Goal: Task Accomplishment & Management: Complete application form

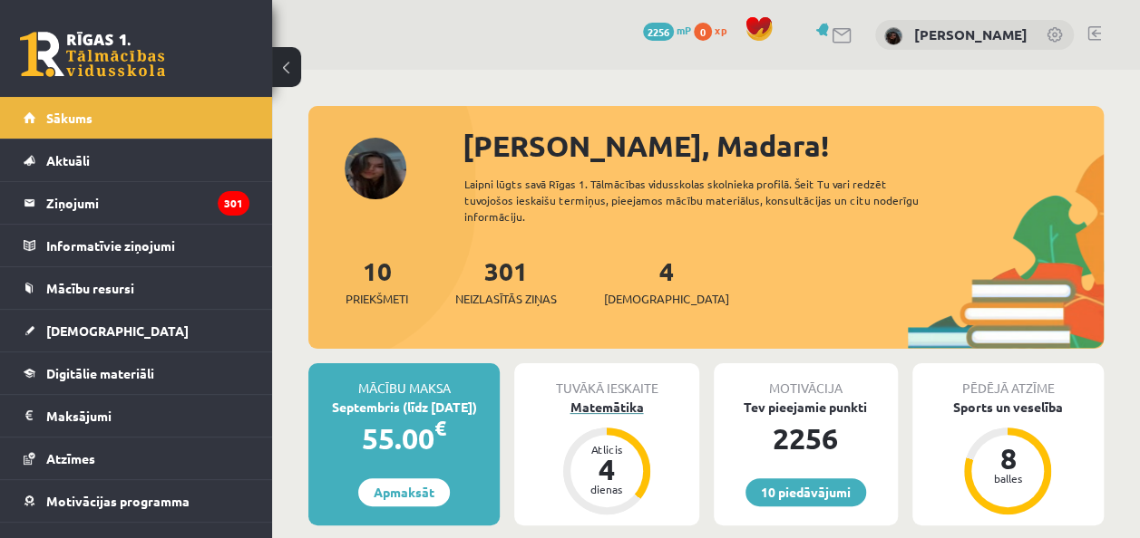
click at [614, 408] on div "Matemātika" at bounding box center [606, 407] width 184 height 19
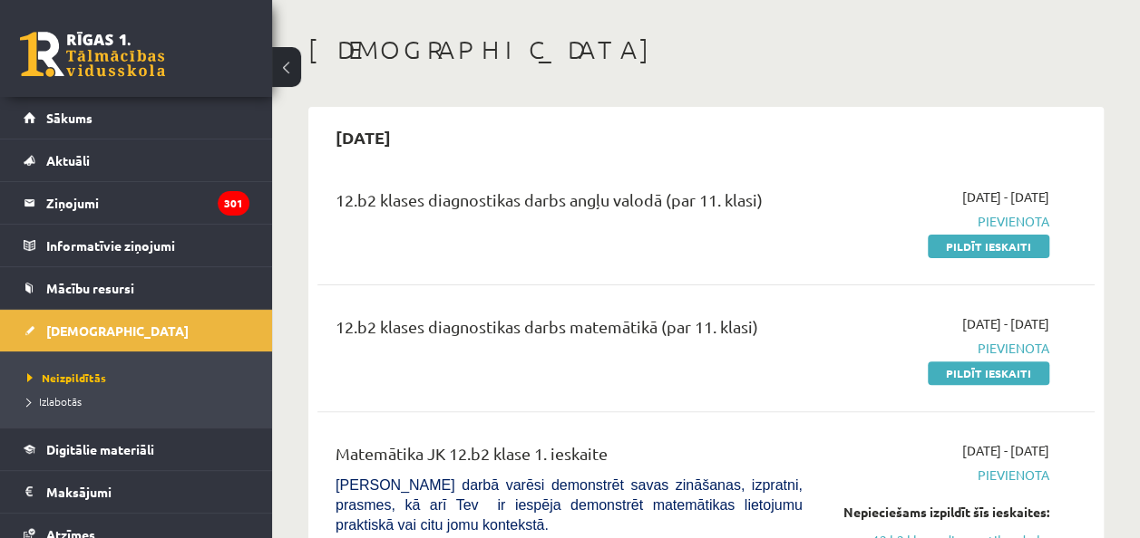
scroll to position [73, 0]
click at [984, 245] on link "Pildīt ieskaiti" at bounding box center [987, 246] width 121 height 24
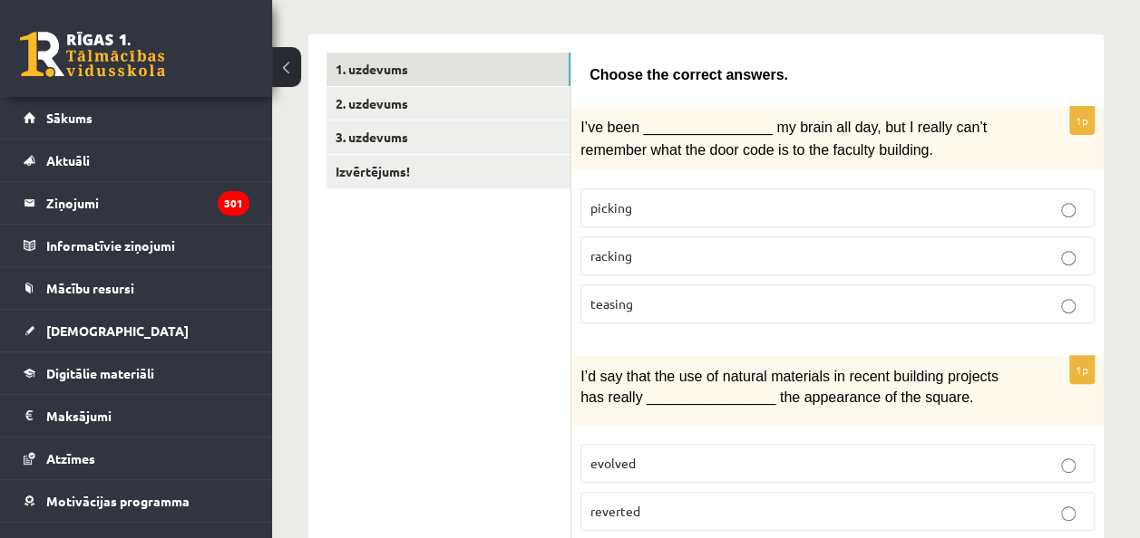
scroll to position [274, 0]
click at [662, 330] on div "1p I’ve been ________________ my brain all day, but I really can’t remember wha…" at bounding box center [837, 221] width 532 height 231
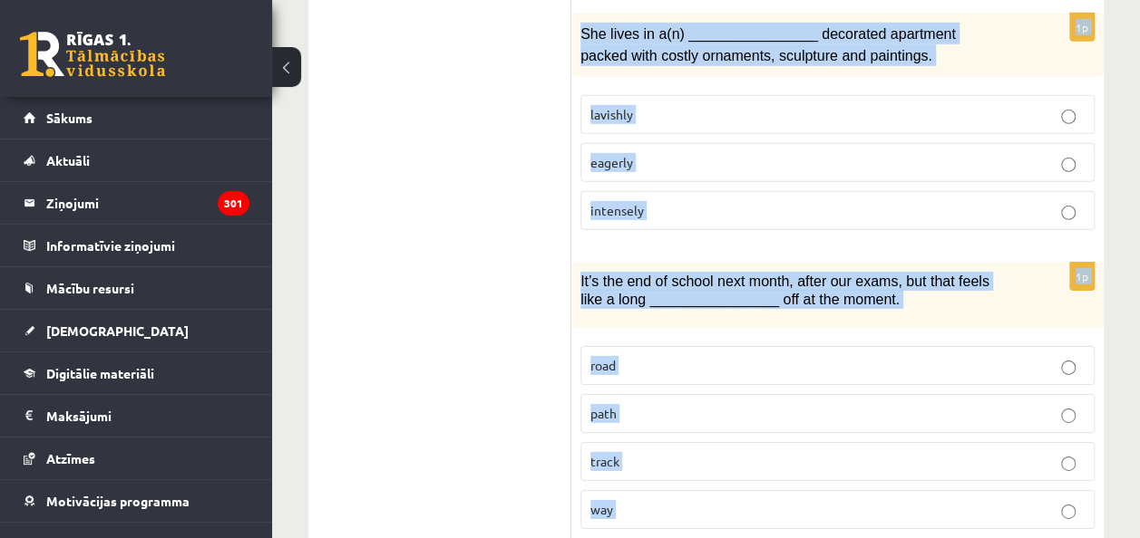
scroll to position [2950, 0]
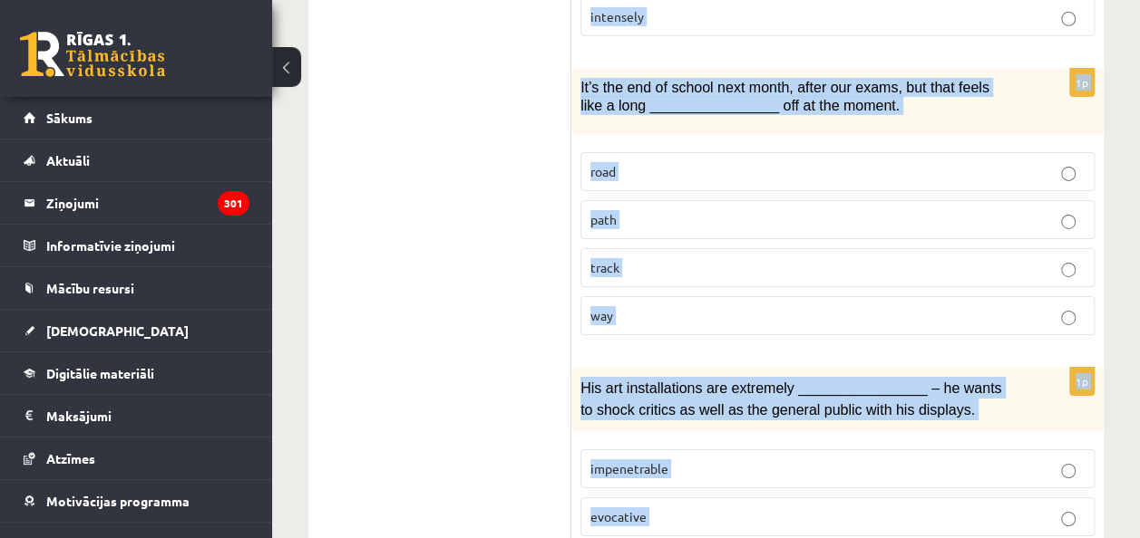
drag, startPoint x: 580, startPoint y: 120, endPoint x: 816, endPoint y: 463, distance: 416.6
copy form "I’ve been ________________ my brain all day, but I really can’t remember what t…"
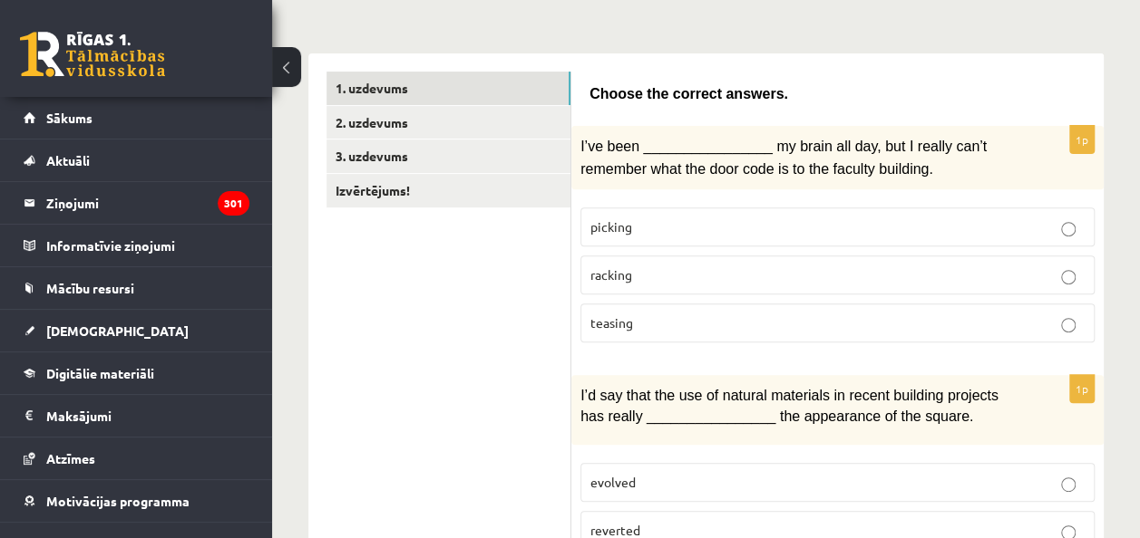
scroll to position [319, 0]
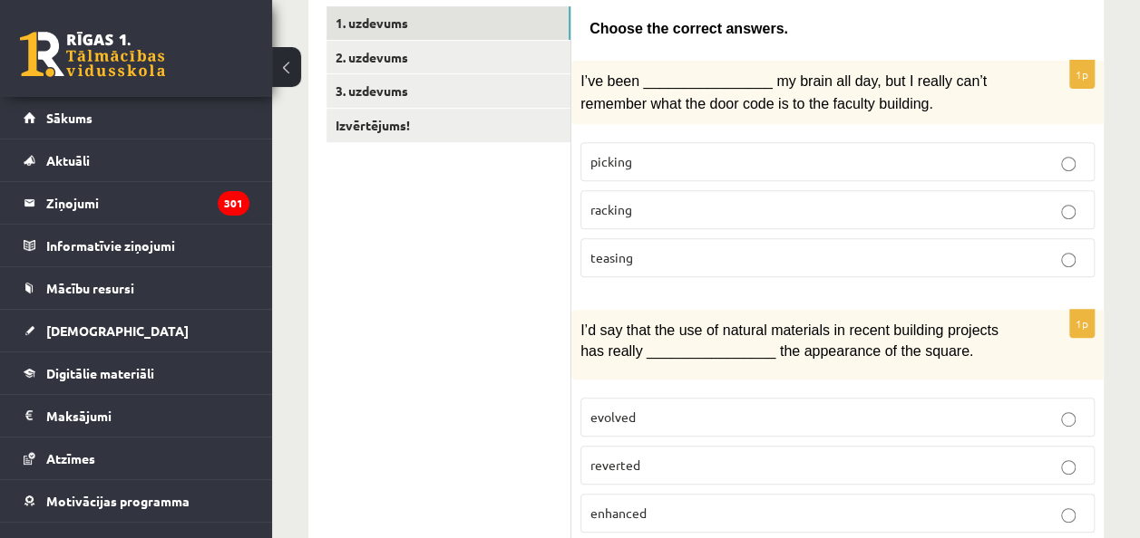
click at [721, 254] on p "teasing" at bounding box center [837, 257] width 494 height 19
click at [722, 183] on fieldset "picking racking teasing" at bounding box center [837, 208] width 514 height 150
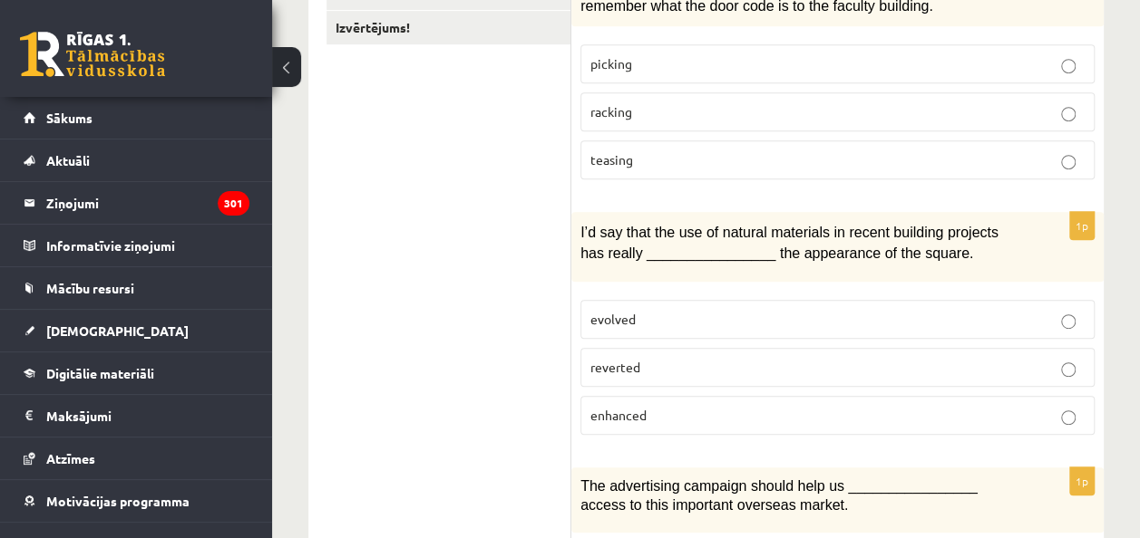
scroll to position [422, 0]
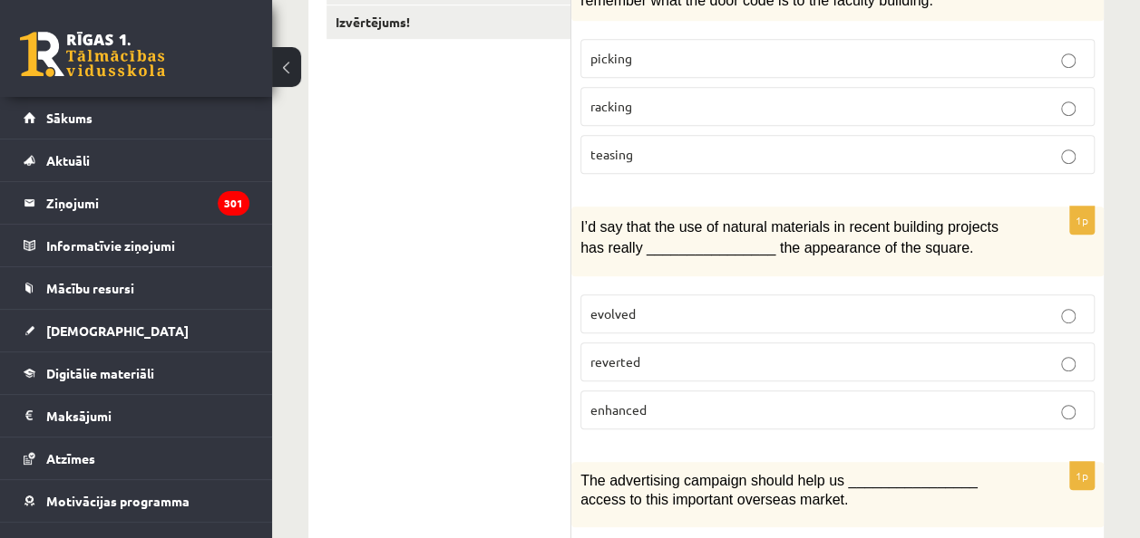
click at [698, 97] on p "racking" at bounding box center [837, 106] width 494 height 19
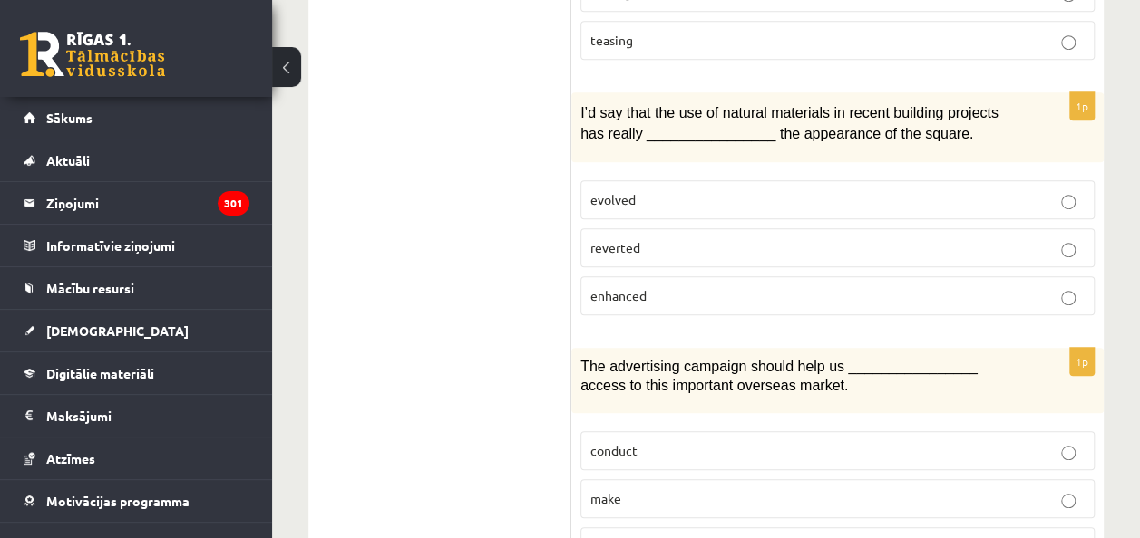
scroll to position [537, 0]
click at [632, 293] on span "enhanced" at bounding box center [618, 295] width 56 height 16
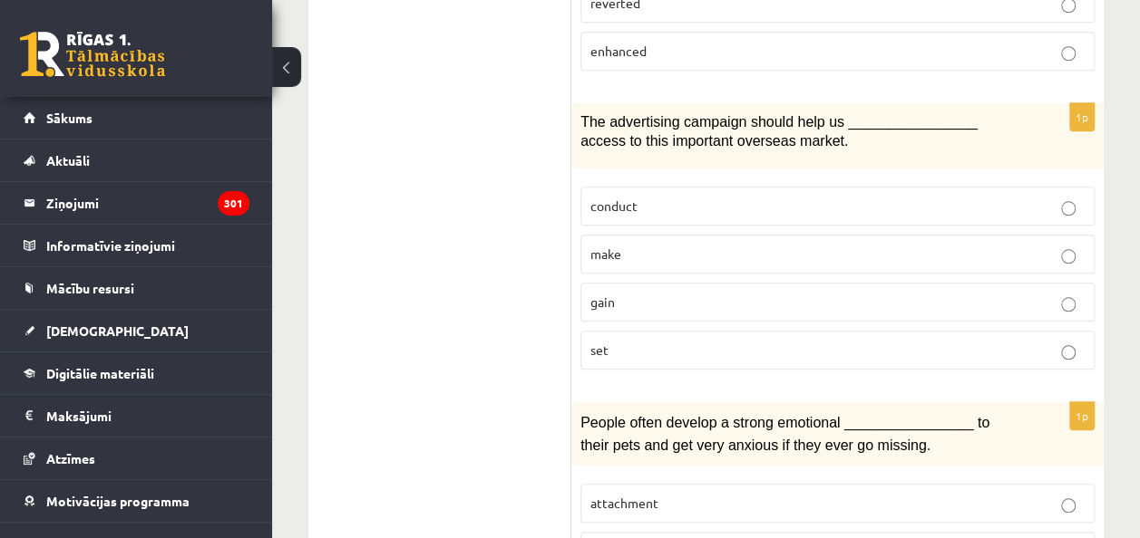
scroll to position [790, 0]
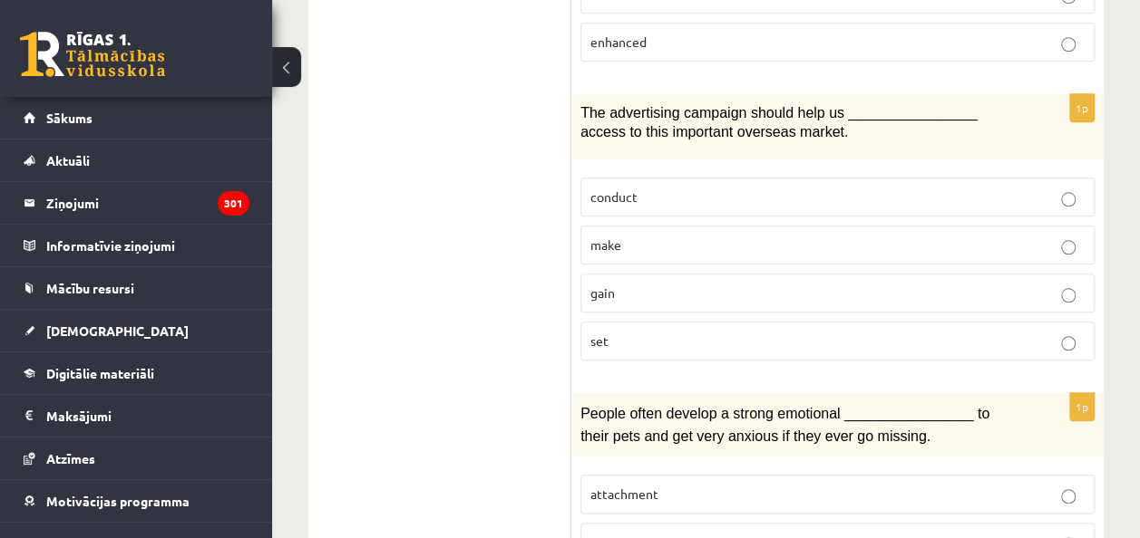
click at [598, 274] on label "gain" at bounding box center [837, 293] width 514 height 39
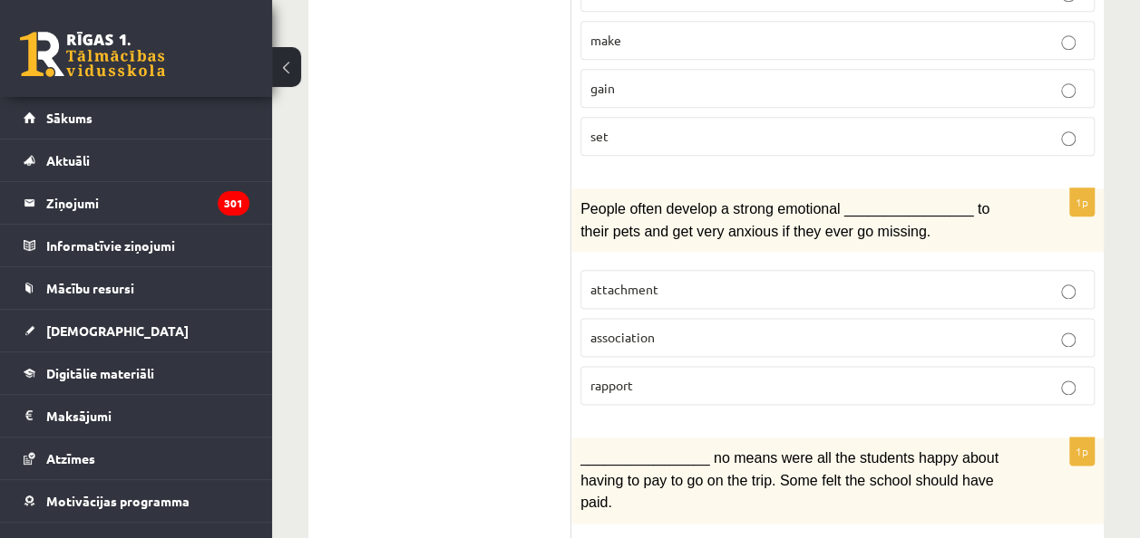
scroll to position [1001, 0]
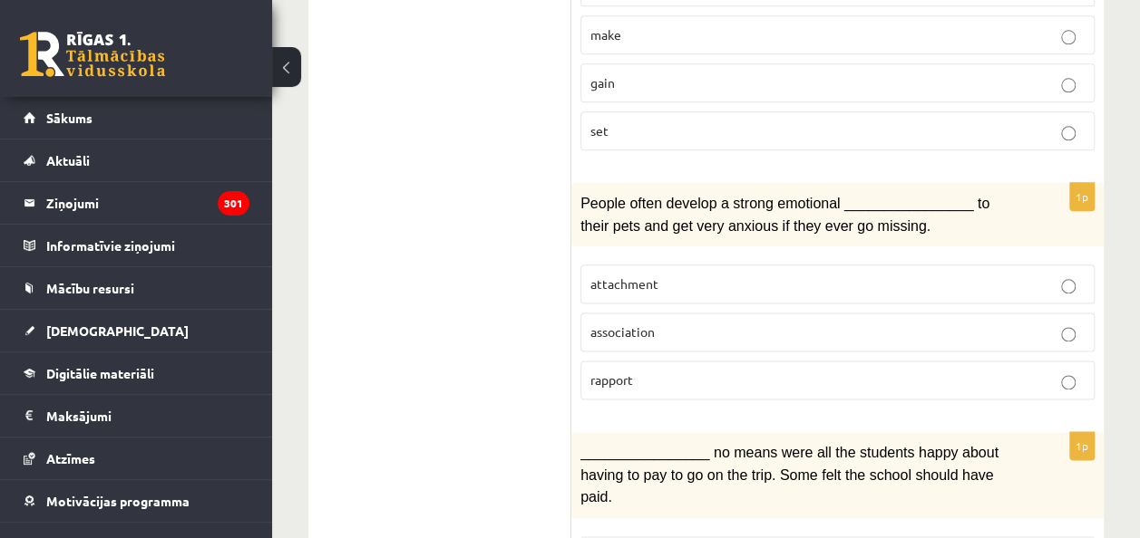
click at [667, 275] on p "attachment" at bounding box center [837, 284] width 494 height 19
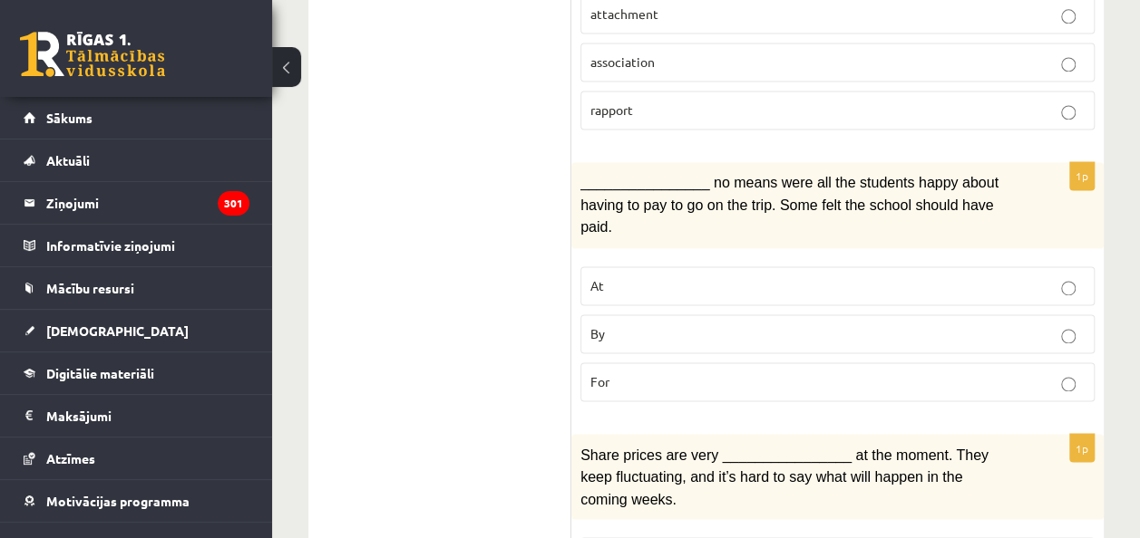
scroll to position [1282, 0]
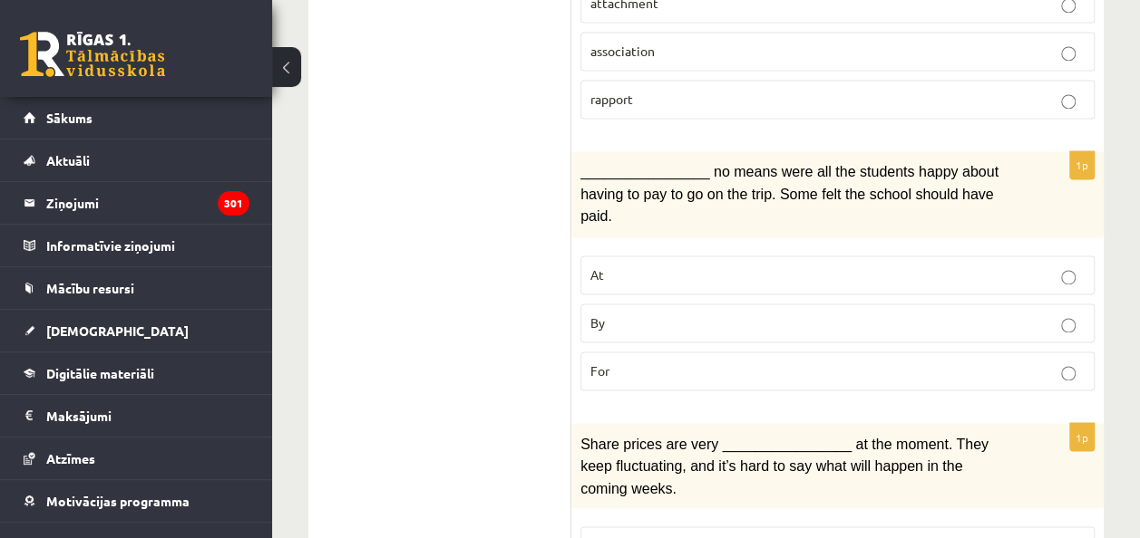
click at [671, 314] on p "By" at bounding box center [837, 323] width 494 height 19
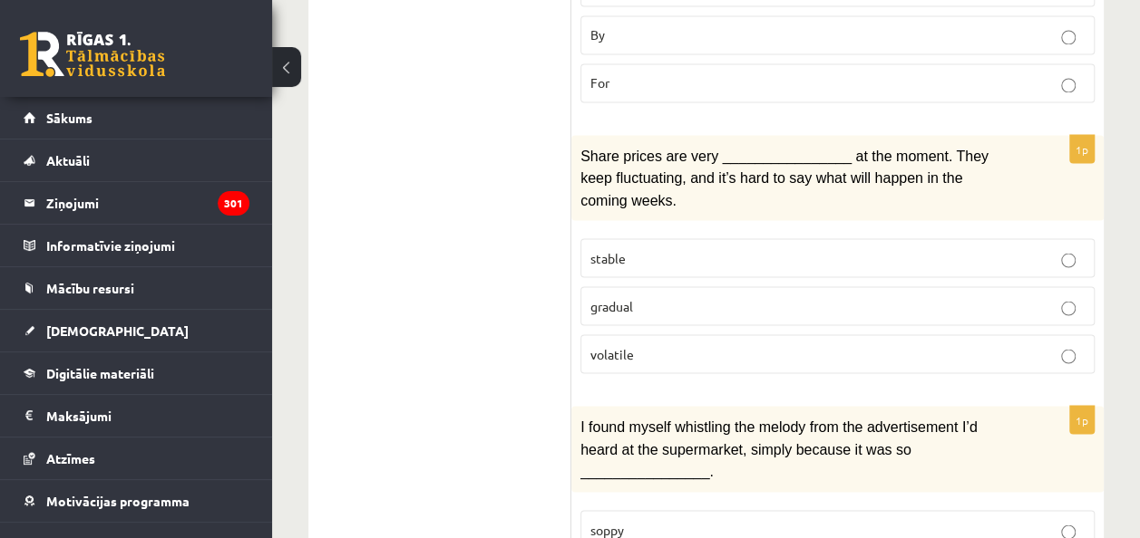
scroll to position [1572, 0]
click at [728, 343] on p "volatile" at bounding box center [837, 352] width 494 height 19
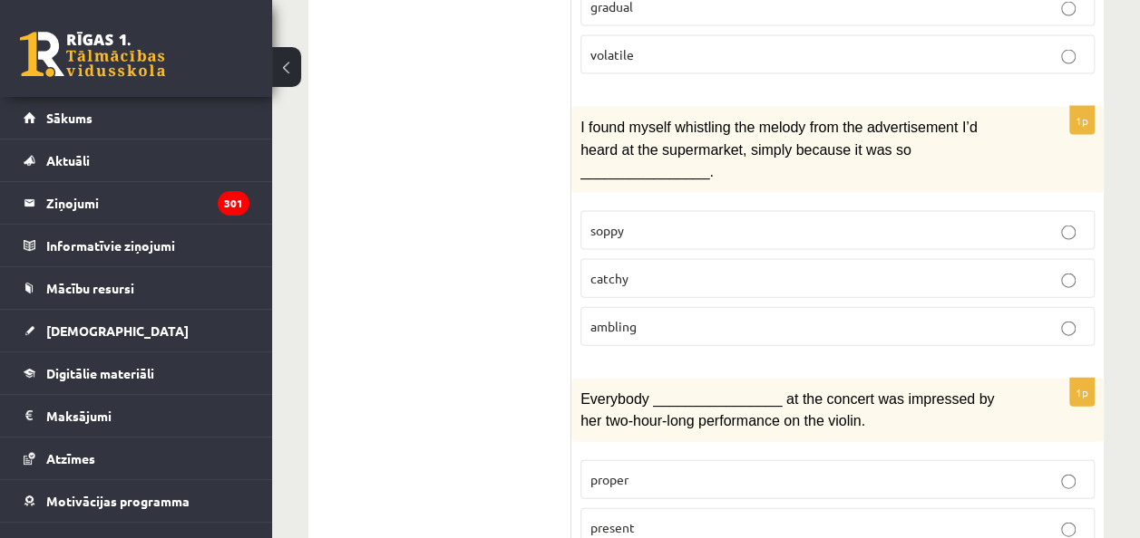
scroll to position [1869, 0]
click at [703, 269] on p "catchy" at bounding box center [837, 278] width 494 height 19
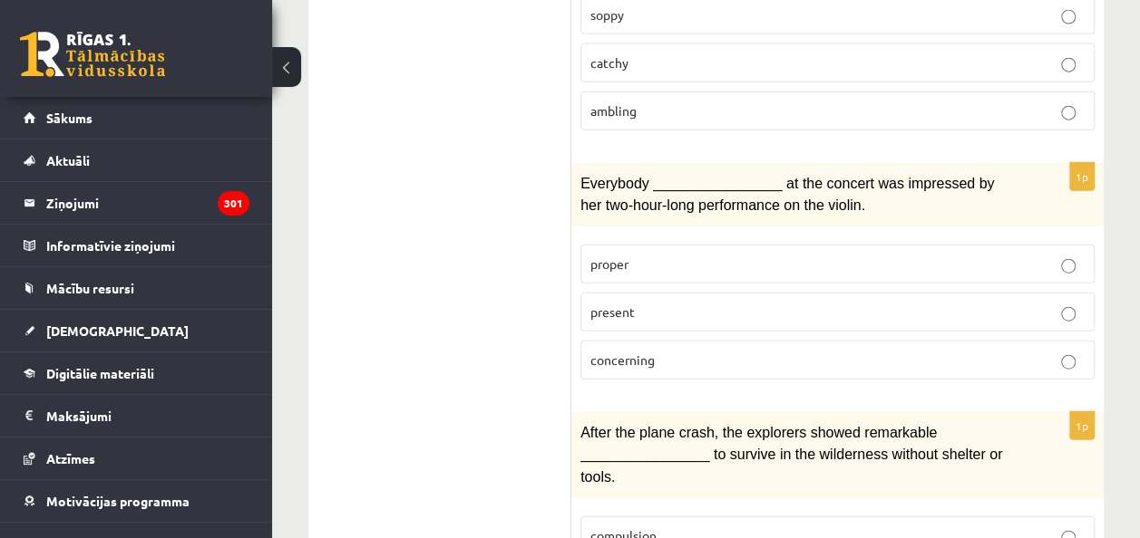
scroll to position [2089, 0]
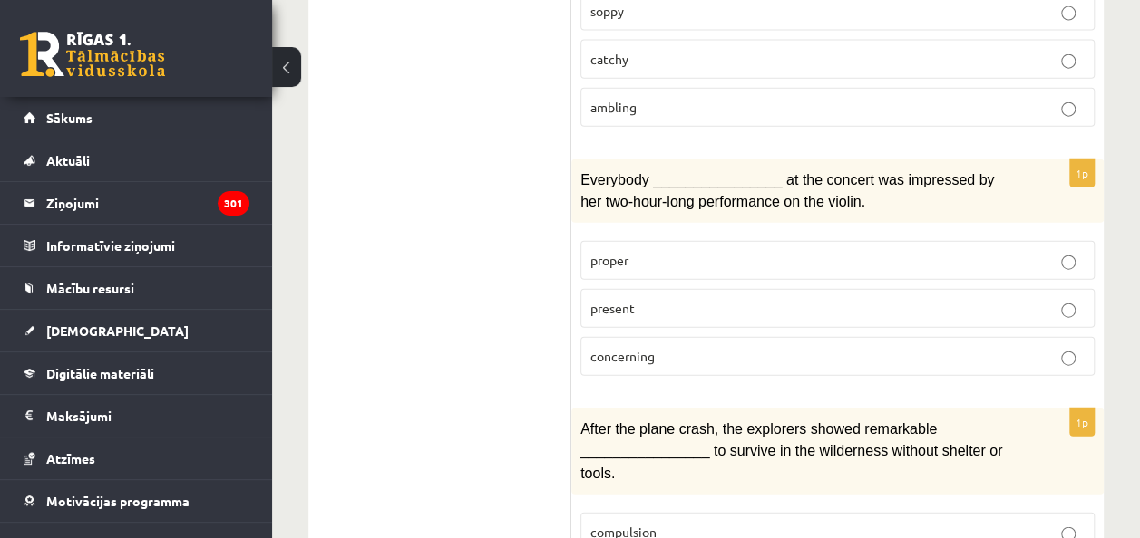
click at [705, 299] on p "present" at bounding box center [837, 308] width 494 height 19
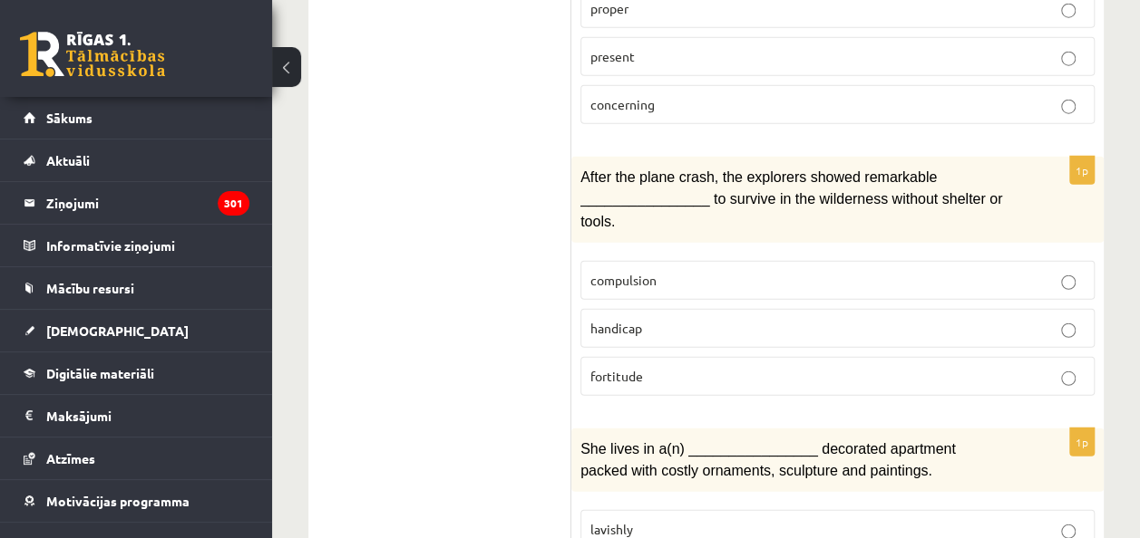
scroll to position [2355, 0]
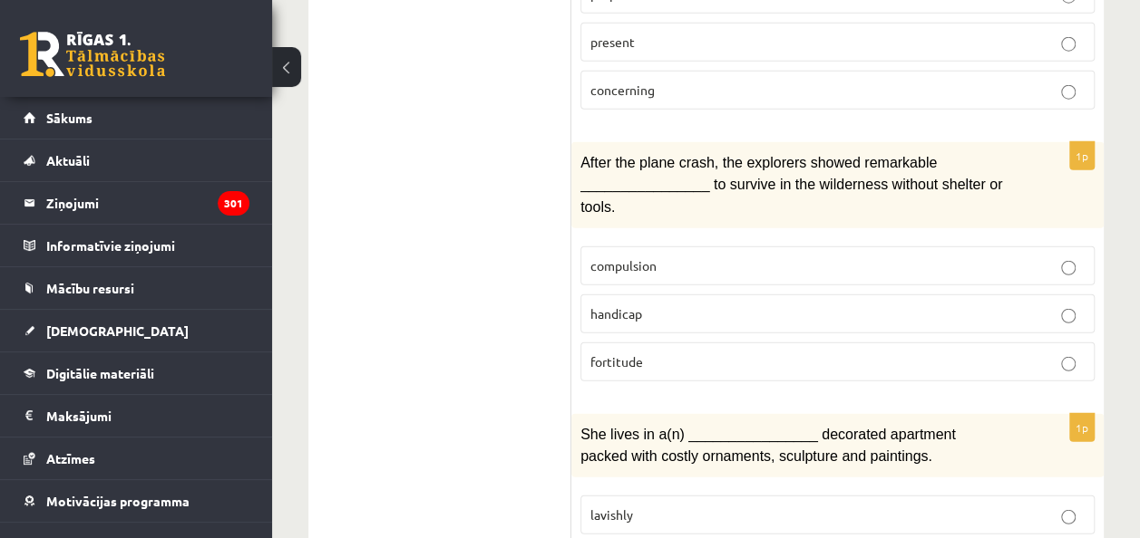
click at [678, 343] on label "fortitude" at bounding box center [837, 362] width 514 height 39
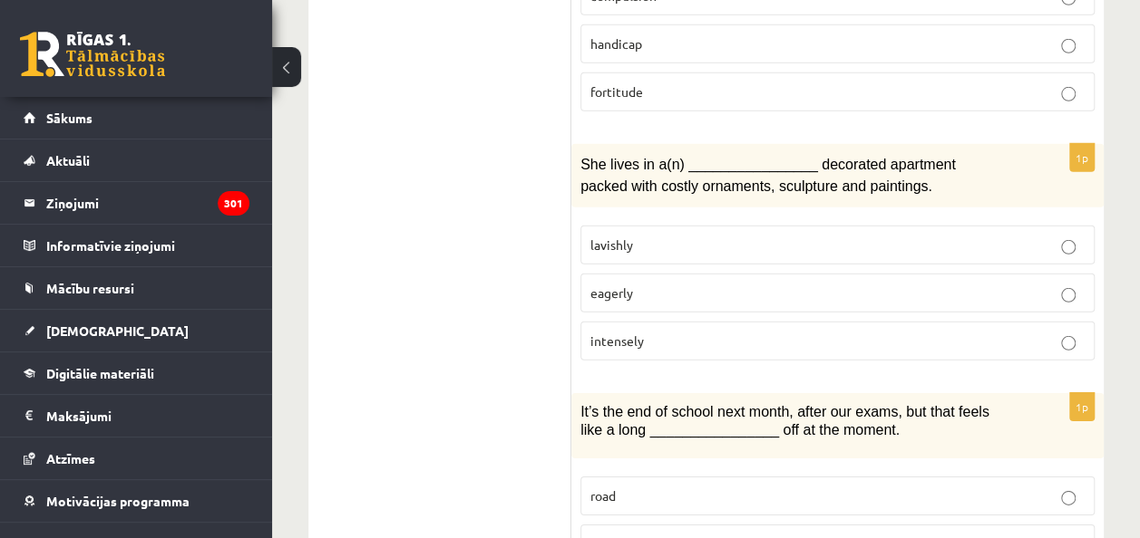
click at [683, 226] on label "lavishly" at bounding box center [837, 245] width 514 height 39
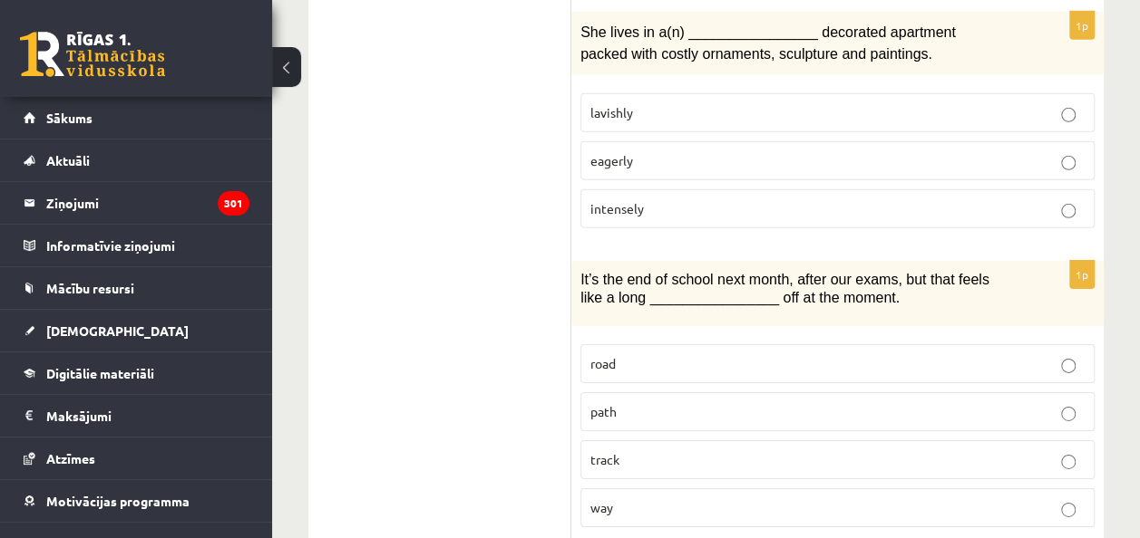
scroll to position [2759, 0]
click at [633, 497] on p "way" at bounding box center [837, 506] width 494 height 19
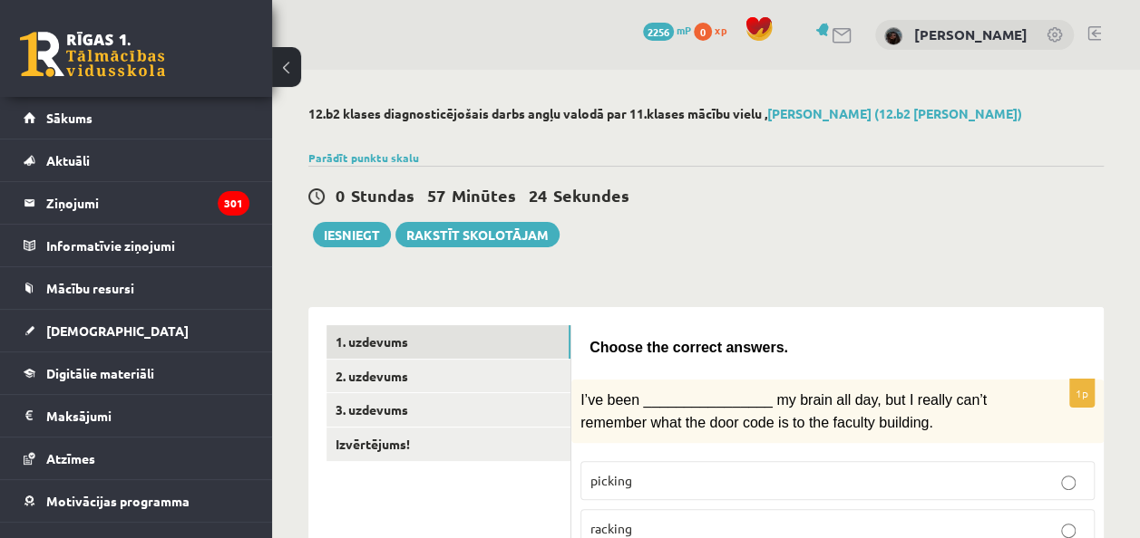
scroll to position [69, 0]
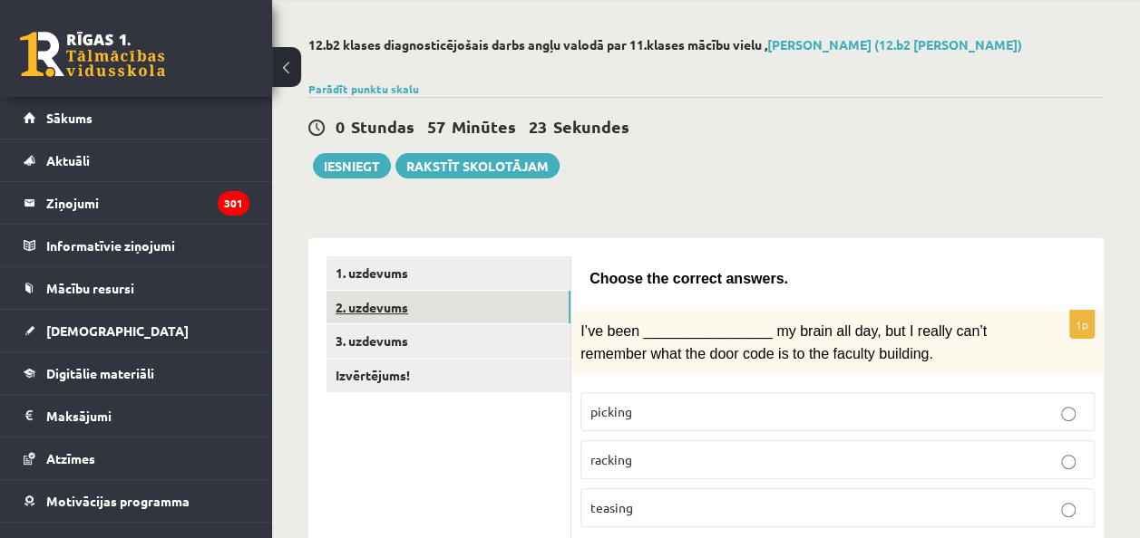
click at [488, 291] on link "2. uzdevums" at bounding box center [448, 308] width 244 height 34
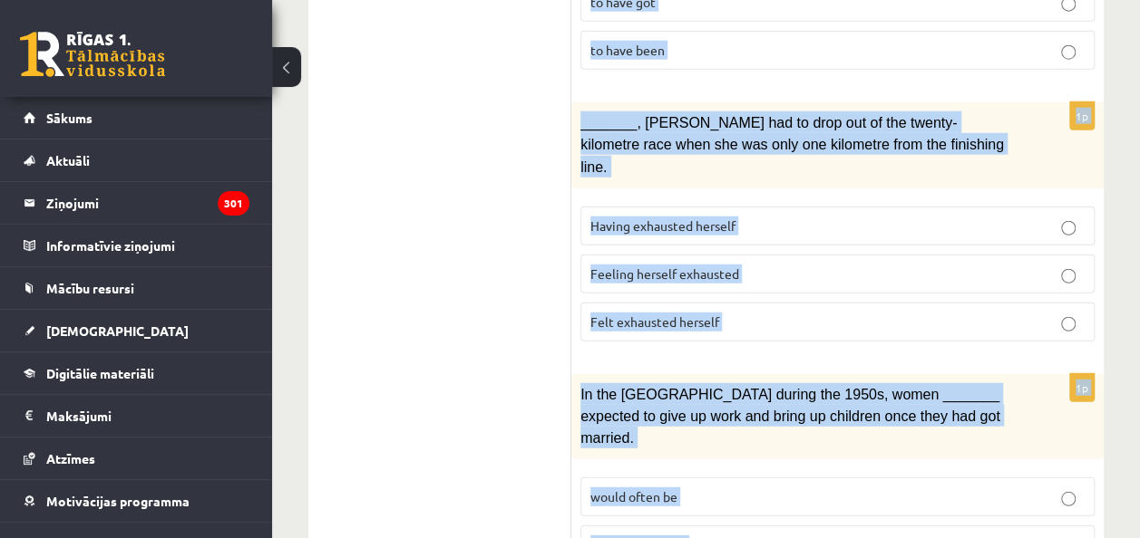
scroll to position [2328, 0]
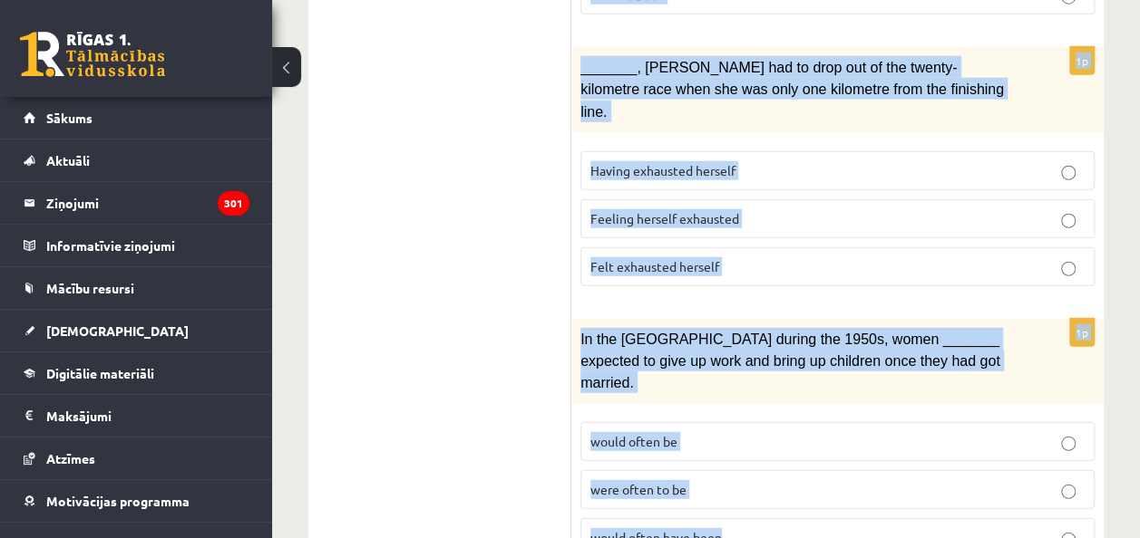
drag, startPoint x: 587, startPoint y: 166, endPoint x: 865, endPoint y: 550, distance: 474.0
copy form "Circle the form that cannot be used to complete the sentences. 1p What _______ …"
click at [751, 178] on fieldset "Having exhausted herself Feeling herself exhausted Felt exhausted herself" at bounding box center [837, 217] width 514 height 150
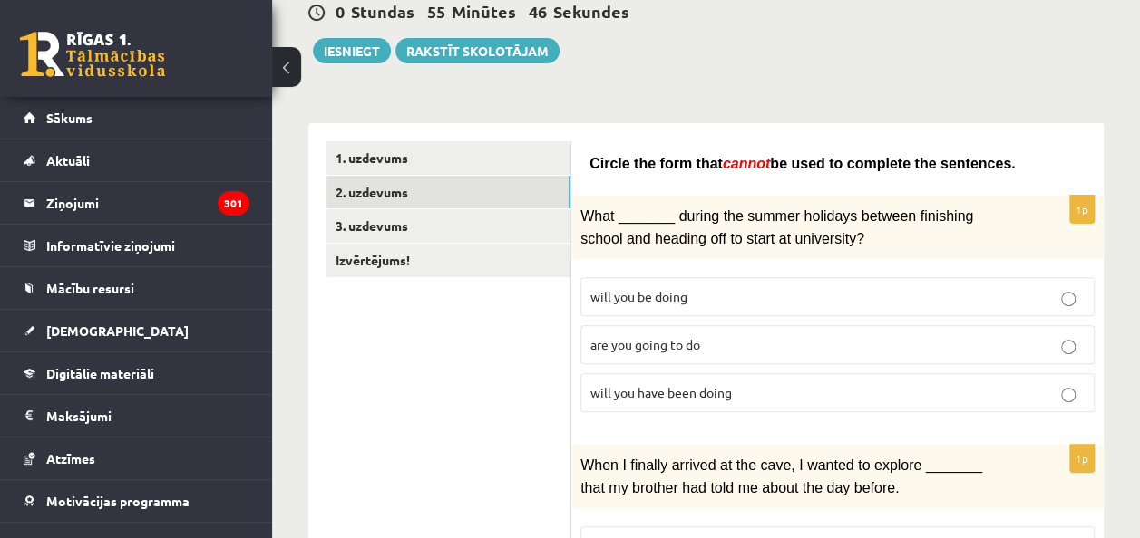
scroll to position [183, 0]
click at [633, 386] on span "will you have been doing" at bounding box center [660, 393] width 141 height 16
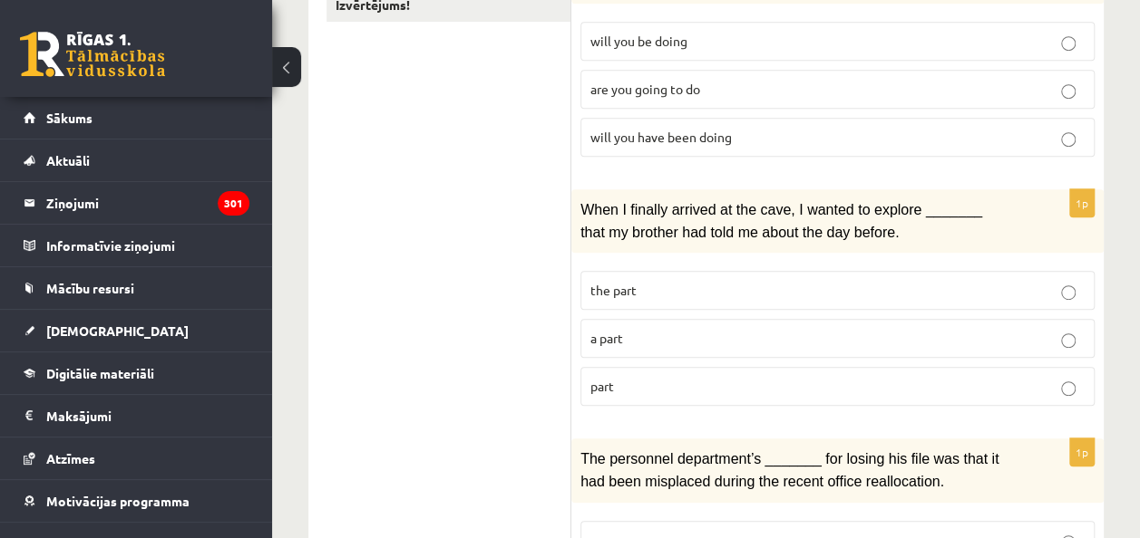
scroll to position [438, 0]
click at [647, 331] on p "a part" at bounding box center [837, 340] width 494 height 19
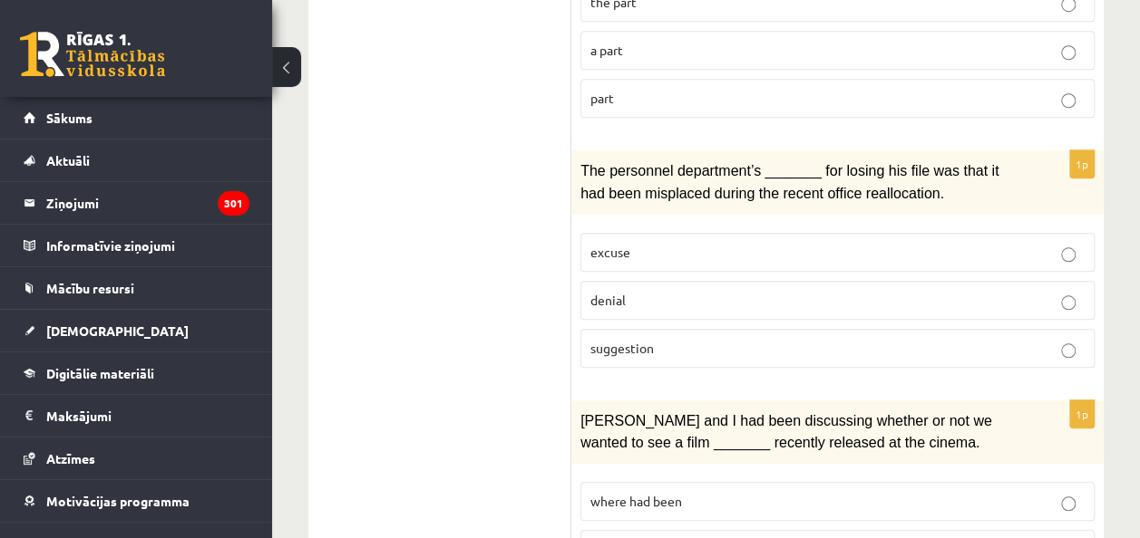
scroll to position [739, 0]
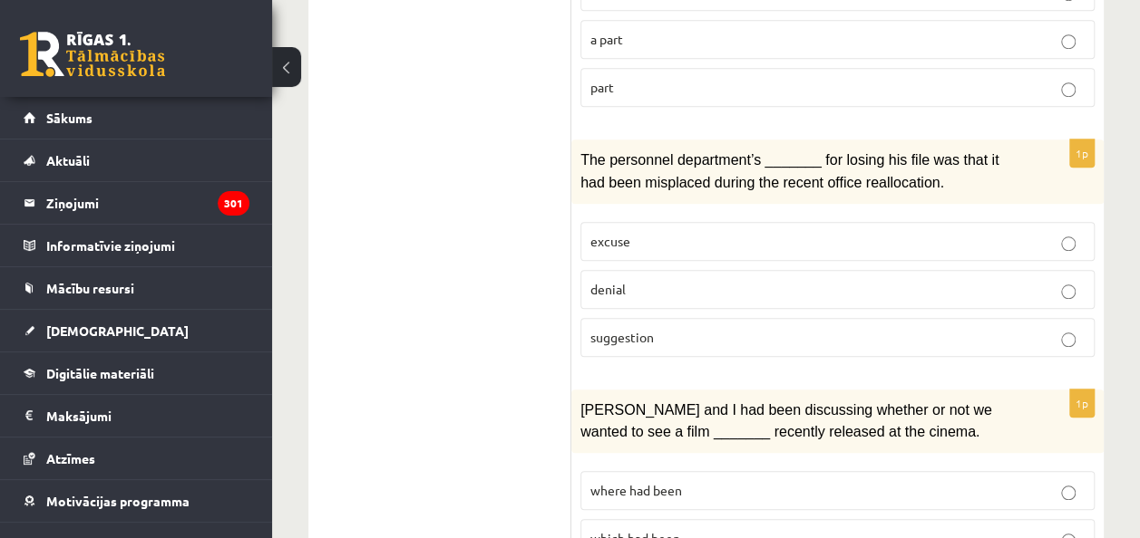
click at [672, 328] on p "suggestion" at bounding box center [837, 337] width 494 height 19
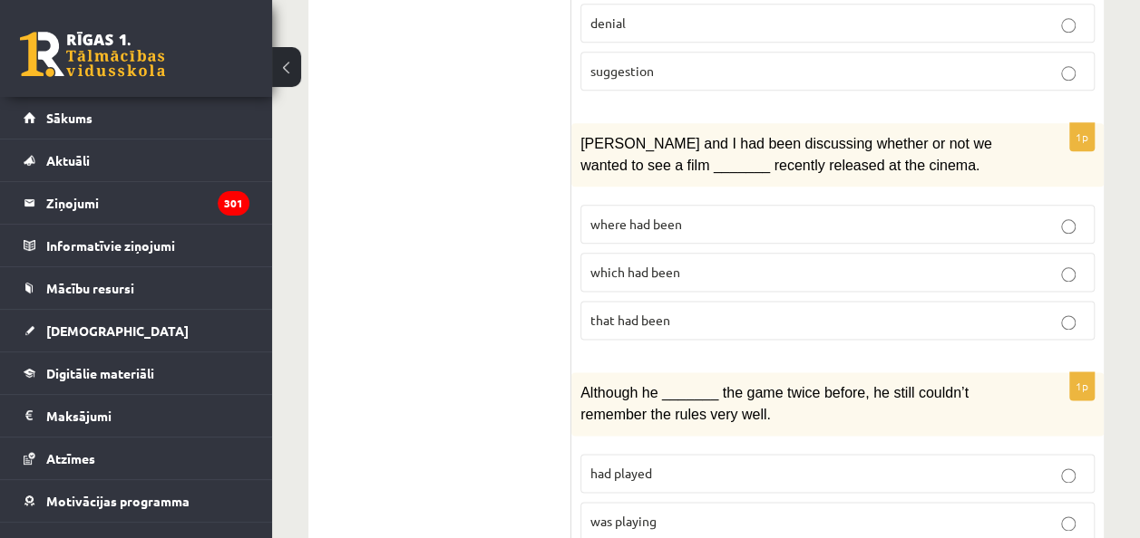
scroll to position [1007, 0]
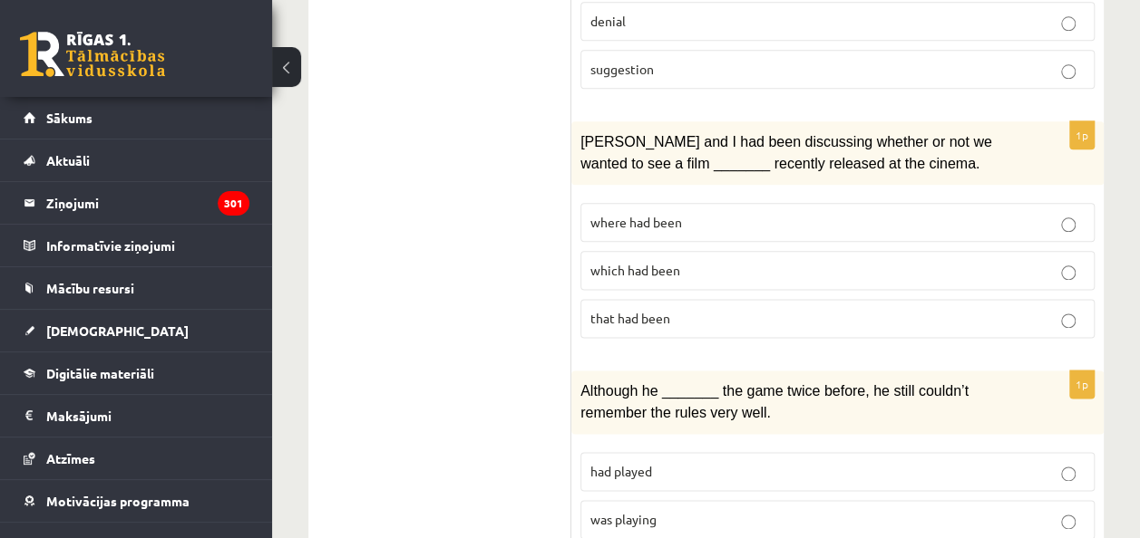
click at [707, 213] on p "where had been" at bounding box center [837, 222] width 494 height 19
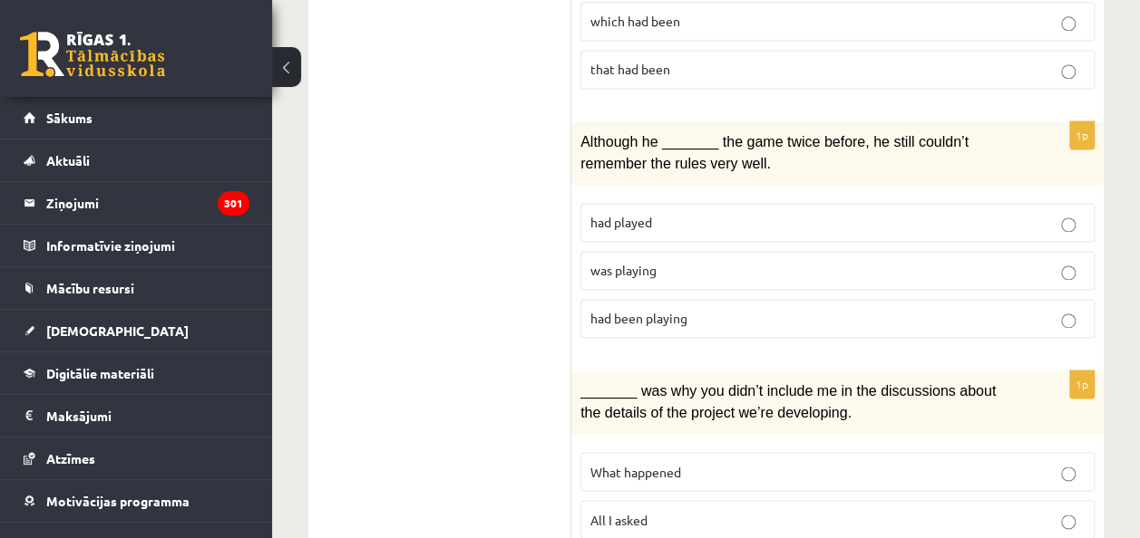
scroll to position [1259, 0]
click at [705, 258] on p "was playing" at bounding box center [837, 267] width 494 height 19
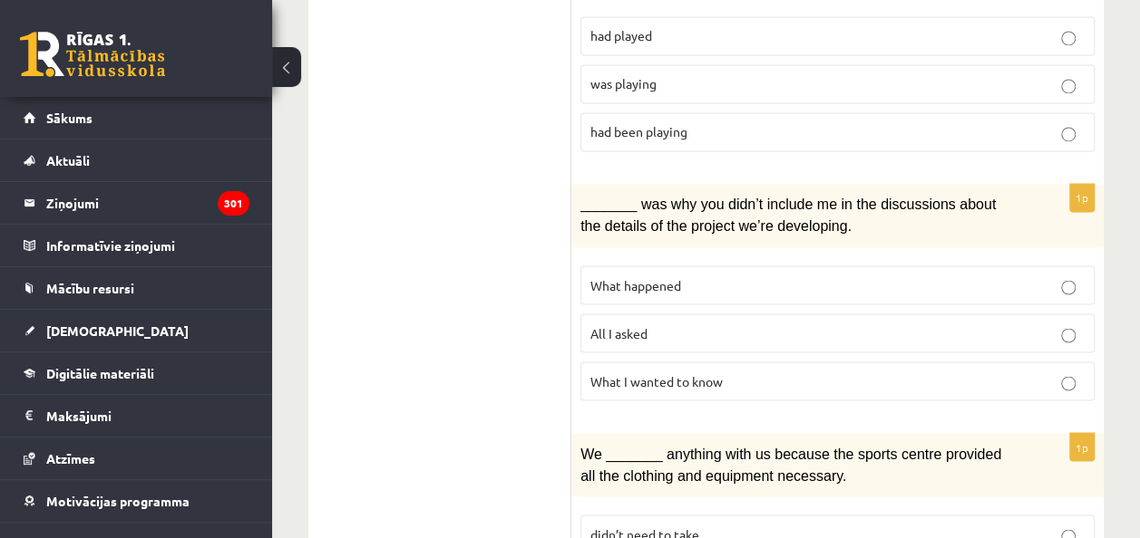
scroll to position [1446, 0]
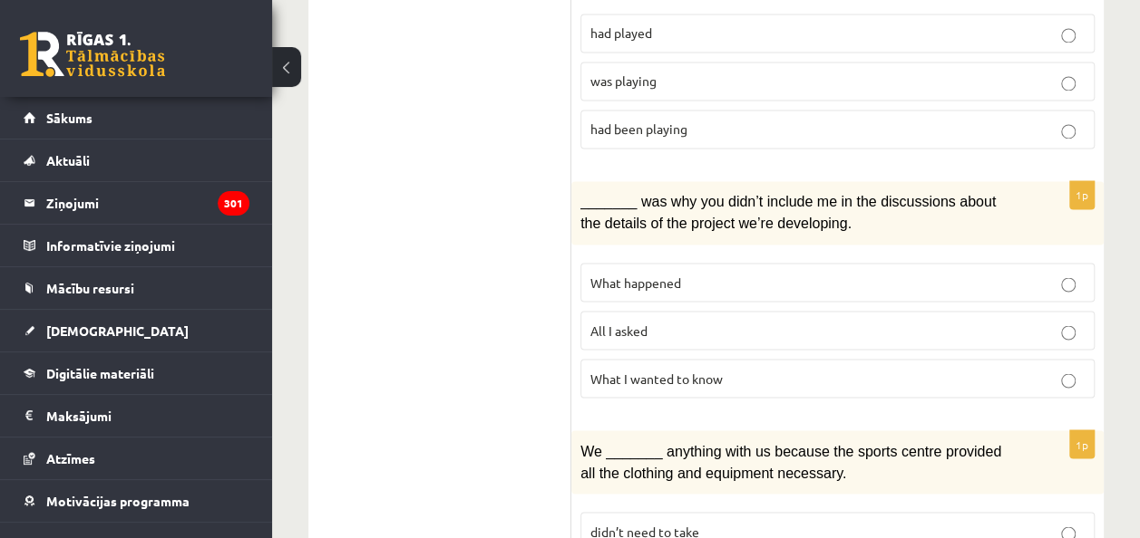
click at [681, 321] on p "All I asked" at bounding box center [837, 330] width 494 height 19
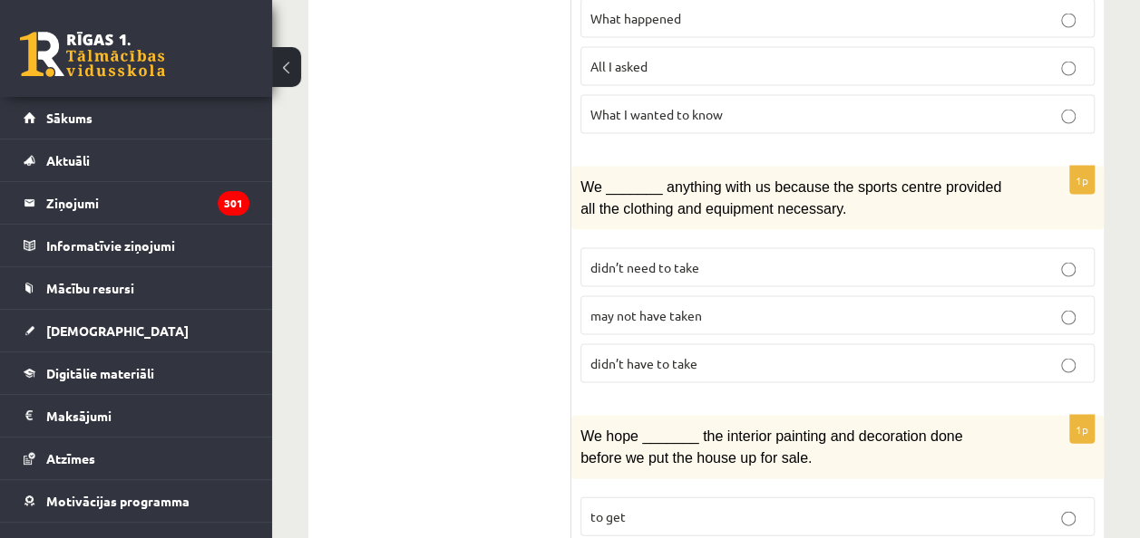
scroll to position [1713, 0]
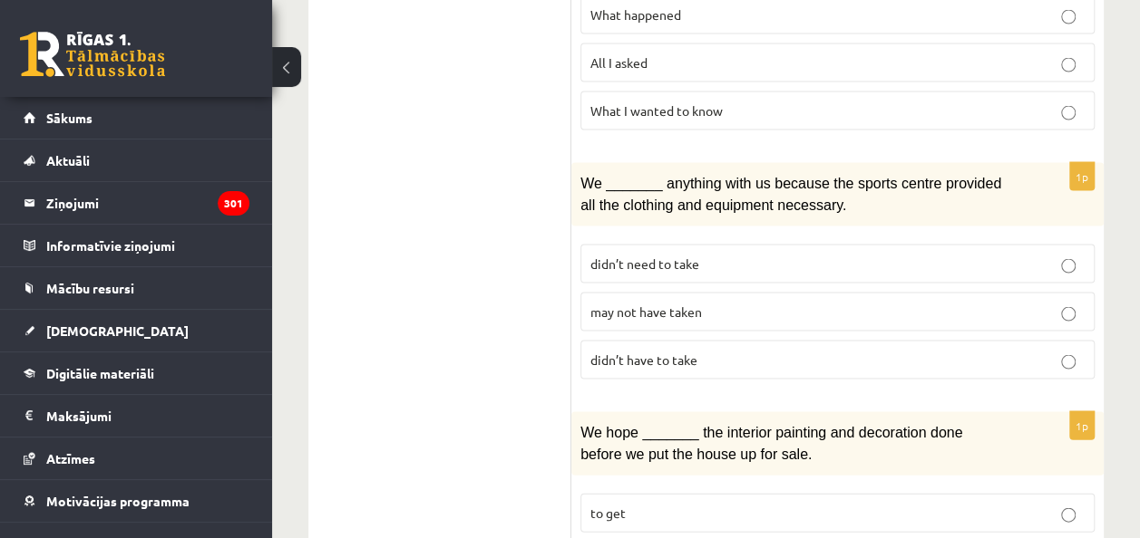
click at [703, 296] on label "may not have taken" at bounding box center [837, 312] width 514 height 39
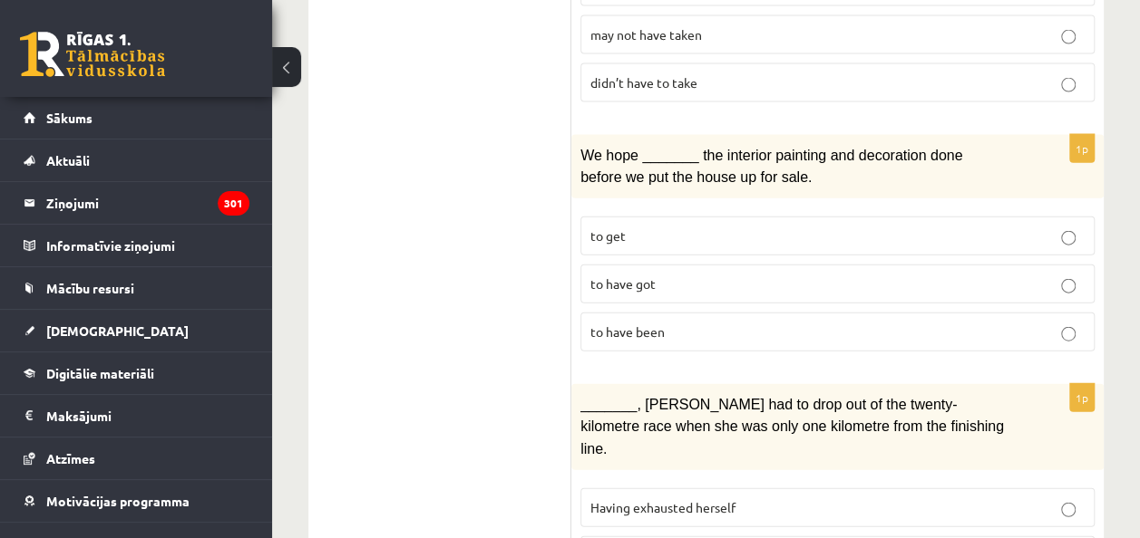
scroll to position [1993, 0]
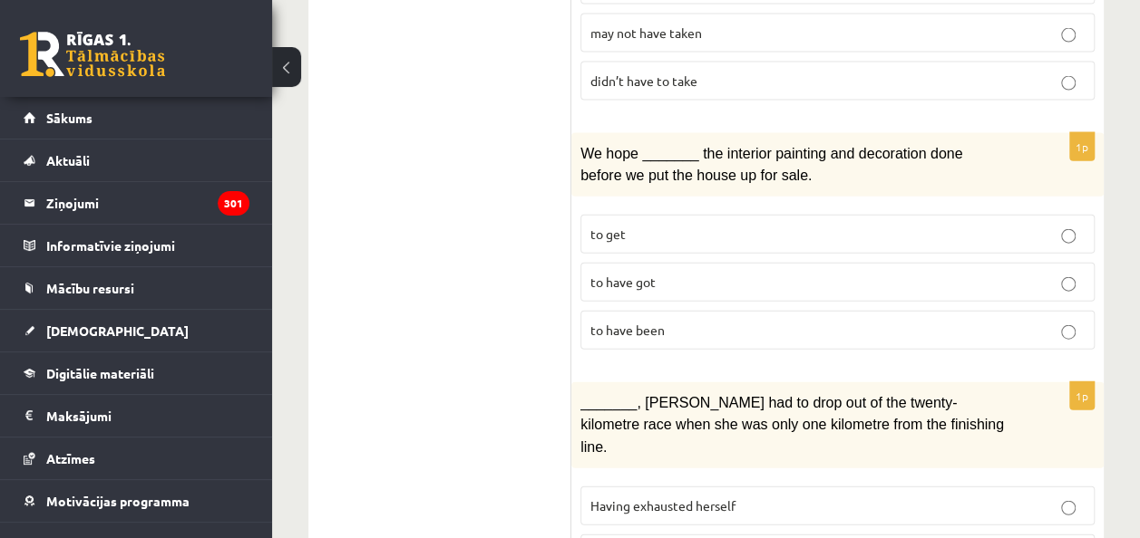
click at [694, 321] on p "to have been" at bounding box center [837, 330] width 494 height 19
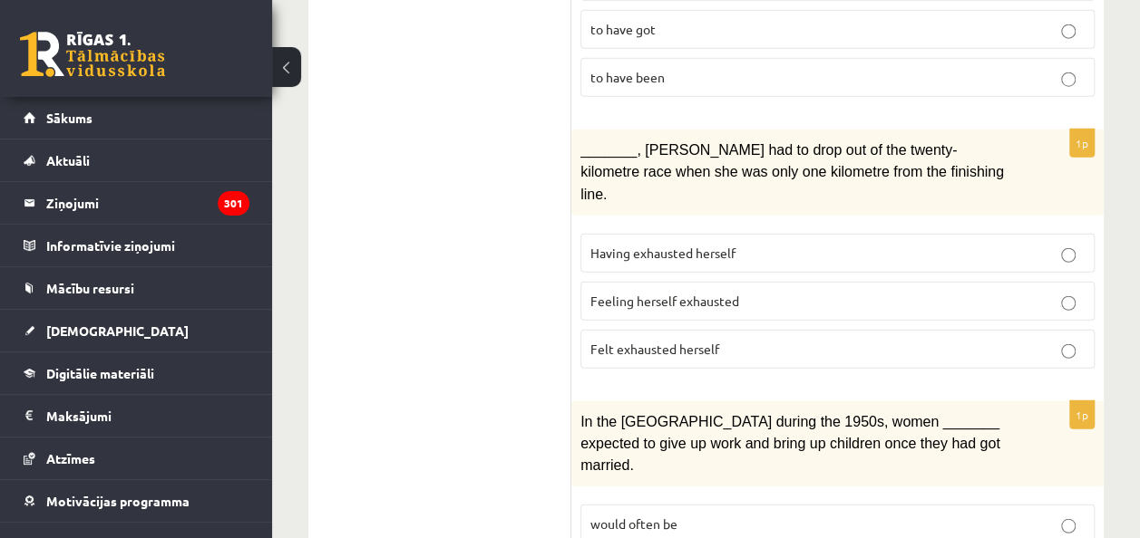
scroll to position [2246, 0]
click at [705, 291] on p "Feeling herself exhausted" at bounding box center [837, 300] width 494 height 19
click at [719, 339] on p "Felt exhausted herself" at bounding box center [837, 348] width 494 height 19
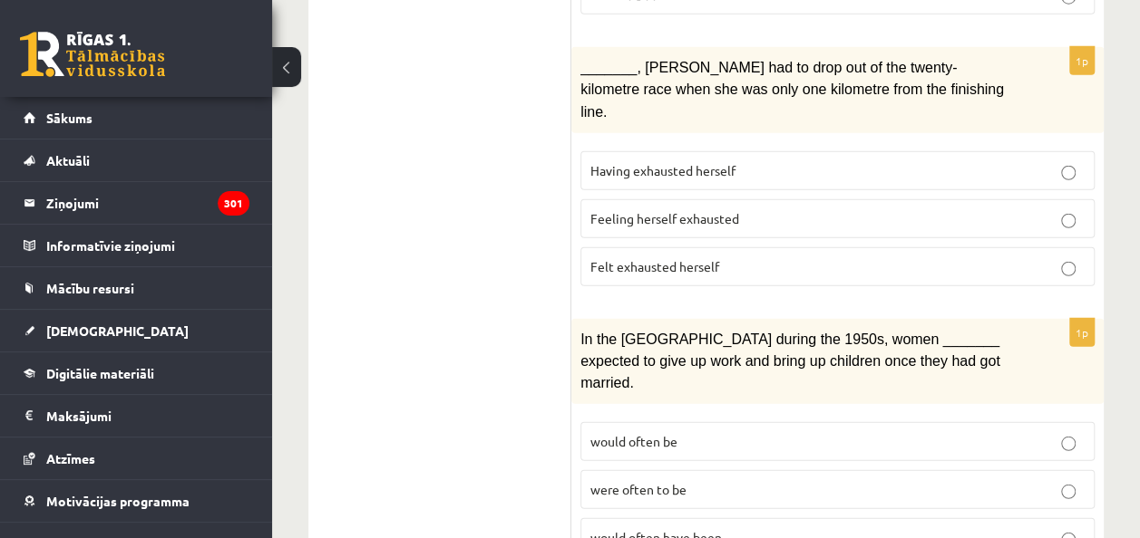
click at [656, 481] on span "were often to be" at bounding box center [638, 489] width 96 height 16
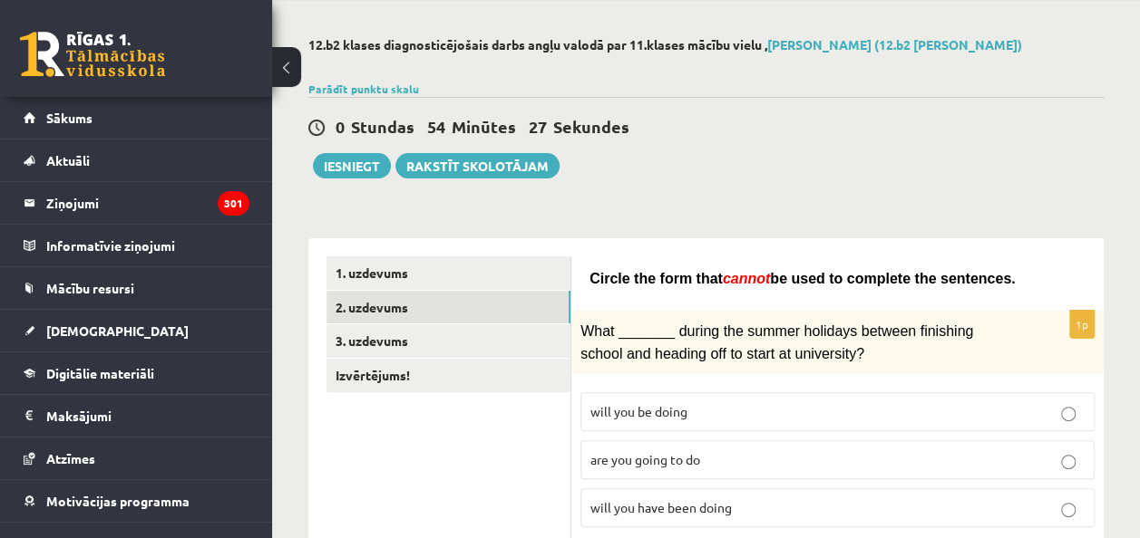
scroll to position [77, 0]
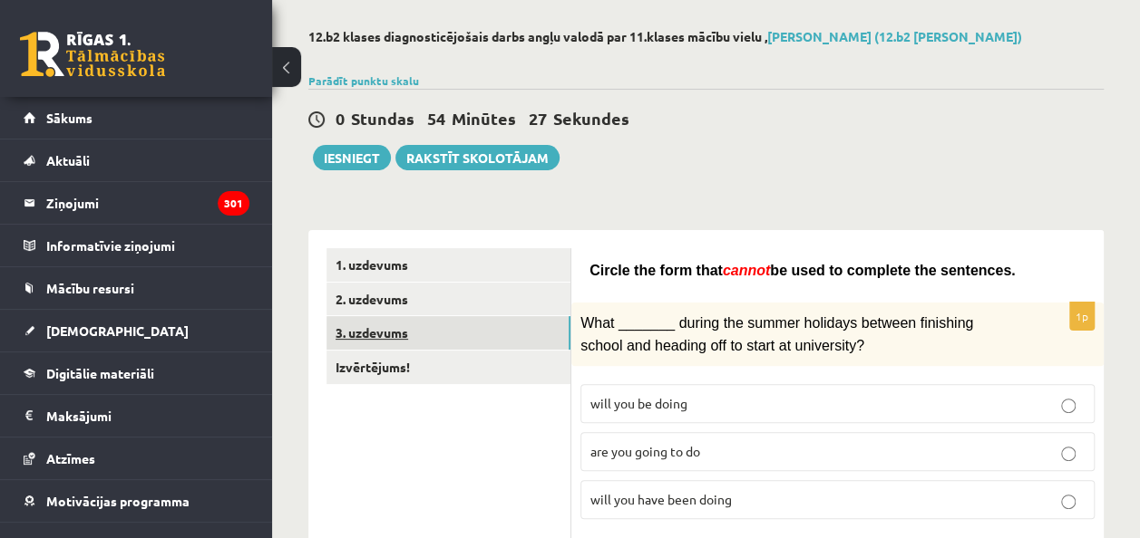
click at [529, 327] on link "3. uzdevums" at bounding box center [448, 333] width 244 height 34
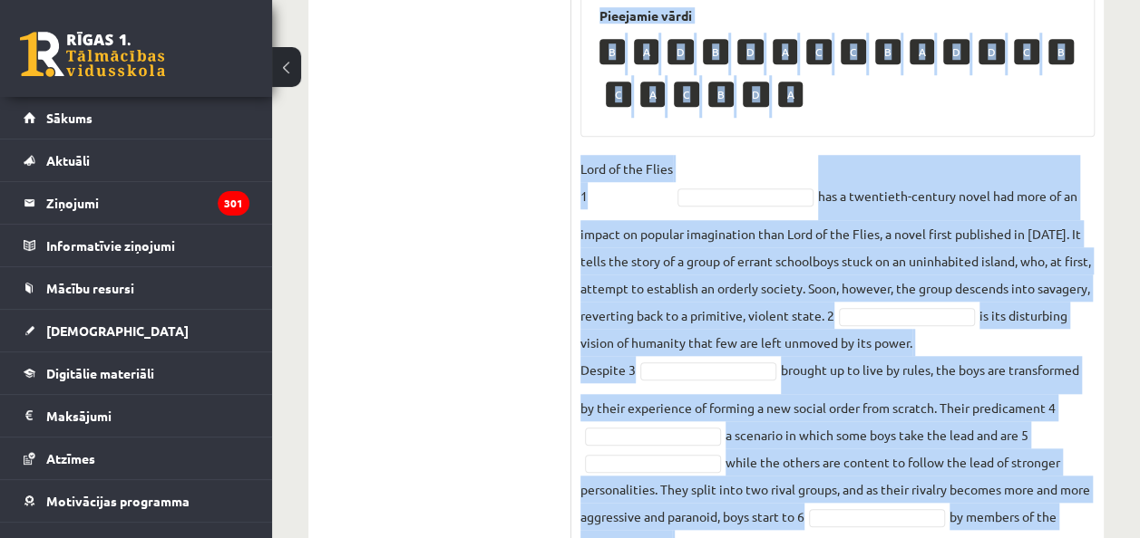
scroll to position [941, 0]
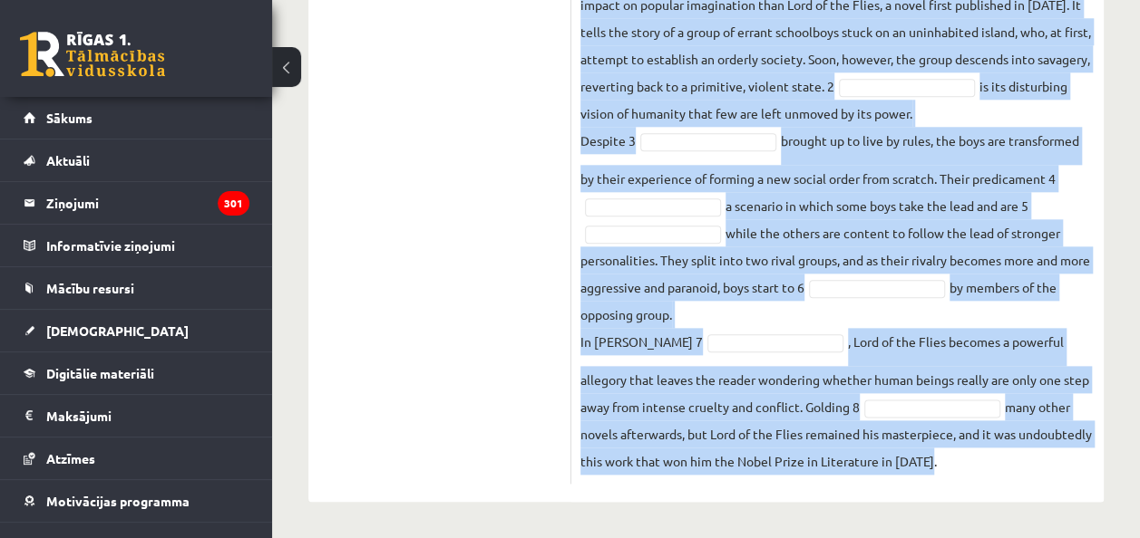
drag, startPoint x: 581, startPoint y: 27, endPoint x: 1081, endPoint y: 534, distance: 711.5
copy div "Complete the text with the correct words (a–d). 1. a No sooner b Rarely c Only …"
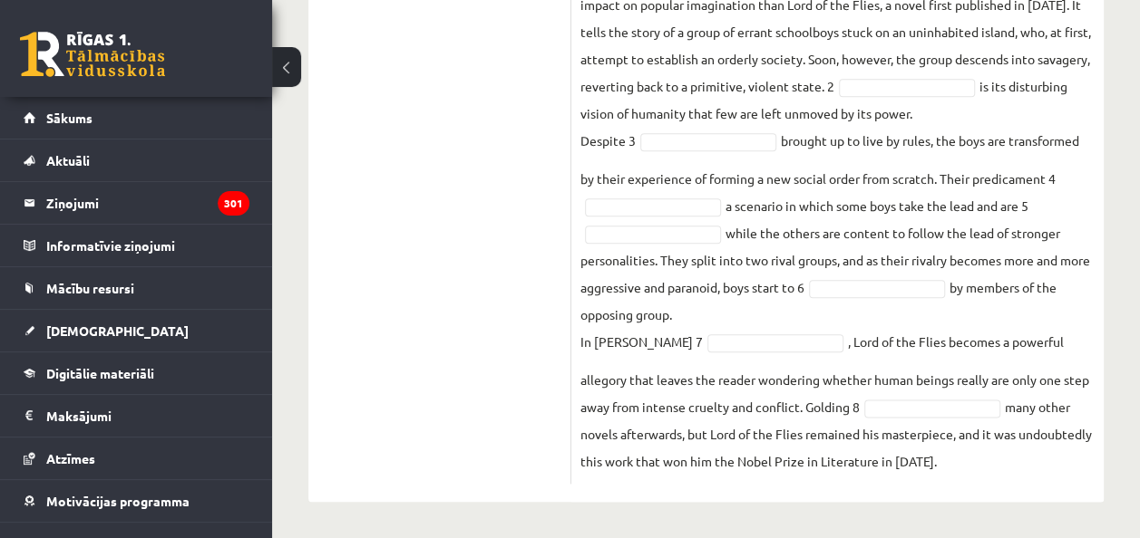
drag, startPoint x: 626, startPoint y: 296, endPoint x: 451, endPoint y: 152, distance: 226.7
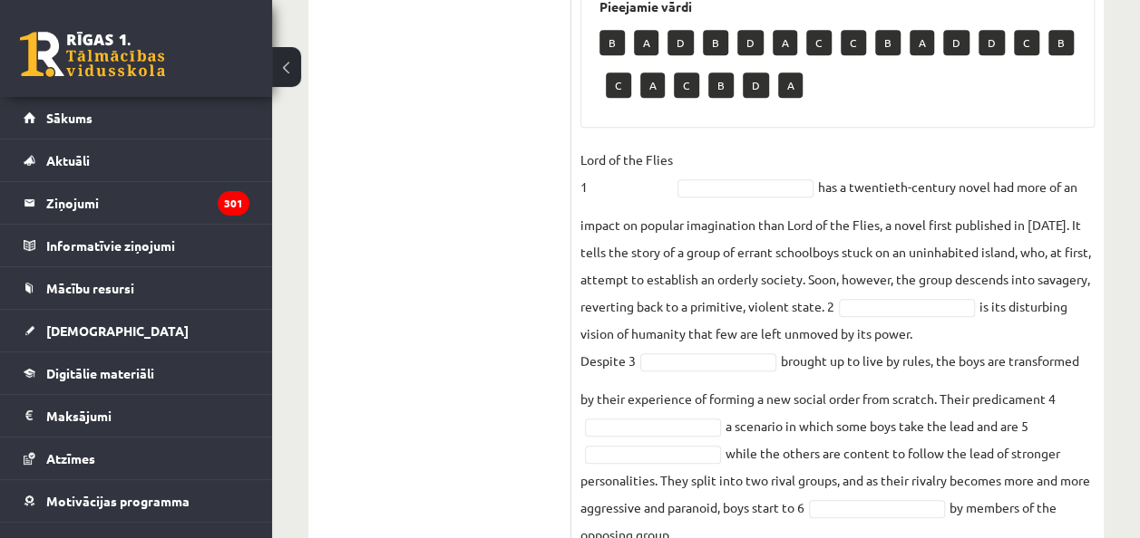
scroll to position [682, 0]
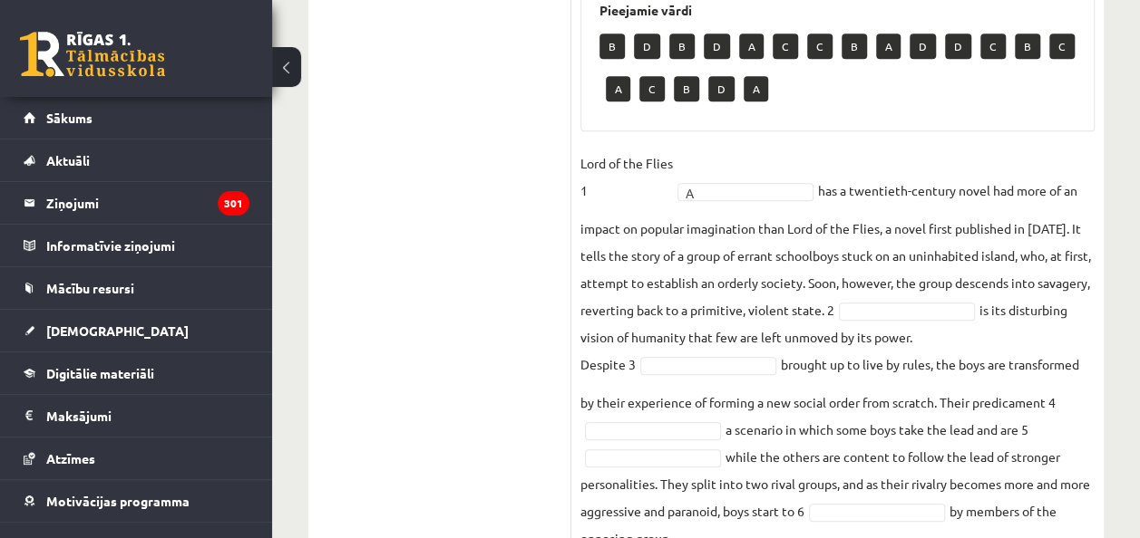
click at [946, 334] on fieldset "Lord of the Flies 1 A * has a twentieth-century novel had more of an impact on …" at bounding box center [837, 424] width 514 height 549
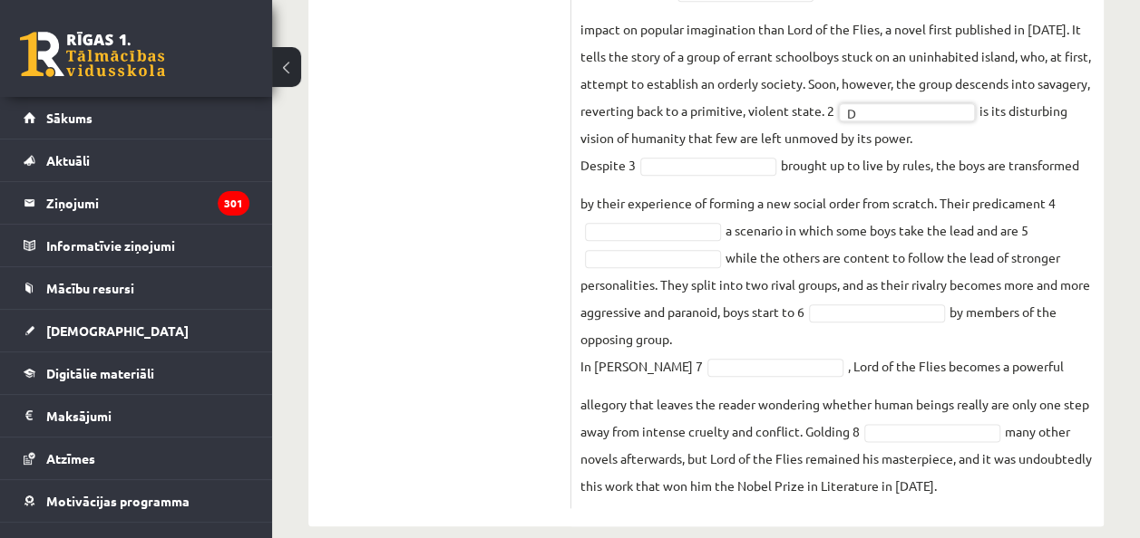
scroll to position [888, 0]
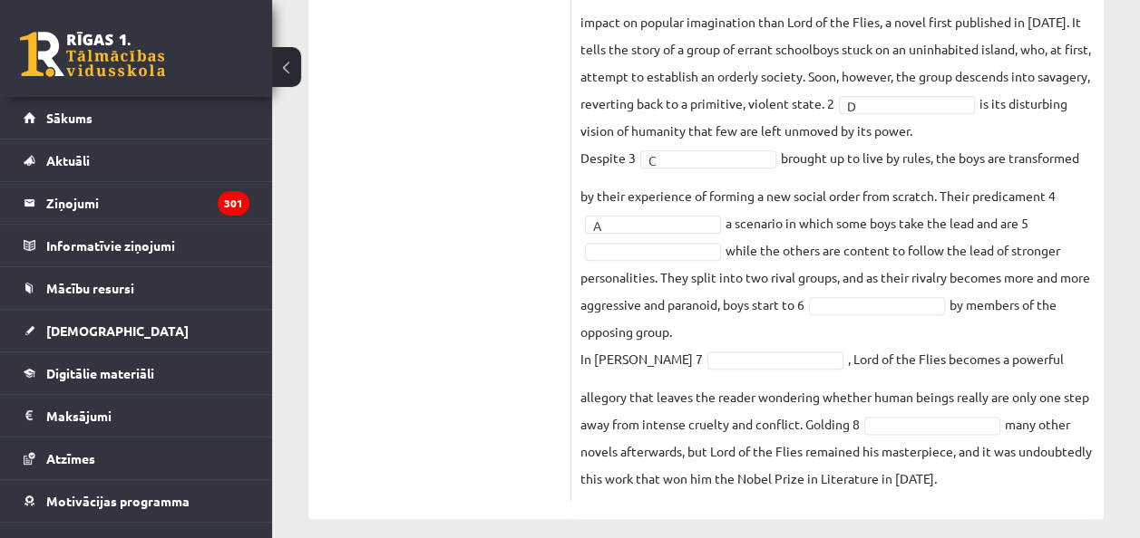
click at [631, 274] on fieldset "Lord of the Flies 1 A * has a twentieth-century novel had more of an impact on …" at bounding box center [837, 217] width 514 height 549
click at [914, 351] on fieldset "Lord of the Flies 1 A * has a twentieth-century novel had more of an impact on …" at bounding box center [837, 217] width 514 height 549
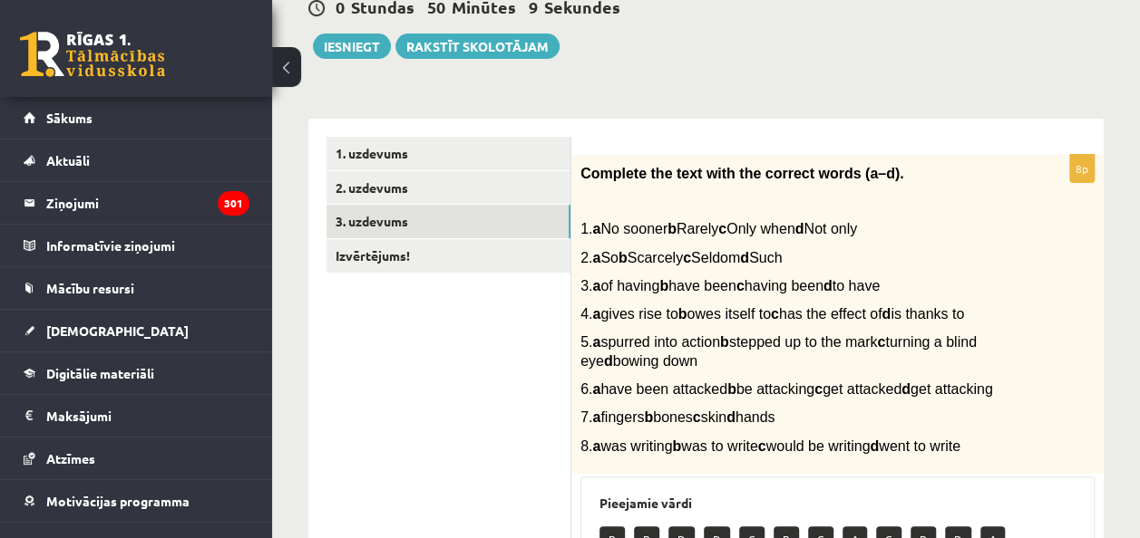
scroll to position [190, 0]
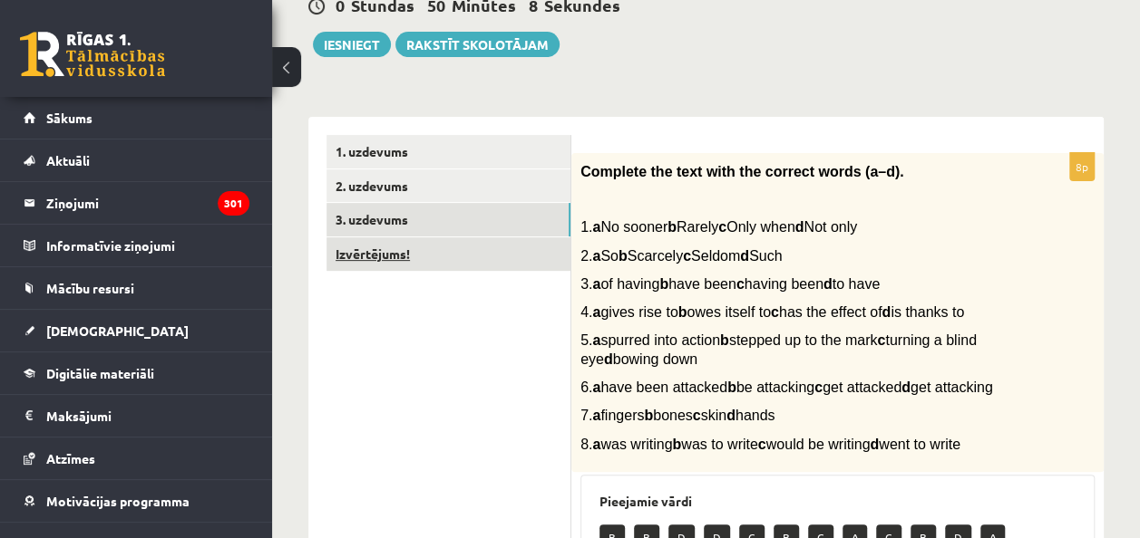
drag, startPoint x: 442, startPoint y: 274, endPoint x: 433, endPoint y: 265, distance: 12.8
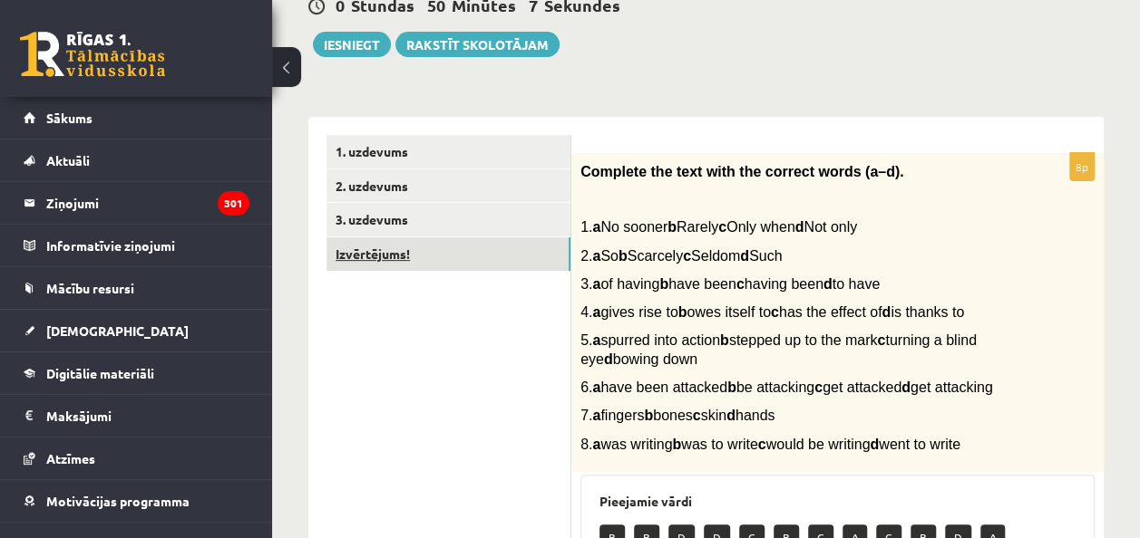
click at [433, 265] on link "Izvērtējums!" at bounding box center [448, 255] width 244 height 34
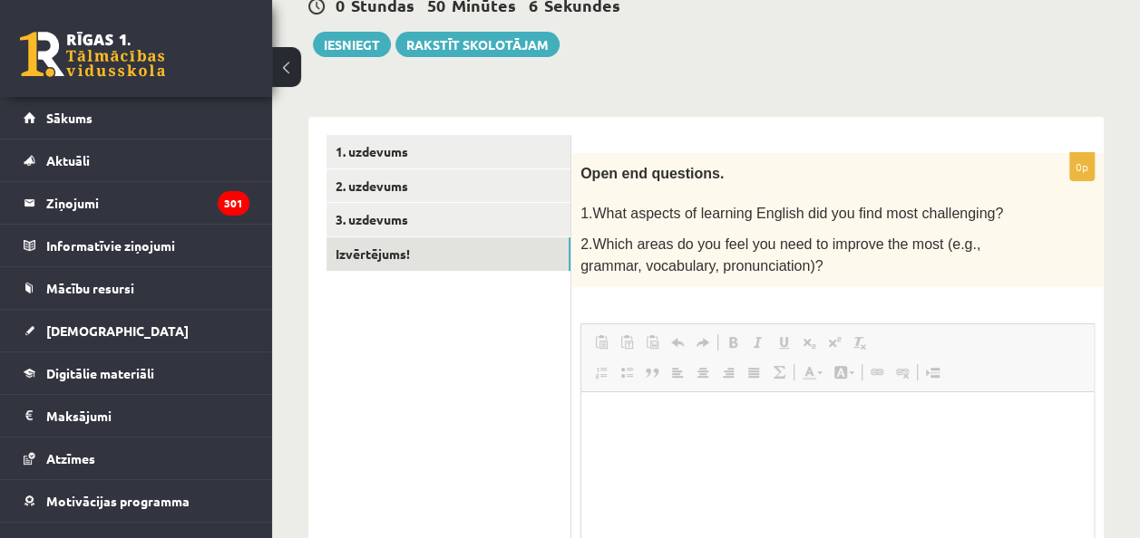
scroll to position [0, 0]
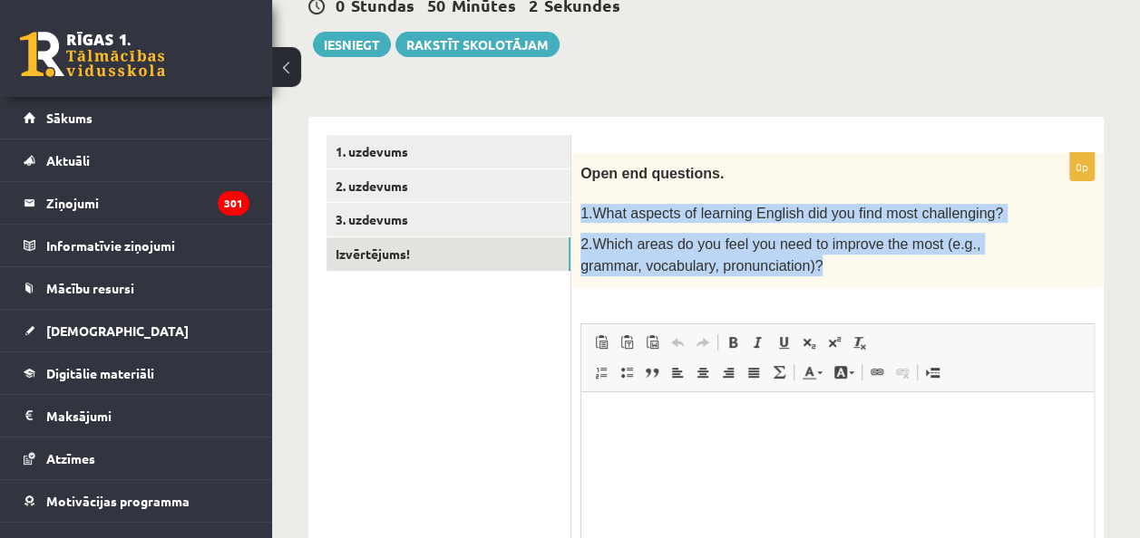
drag, startPoint x: 575, startPoint y: 205, endPoint x: 928, endPoint y: 274, distance: 360.2
click at [928, 274] on div "Open end questions. 1.What aspects of learning English did you find most challe…" at bounding box center [837, 220] width 532 height 134
copy div "1.What aspects of learning English did you find most challenging? 2.Which areas…"
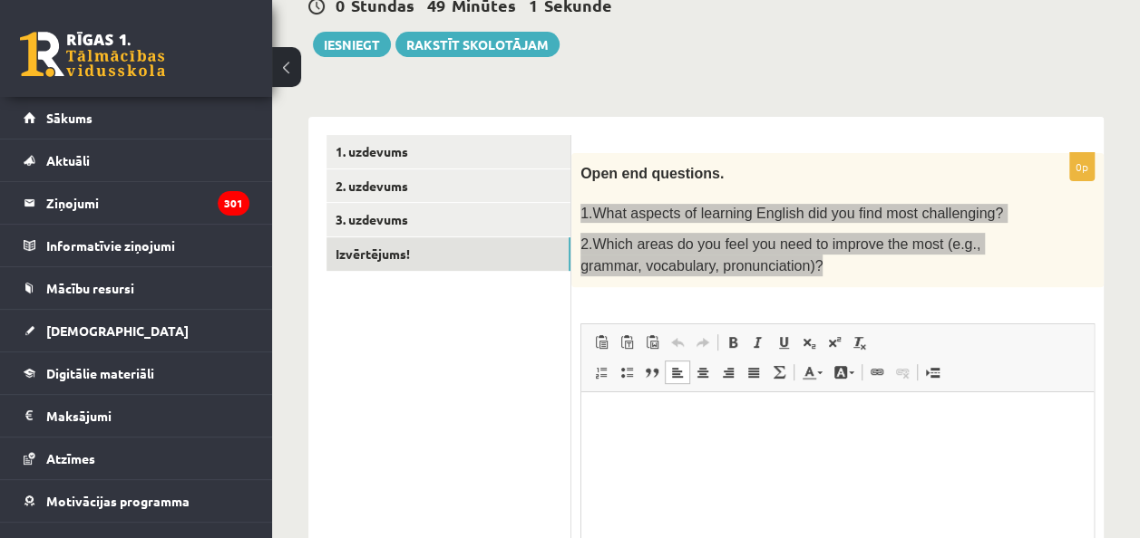
click at [668, 403] on html at bounding box center [837, 419] width 512 height 55
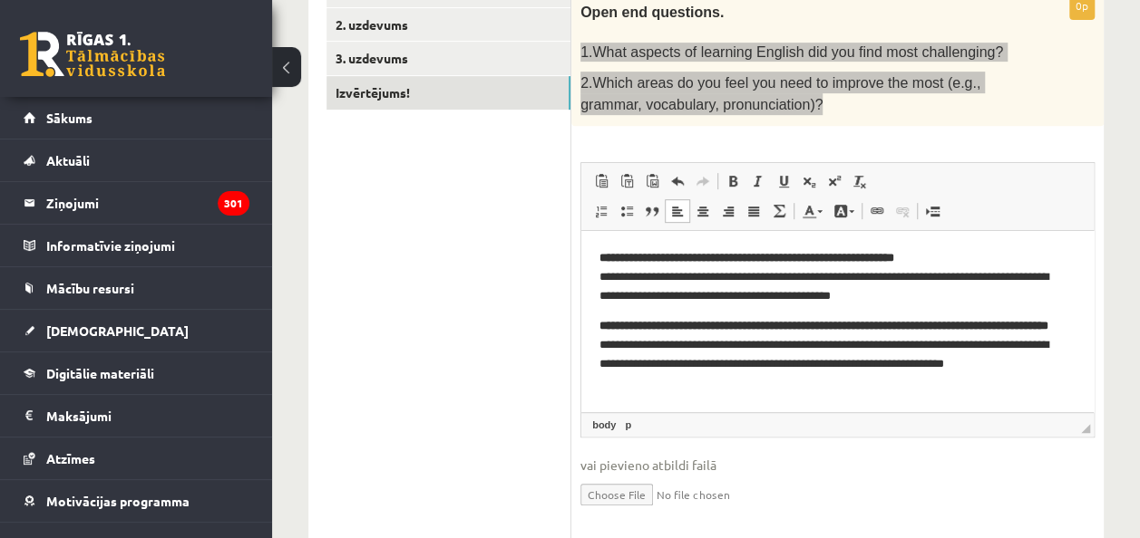
scroll to position [354, 0]
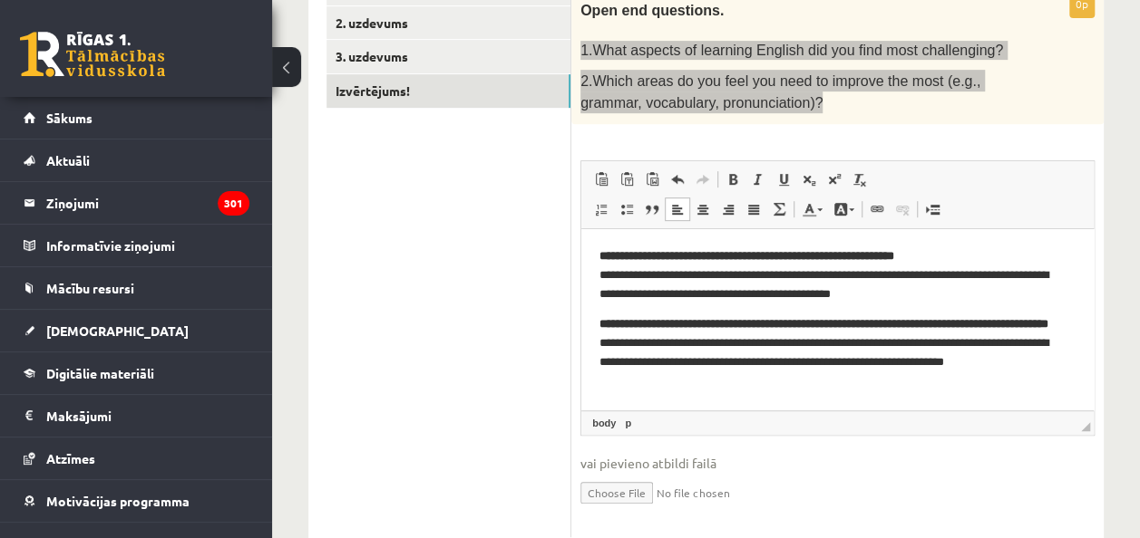
click at [606, 254] on strong "**********" at bounding box center [746, 255] width 295 height 12
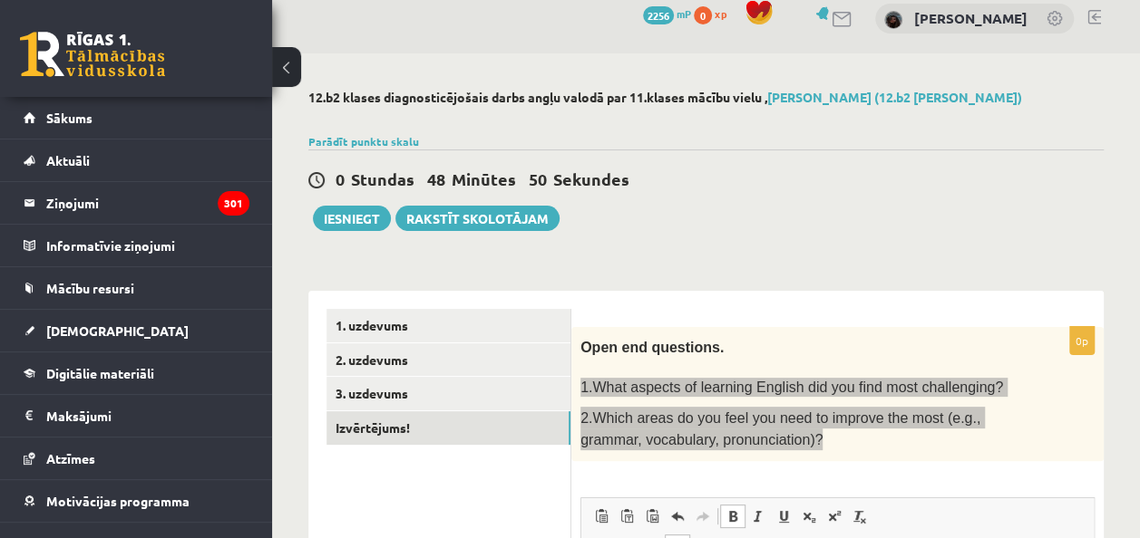
scroll to position [0, 0]
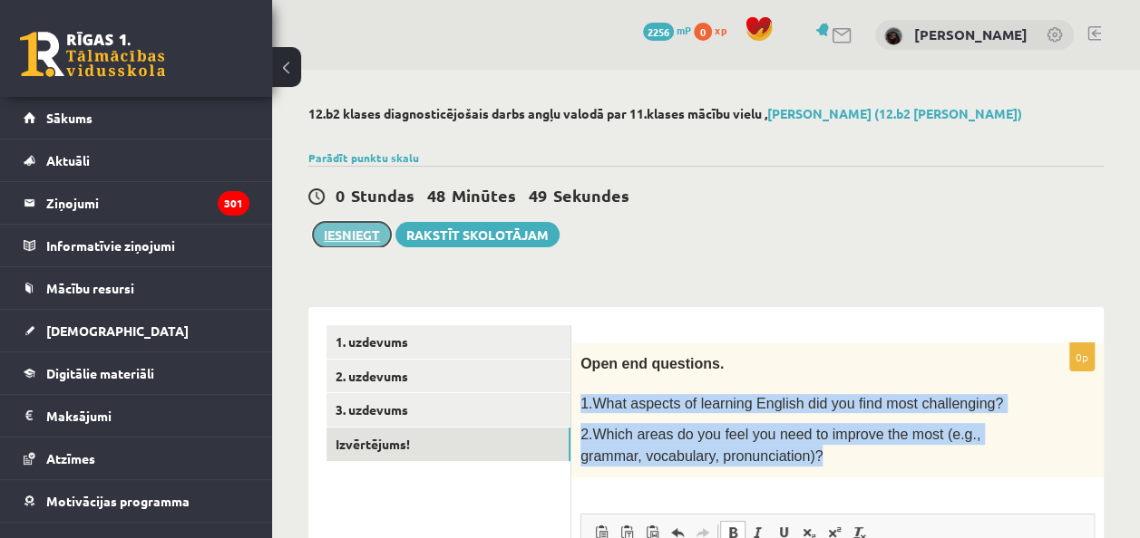
click at [364, 241] on button "Iesniegt" at bounding box center [352, 234] width 78 height 25
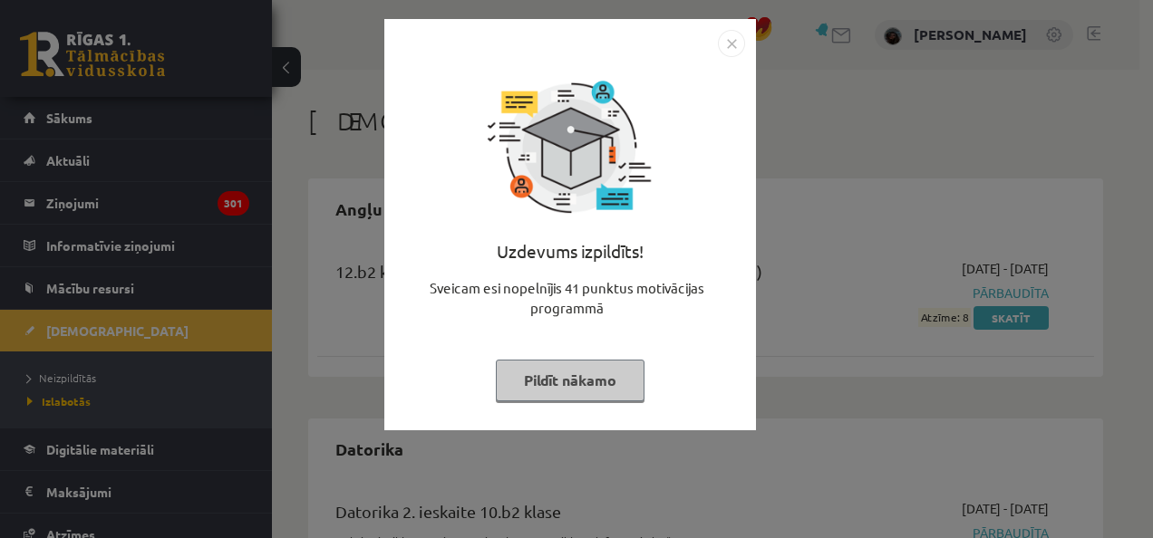
click at [578, 397] on button "Pildīt nākamo" at bounding box center [570, 381] width 149 height 42
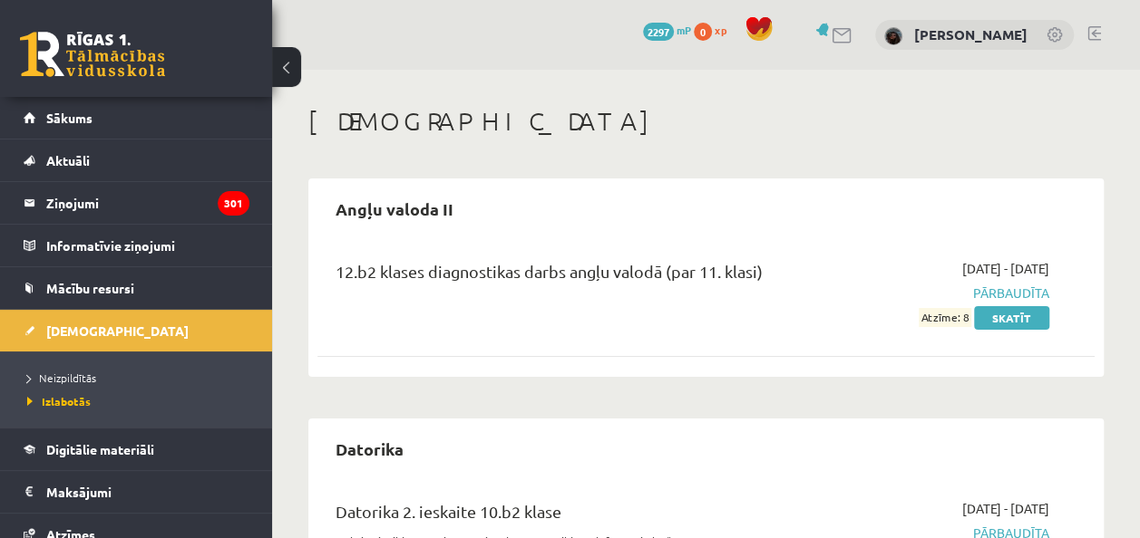
click at [992, 295] on span "Pārbaudīta" at bounding box center [938, 293] width 219 height 19
click at [999, 320] on link "Skatīt" at bounding box center [1011, 318] width 75 height 24
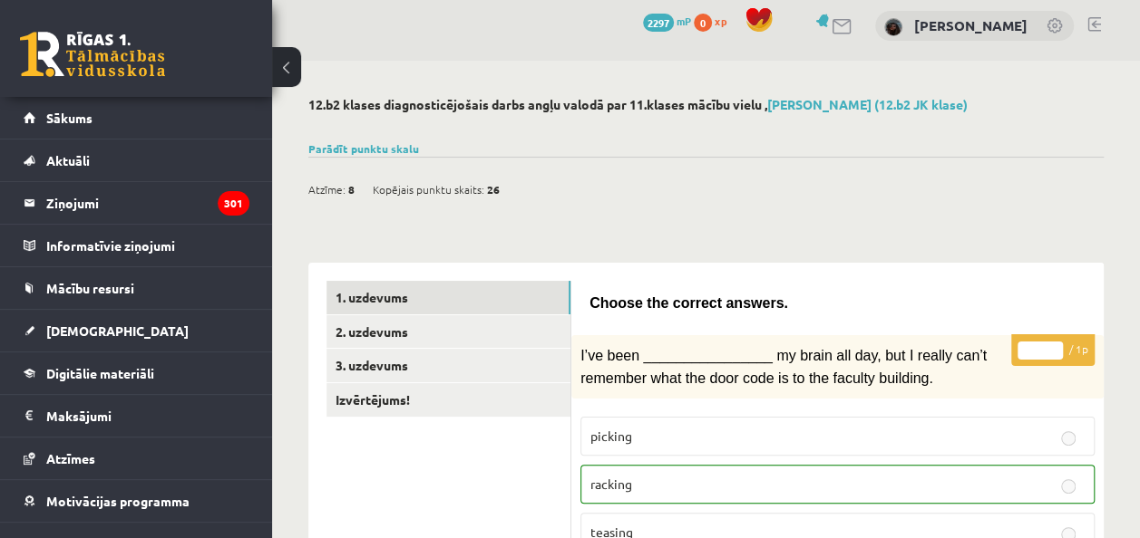
scroll to position [12, 0]
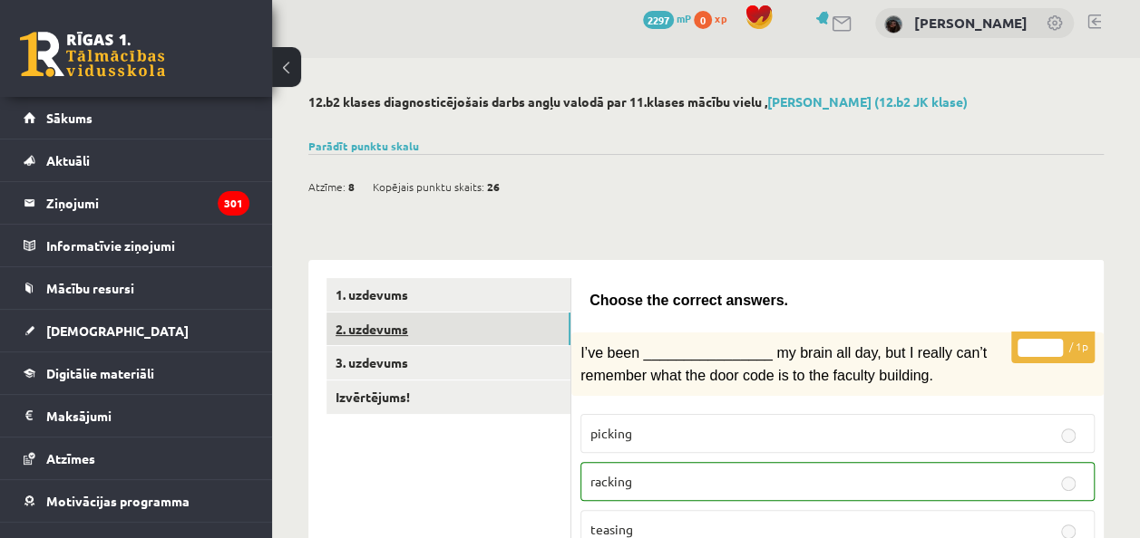
click at [529, 322] on link "2. uzdevums" at bounding box center [448, 330] width 244 height 34
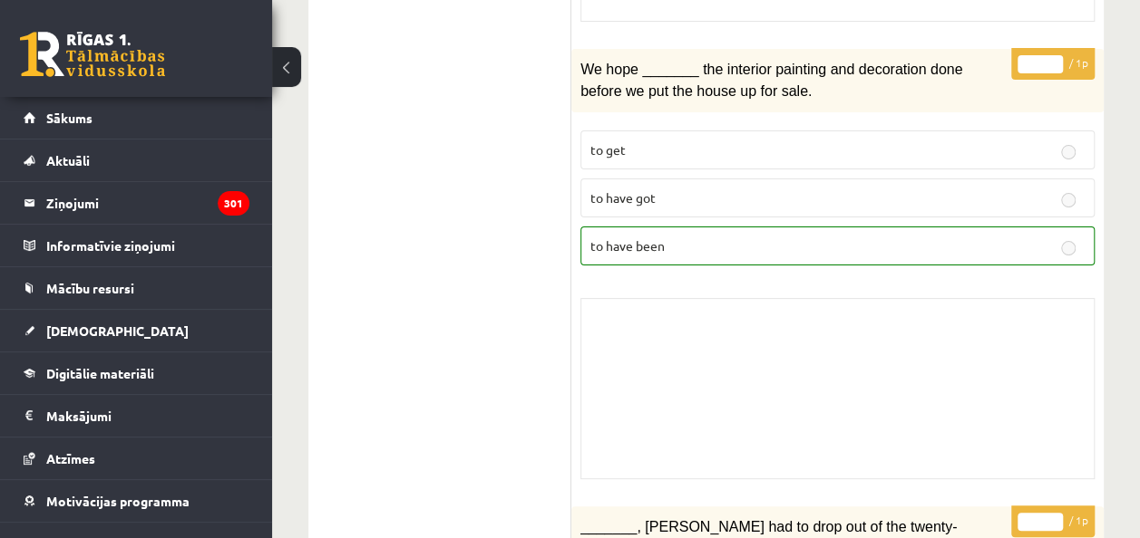
scroll to position [3516, 0]
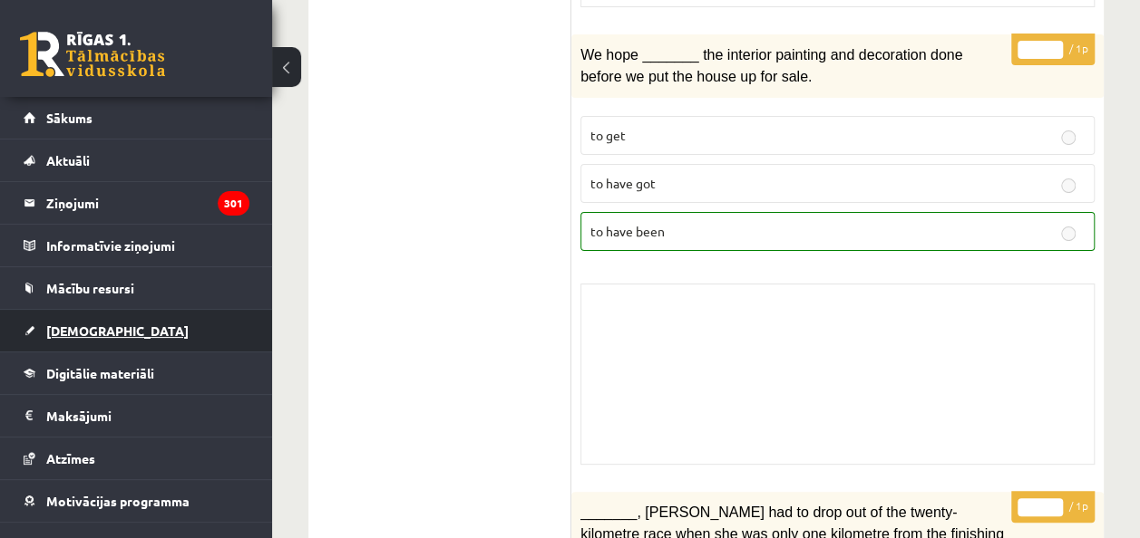
click at [108, 317] on link "[DEMOGRAPHIC_DATA]" at bounding box center [137, 331] width 226 height 42
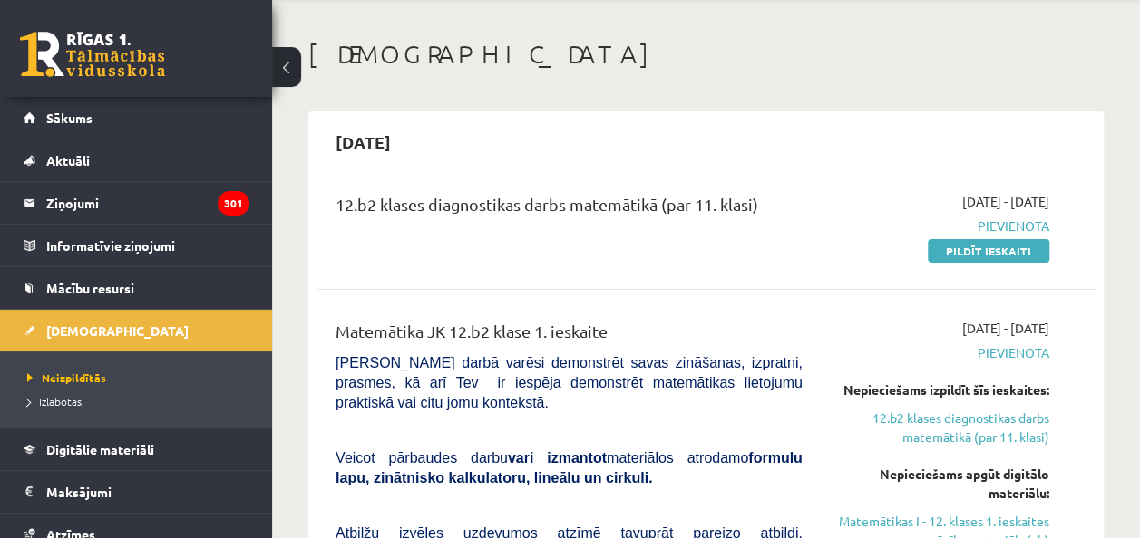
scroll to position [68, 0]
click at [1019, 242] on link "Pildīt ieskaiti" at bounding box center [987, 250] width 121 height 24
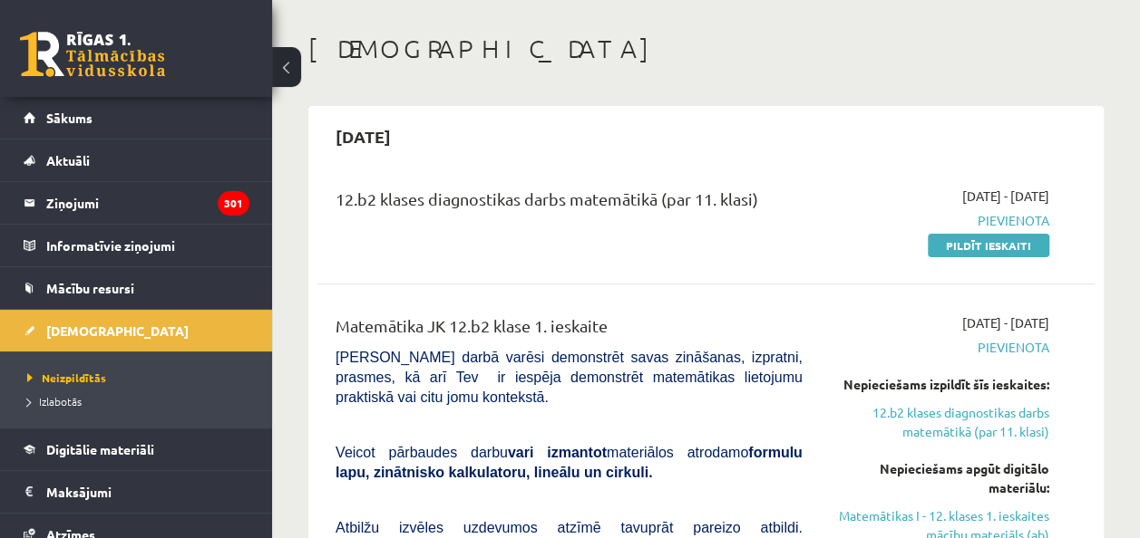
scroll to position [73, 0]
click at [1008, 243] on link "Pildīt ieskaiti" at bounding box center [987, 245] width 121 height 24
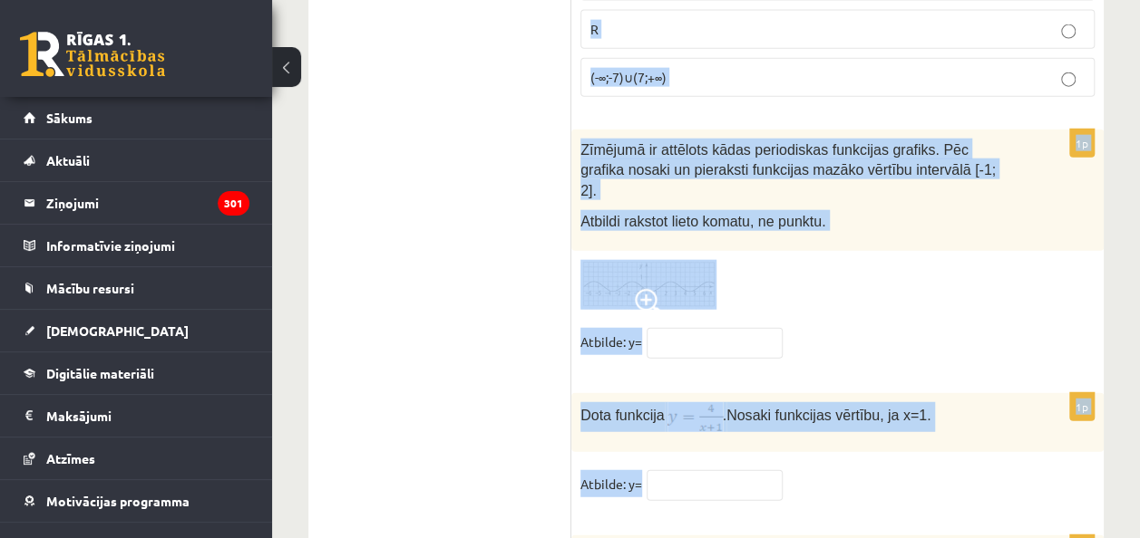
scroll to position [9012, 0]
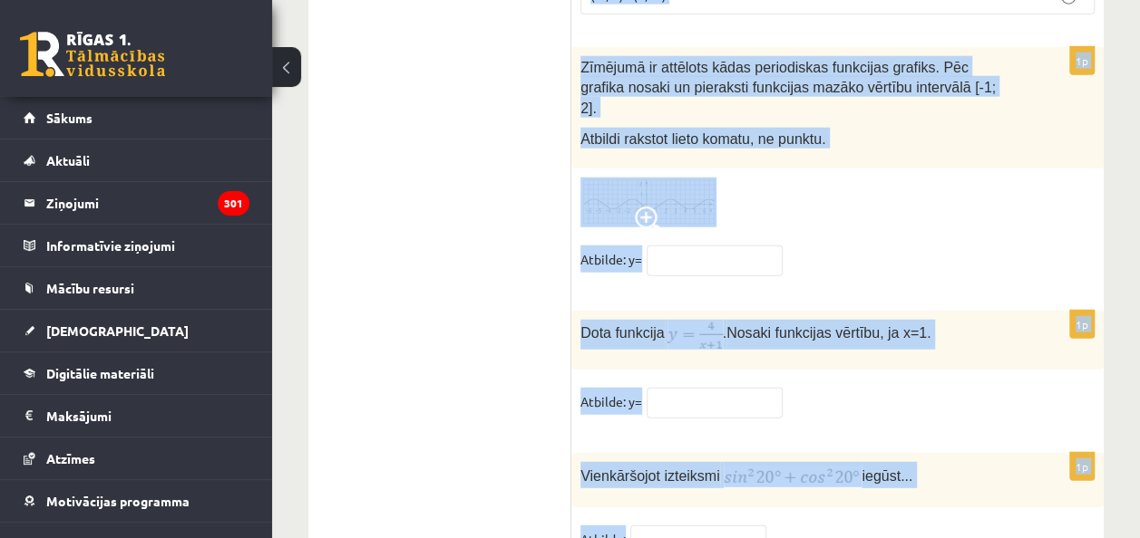
drag, startPoint x: 584, startPoint y: 179, endPoint x: 1008, endPoint y: 585, distance: 587.3
copy form "Loremipsumd sitametcons adipiscinge, seddoe 0 − t > 4 2 − i > 9 3 − u 7 > 8 4 −…"
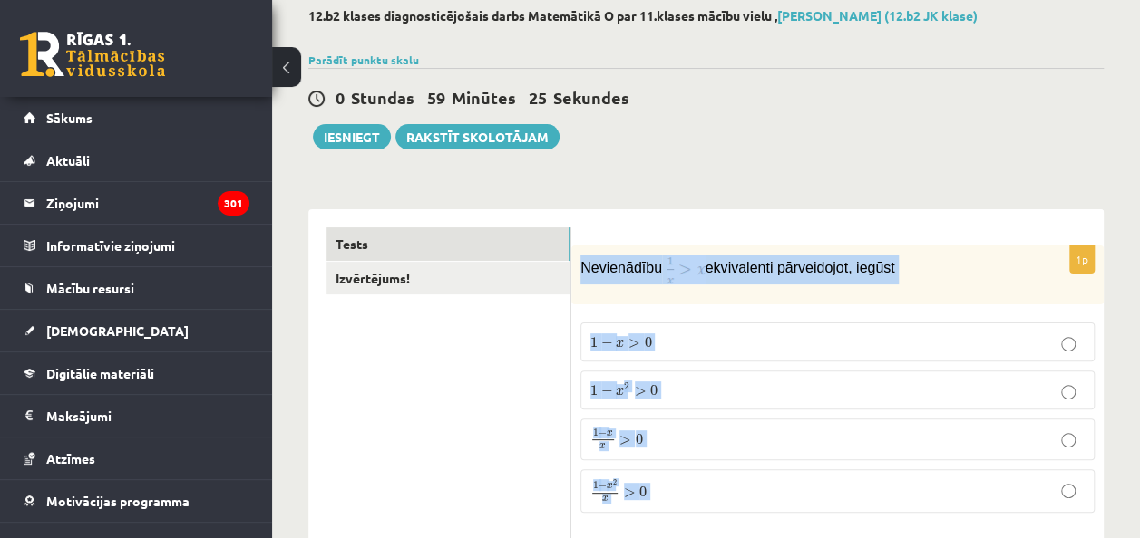
scroll to position [124, 0]
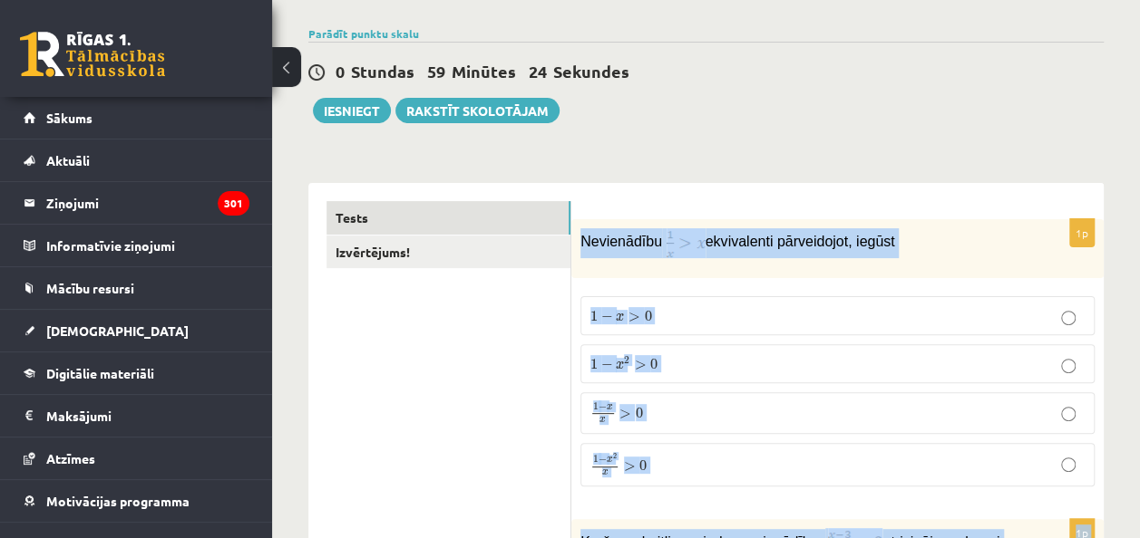
click at [949, 230] on p "Nevienādību ekvivalenti pārveidojot, iegūst" at bounding box center [791, 243] width 423 height 30
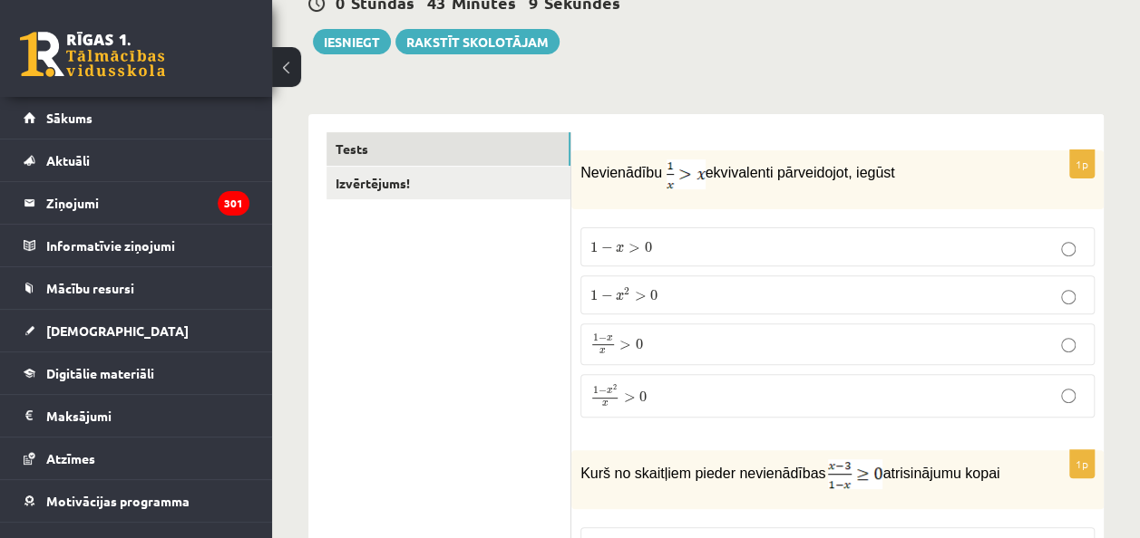
scroll to position [204, 0]
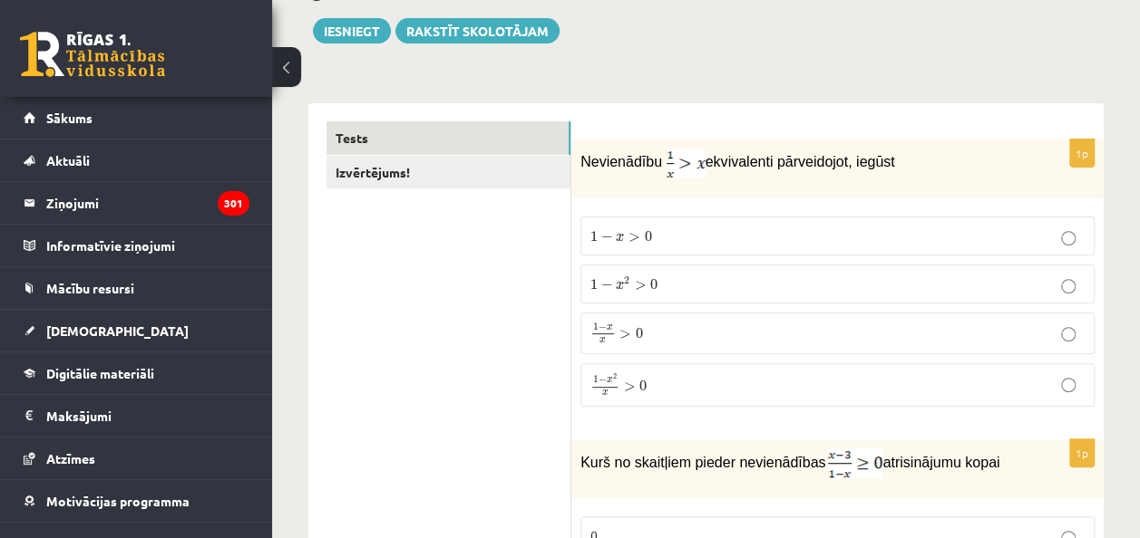
click at [655, 373] on p "1 − x 2 x > 0 1 − x 2 x > 0" at bounding box center [837, 385] width 494 height 24
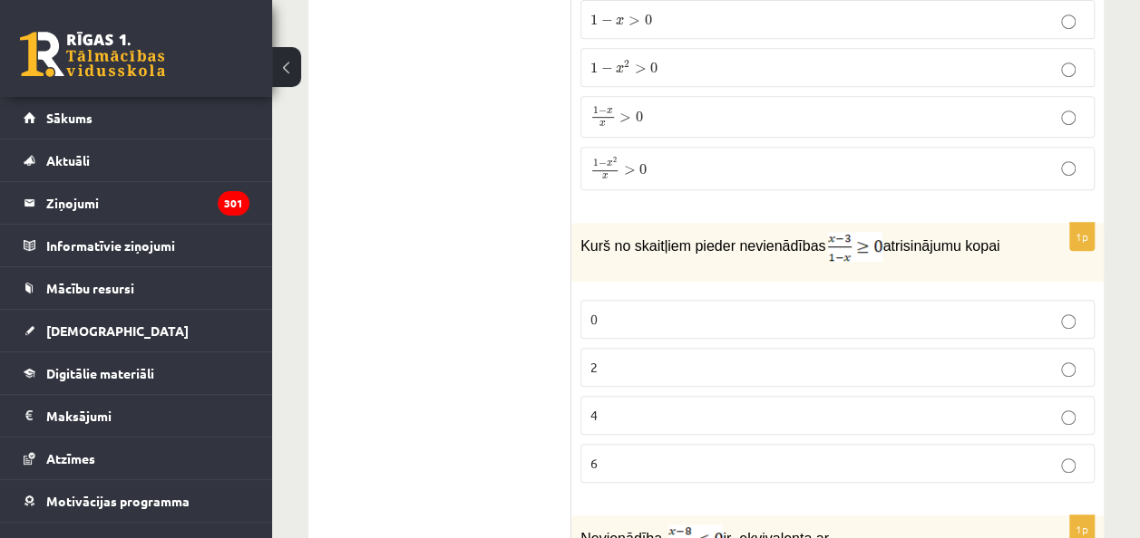
scroll to position [422, 0]
click at [714, 327] on label "0" at bounding box center [837, 318] width 514 height 39
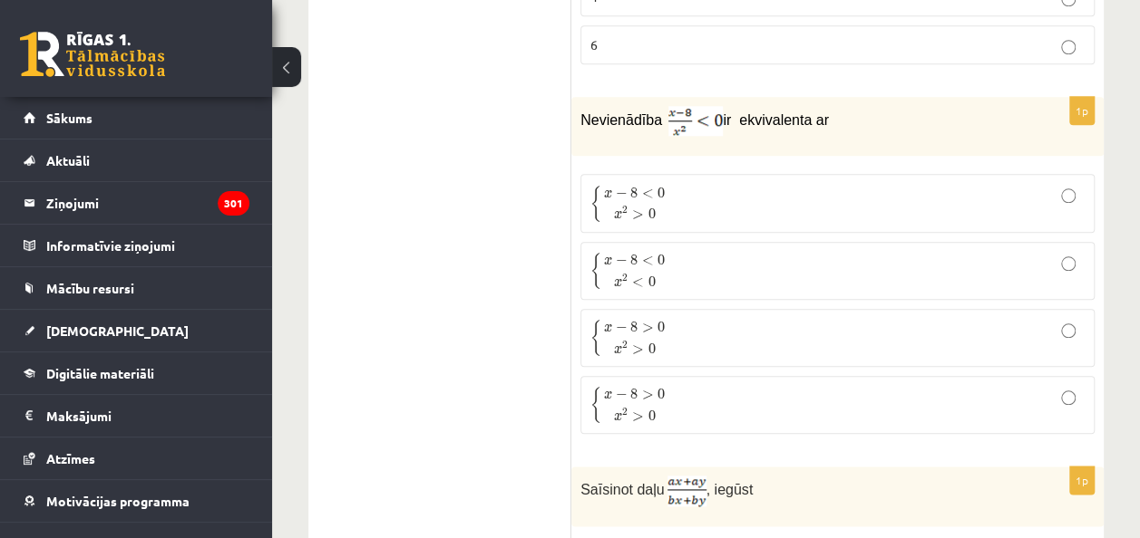
scroll to position [854, 0]
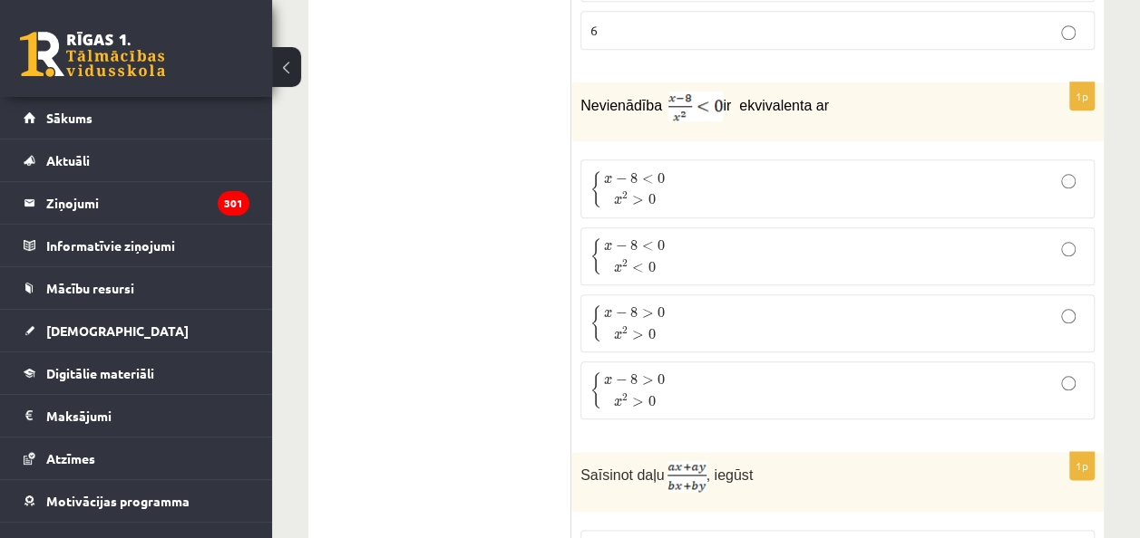
click at [713, 187] on p "{ x − 8 < 0 x 2 > 0 { x − 8 < 0 x 2 > 0" at bounding box center [837, 189] width 494 height 38
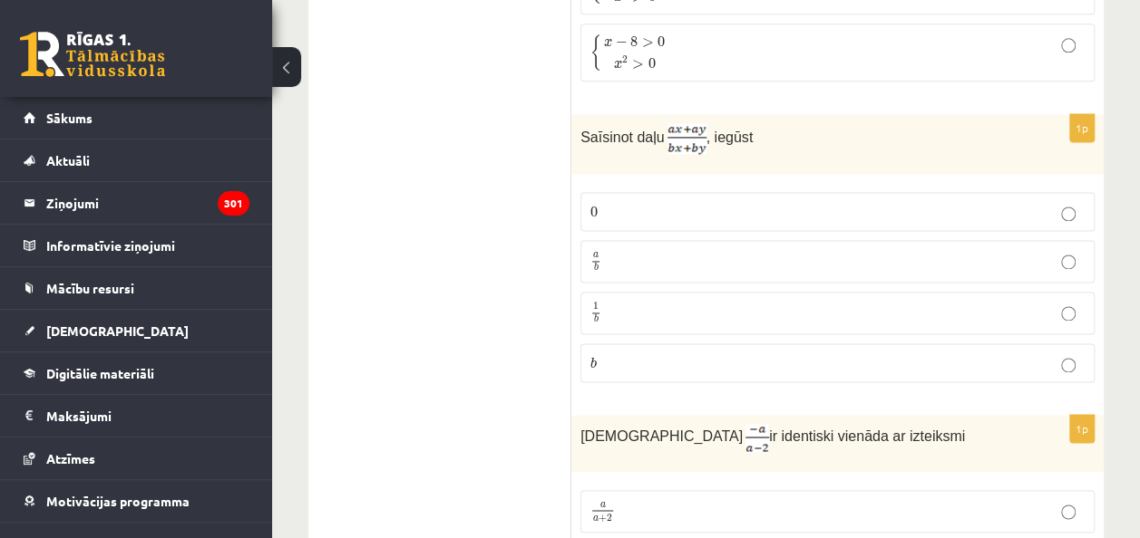
scroll to position [1191, 0]
click at [676, 251] on p "a b a b" at bounding box center [837, 262] width 494 height 23
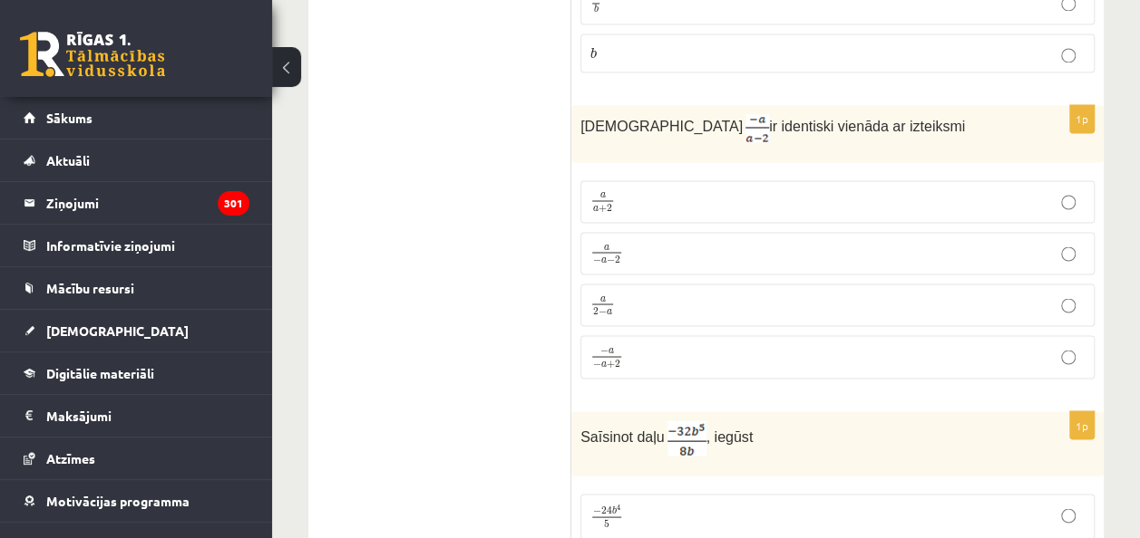
scroll to position [1503, 0]
click at [700, 241] on p "a − a − 2 a − a − 2" at bounding box center [837, 252] width 494 height 23
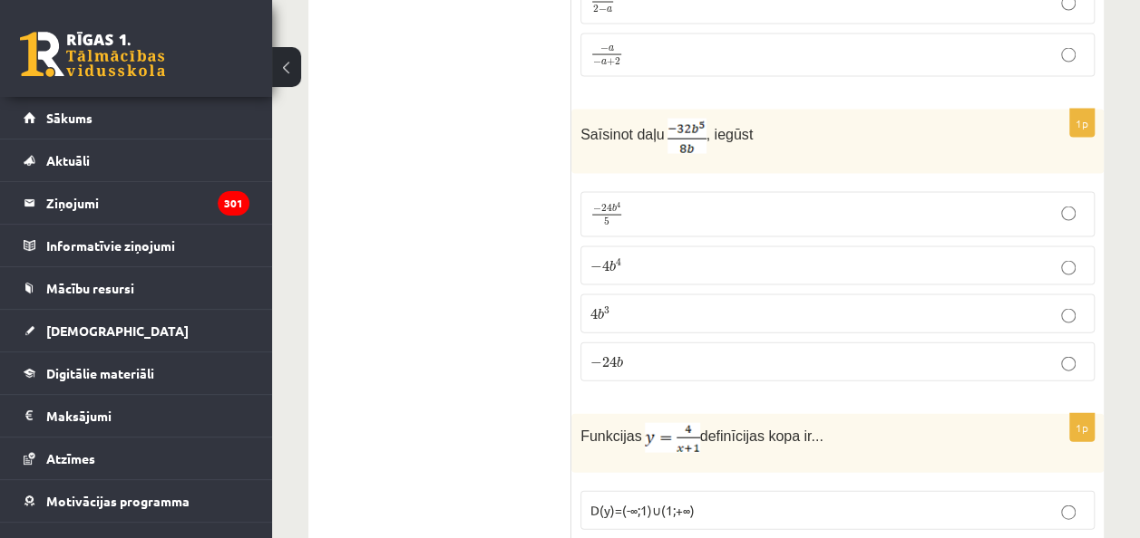
click at [657, 257] on p "− 4 b 4 − 4 b 4" at bounding box center [837, 266] width 494 height 19
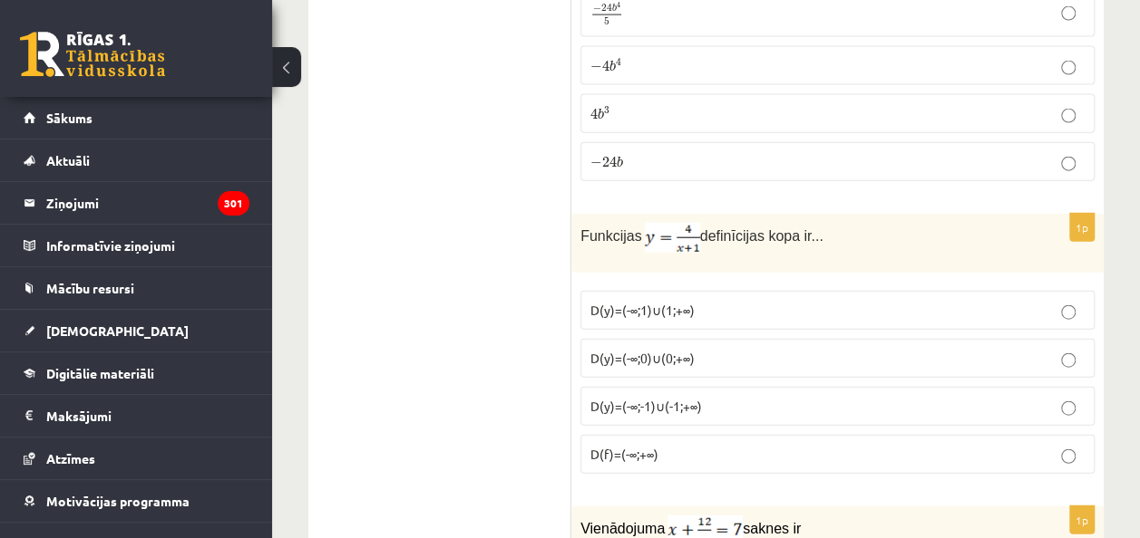
scroll to position [2051, 0]
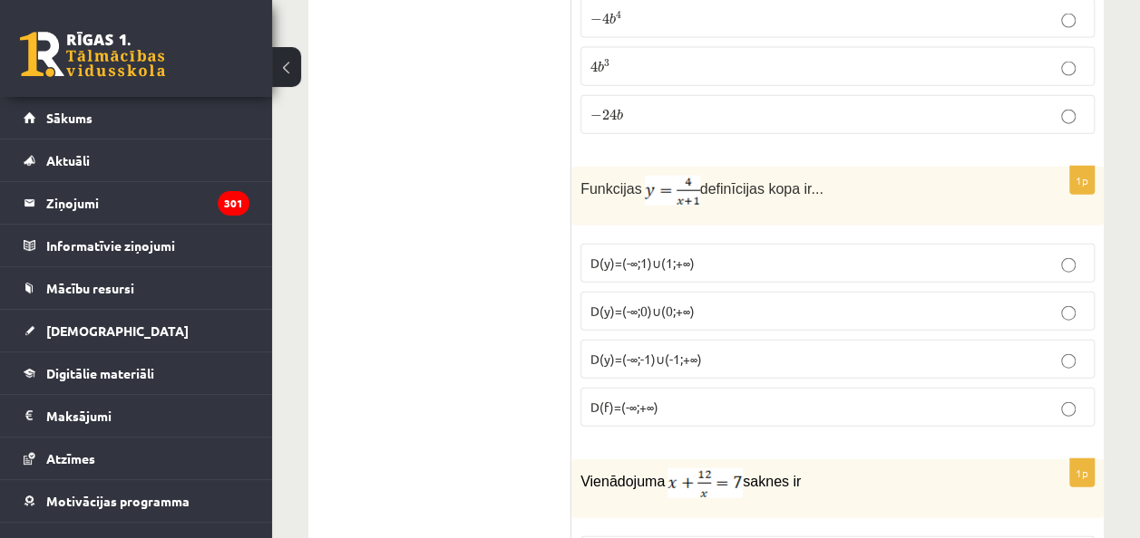
click at [675, 351] on span "D(y)=(-∞;-1)∪(-1;+∞)" at bounding box center [646, 359] width 112 height 16
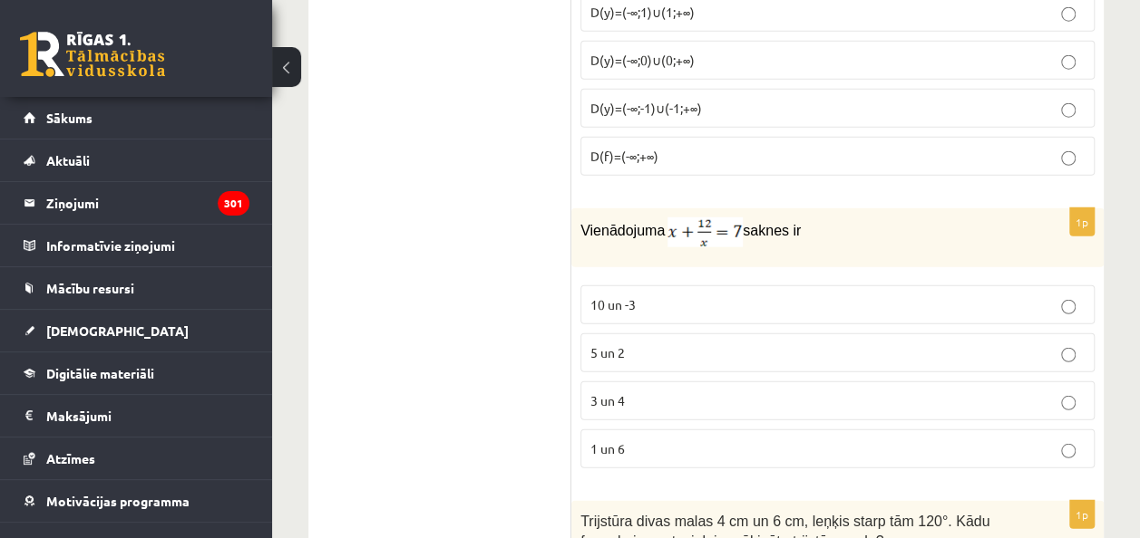
scroll to position [2309, 0]
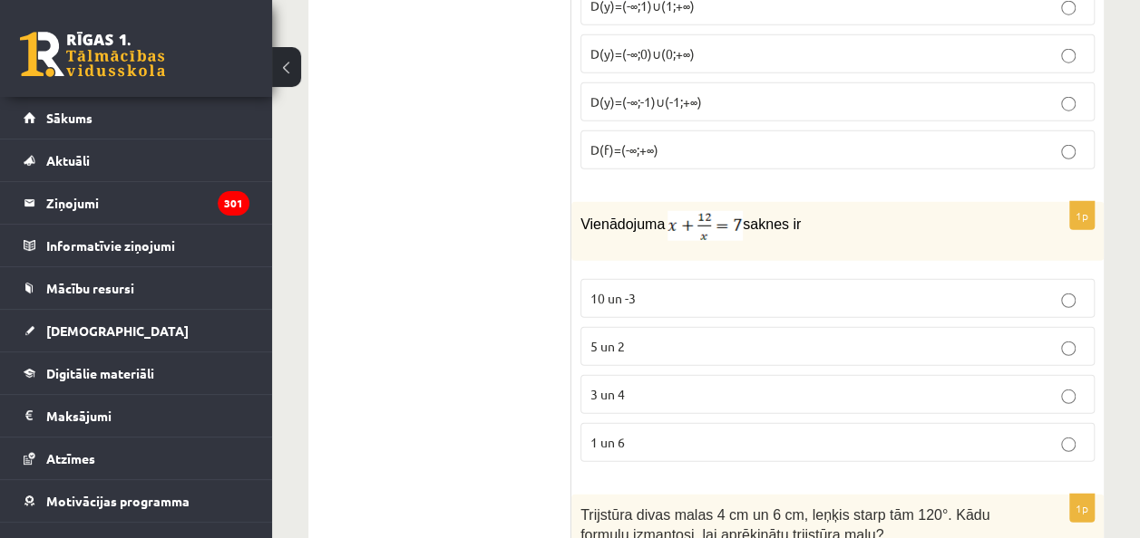
click at [720, 385] on p "3 un 4" at bounding box center [837, 394] width 494 height 19
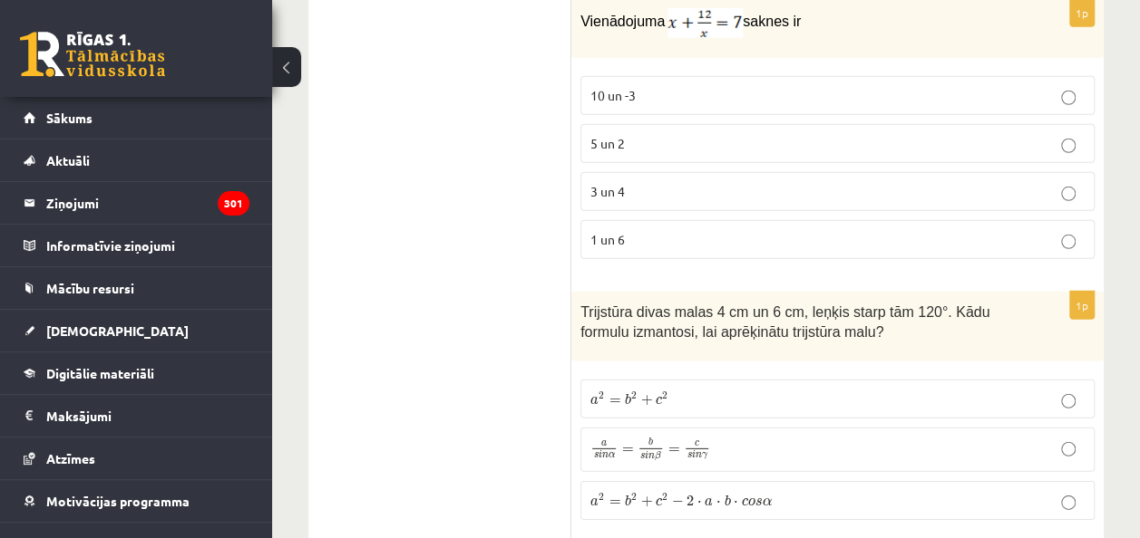
scroll to position [2630, 0]
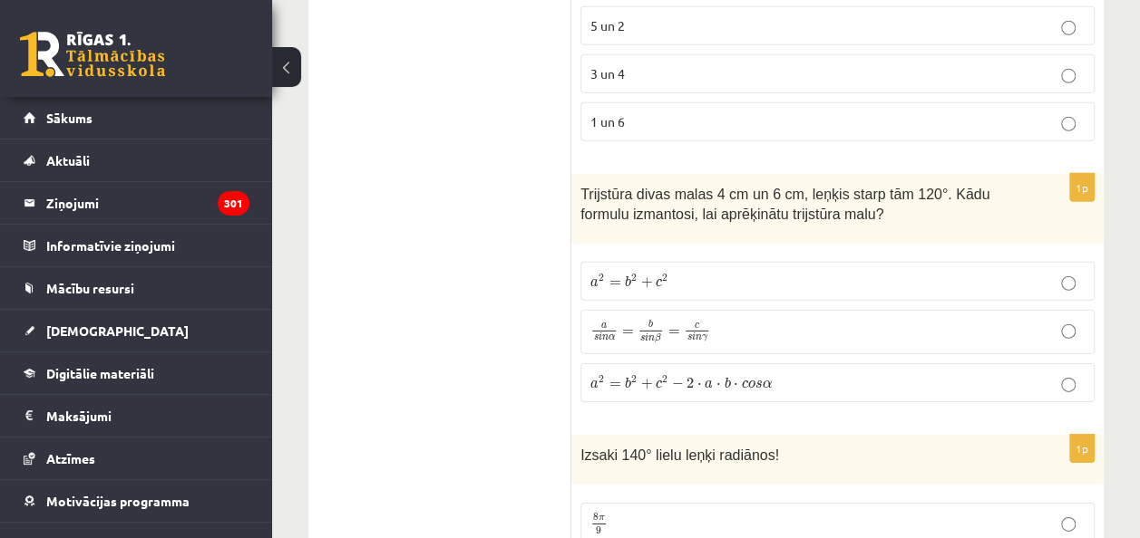
click at [740, 364] on label "a 2 = b 2 + c 2 − 2 ⋅ a ⋅ b ⋅ c o s α a 2 = b 2 + c 2 − 2 ⋅ a ⋅ b ⋅ c o s α" at bounding box center [837, 383] width 514 height 39
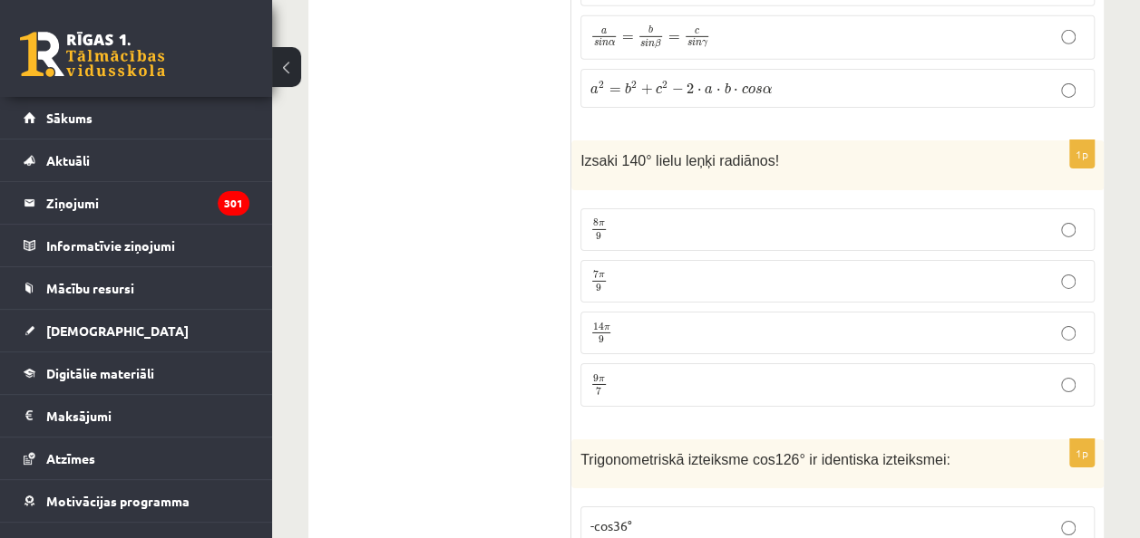
scroll to position [2925, 0]
click at [683, 269] on p "7 π 9 7 π 9" at bounding box center [837, 280] width 494 height 23
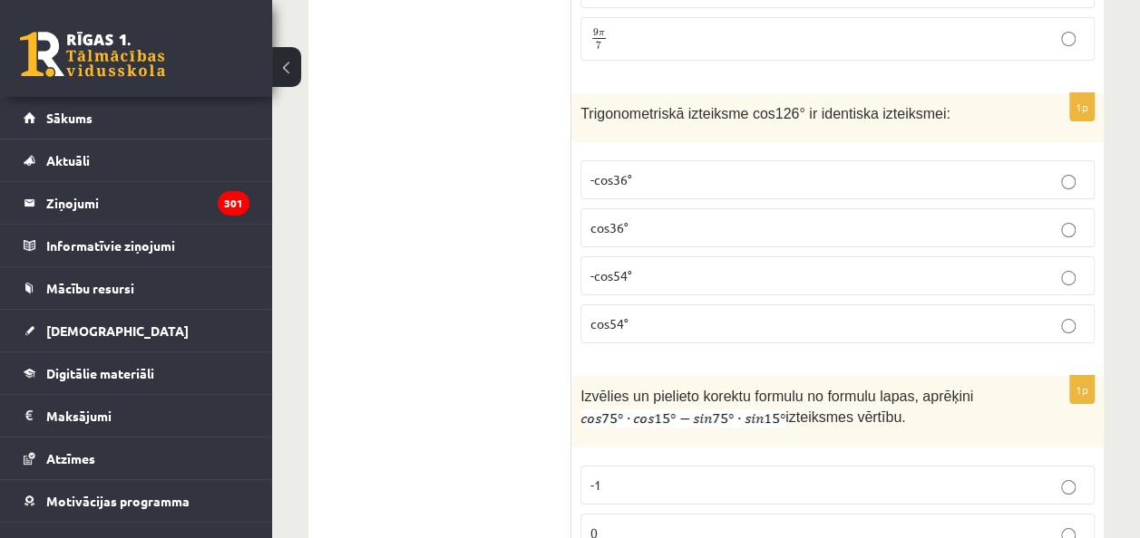
scroll to position [3272, 0]
click at [654, 266] on p "-cos54°" at bounding box center [837, 275] width 494 height 19
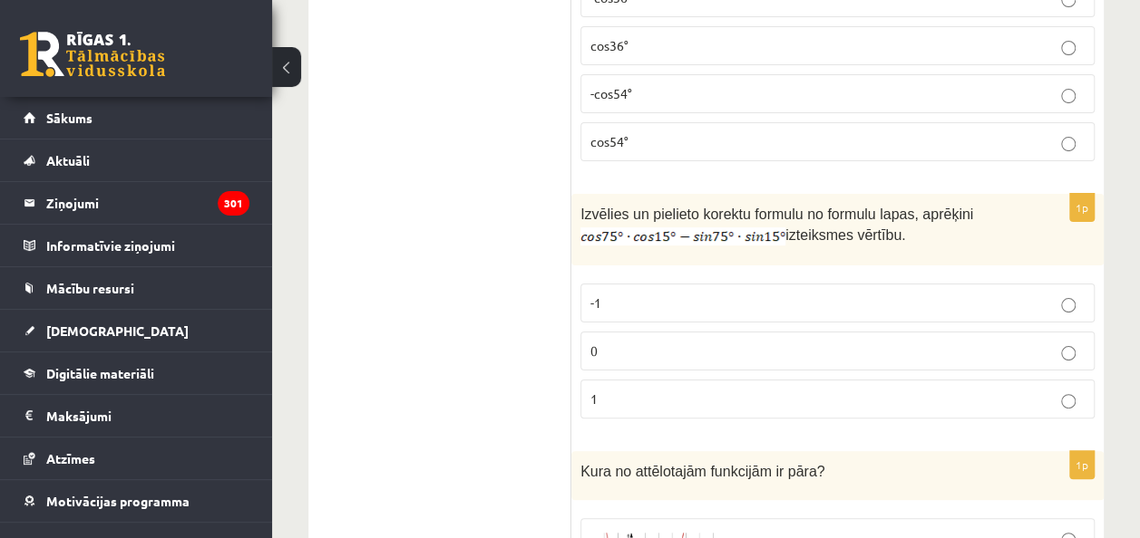
click at [716, 332] on label "0" at bounding box center [837, 351] width 514 height 39
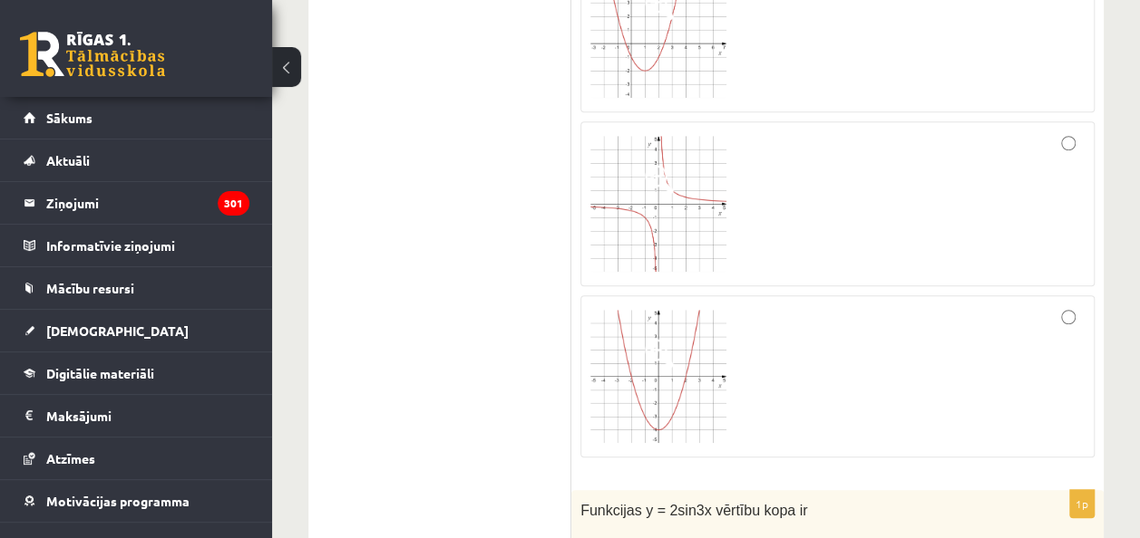
scroll to position [4029, 0]
click at [790, 190] on div at bounding box center [837, 199] width 494 height 145
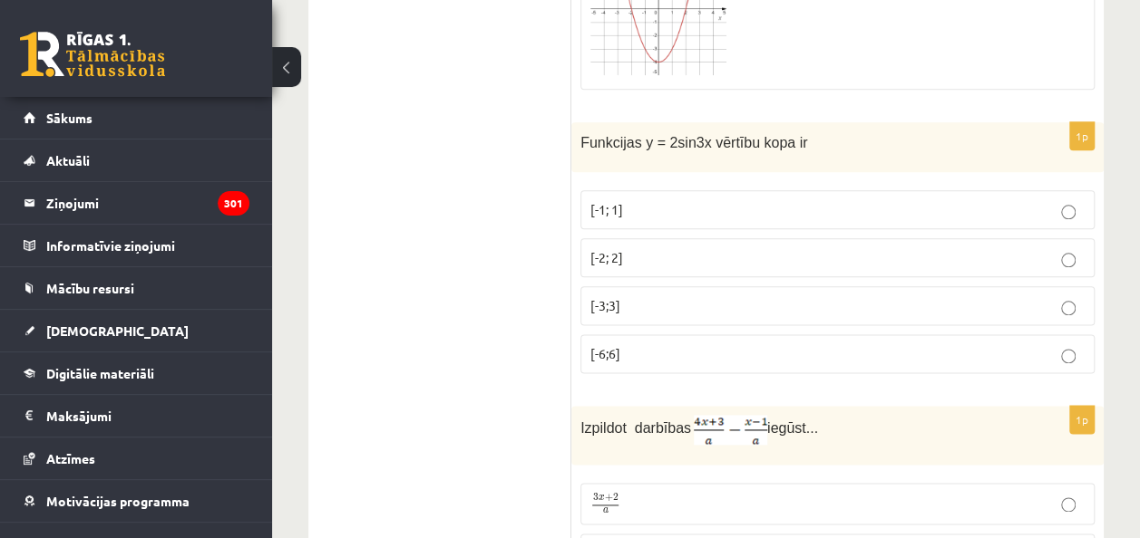
scroll to position [4394, 0]
click at [734, 247] on p "[-2; 2]" at bounding box center [837, 256] width 494 height 19
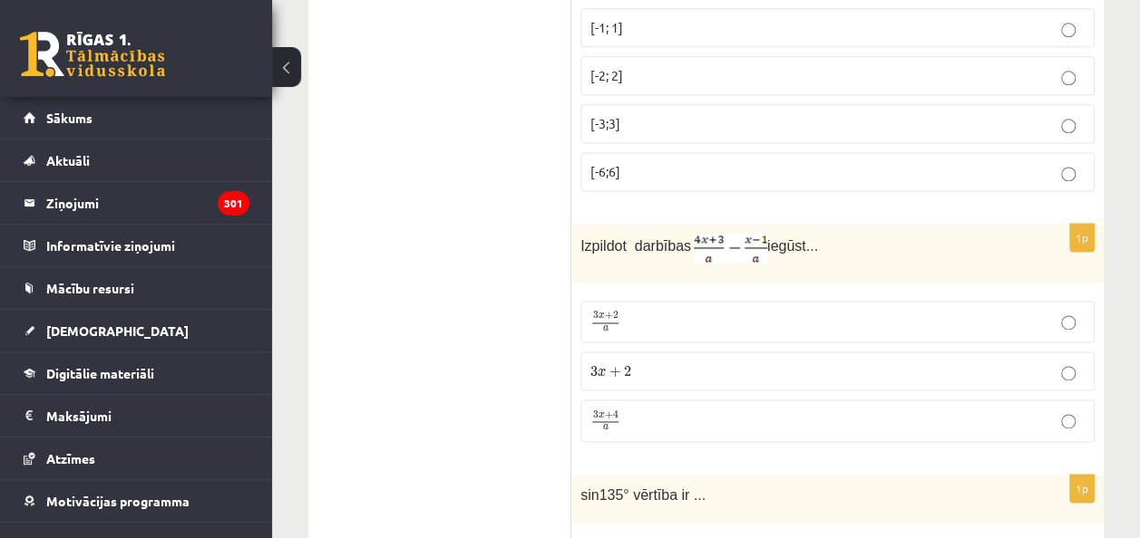
scroll to position [4573, 0]
click at [646, 312] on p "3 x + 2 a 3 x + 2 a" at bounding box center [837, 323] width 494 height 22
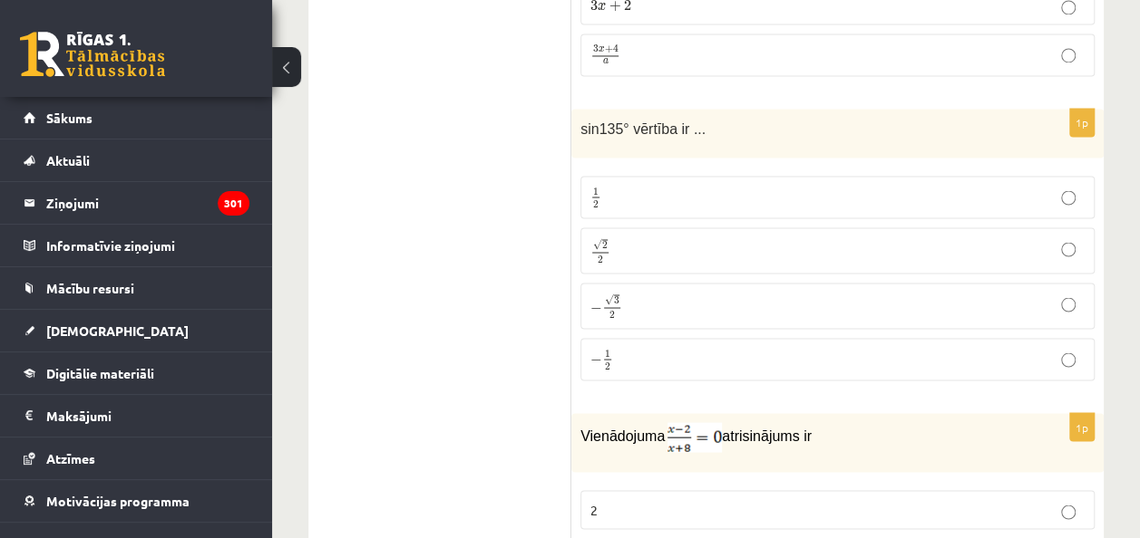
scroll to position [4946, 0]
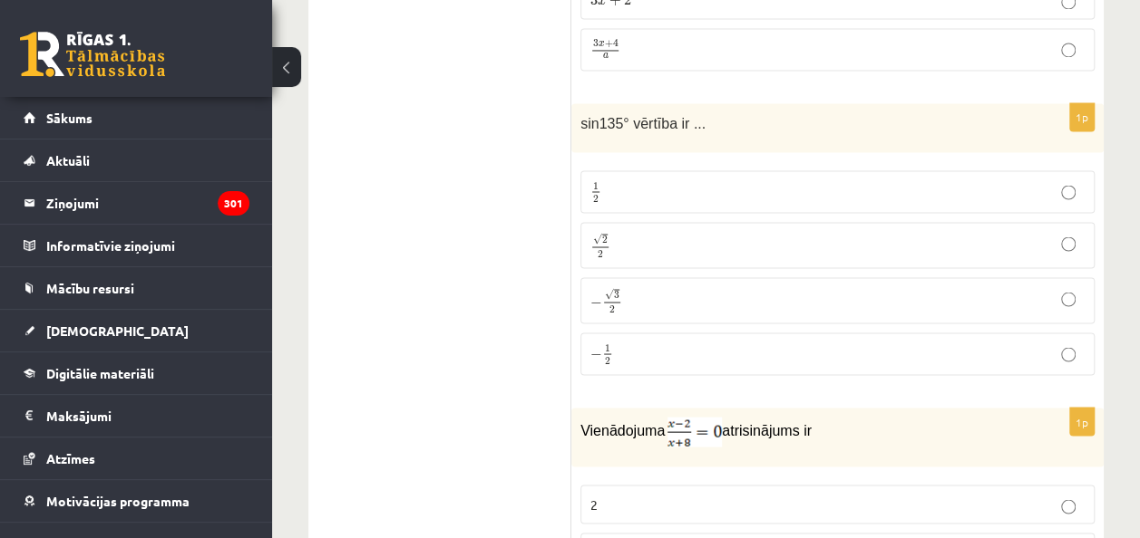
click at [710, 232] on p "√ 2 2 2 2" at bounding box center [837, 245] width 494 height 26
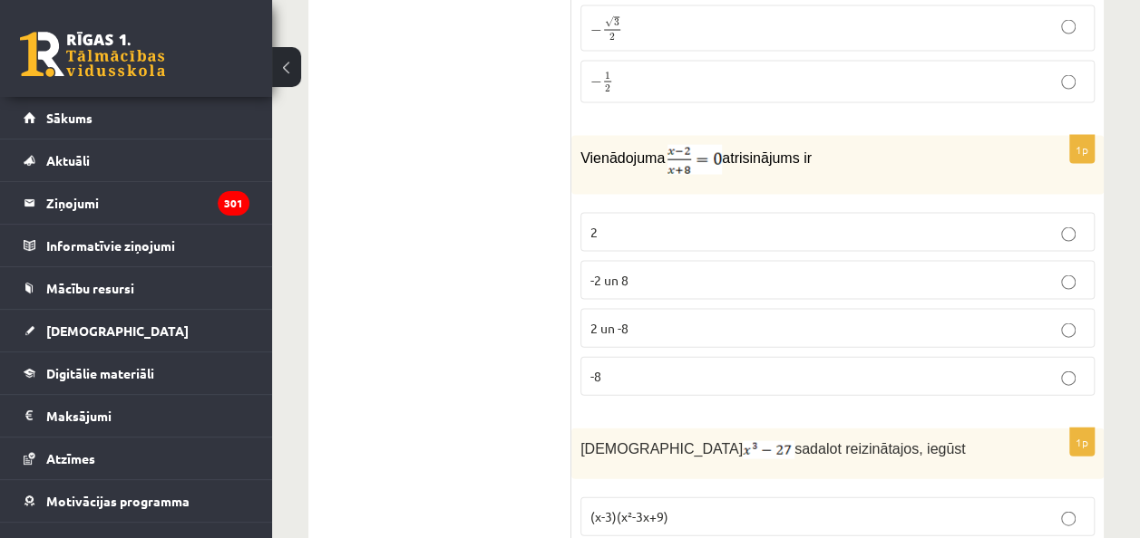
scroll to position [5226, 0]
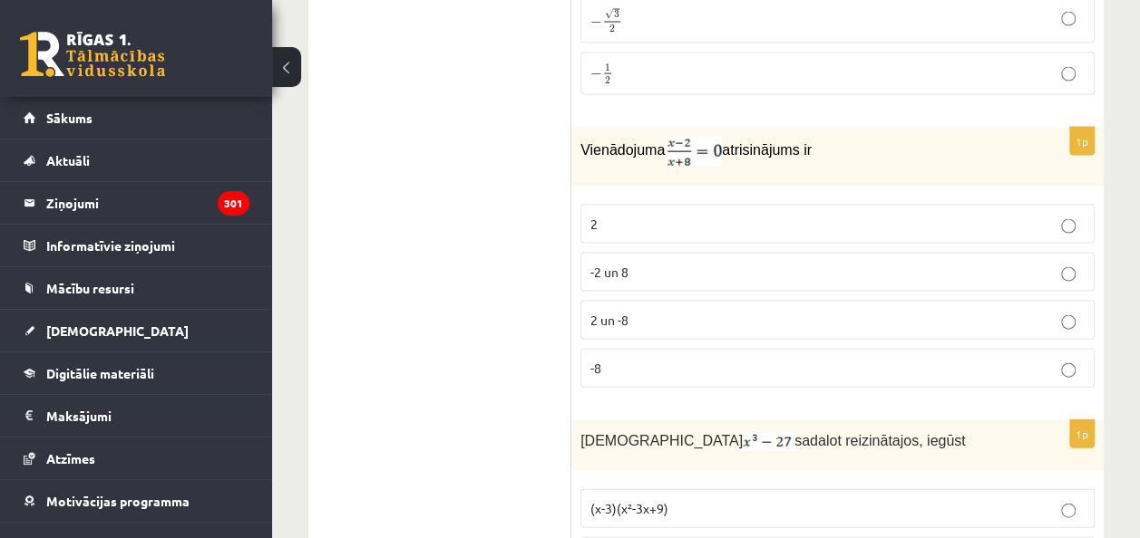
click at [672, 205] on label "2" at bounding box center [837, 224] width 514 height 39
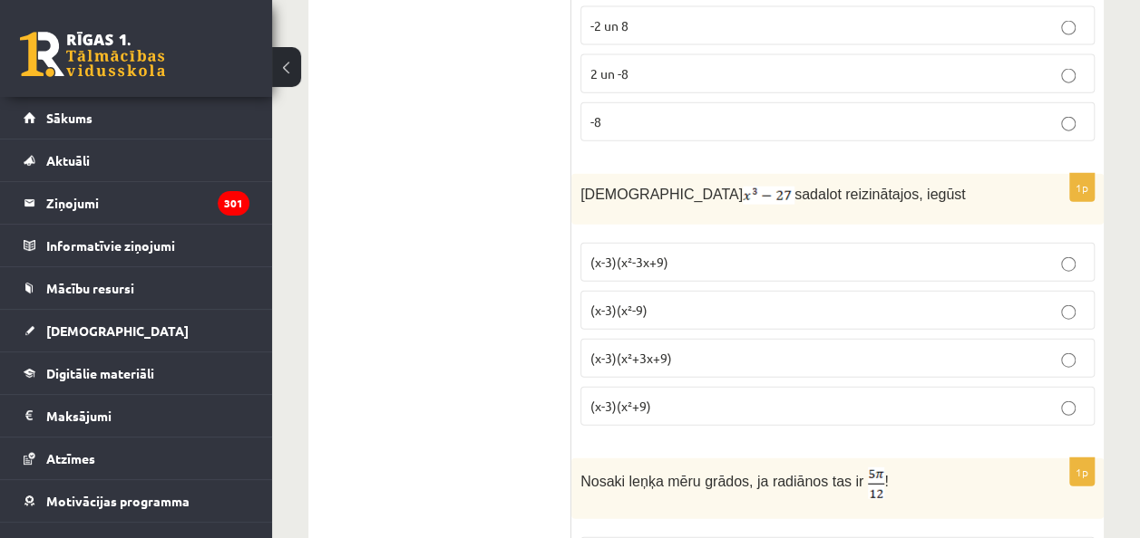
click at [671, 339] on label "(x-3)(x²+3x+9)" at bounding box center [837, 358] width 514 height 39
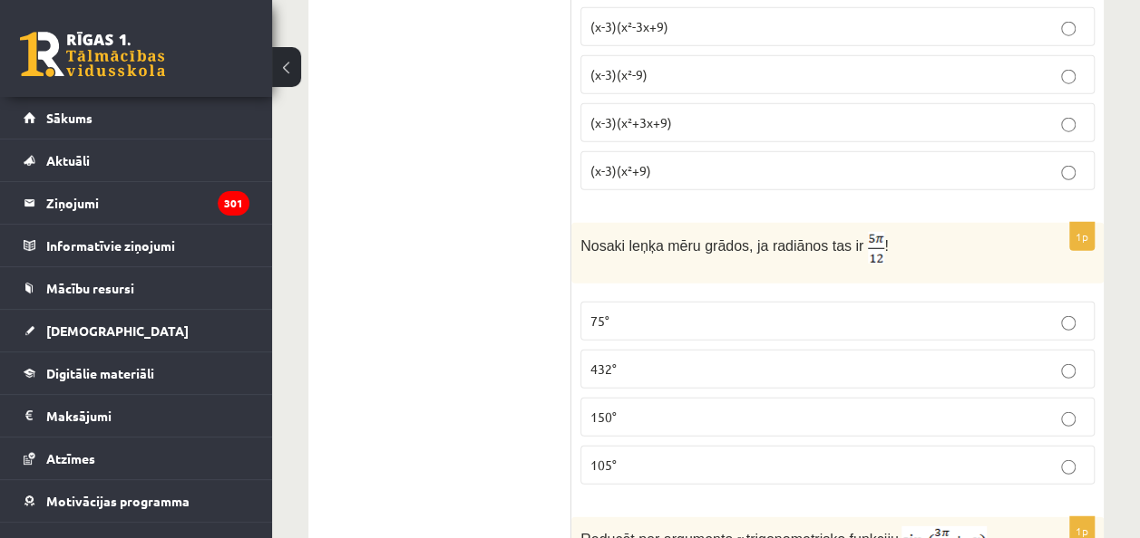
click at [677, 302] on label "75°" at bounding box center [837, 321] width 514 height 39
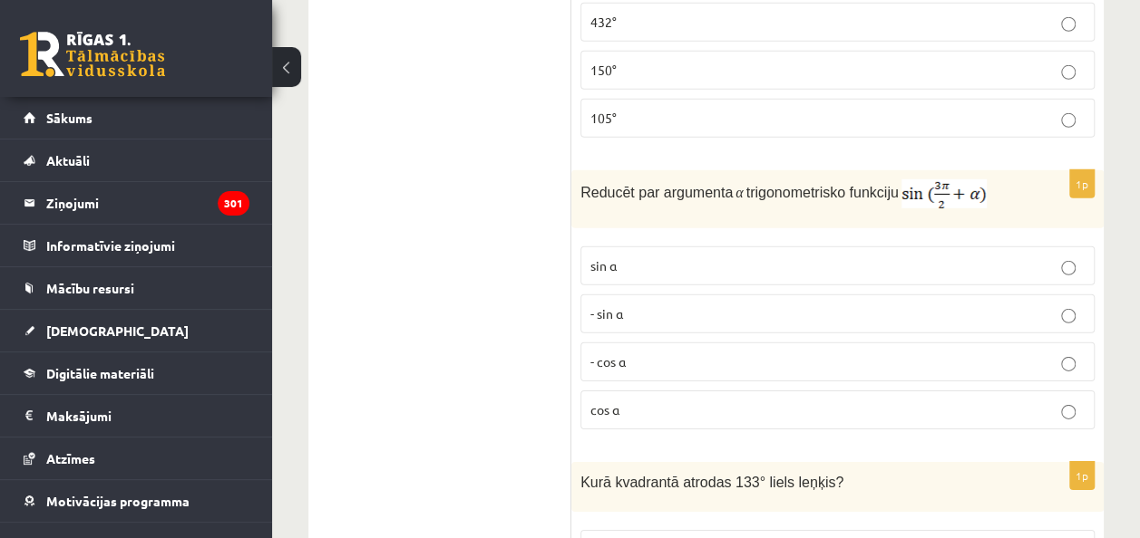
scroll to position [6057, 0]
click at [633, 342] on label "- cos ⁡α" at bounding box center [837, 361] width 514 height 39
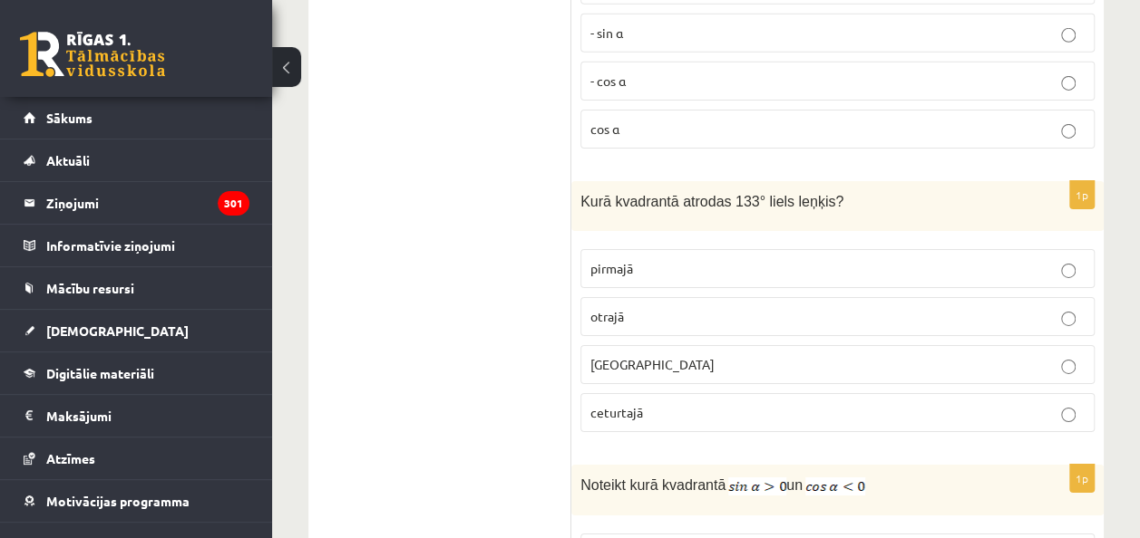
scroll to position [6338, 0]
click at [716, 306] on p "otrajā" at bounding box center [837, 315] width 494 height 19
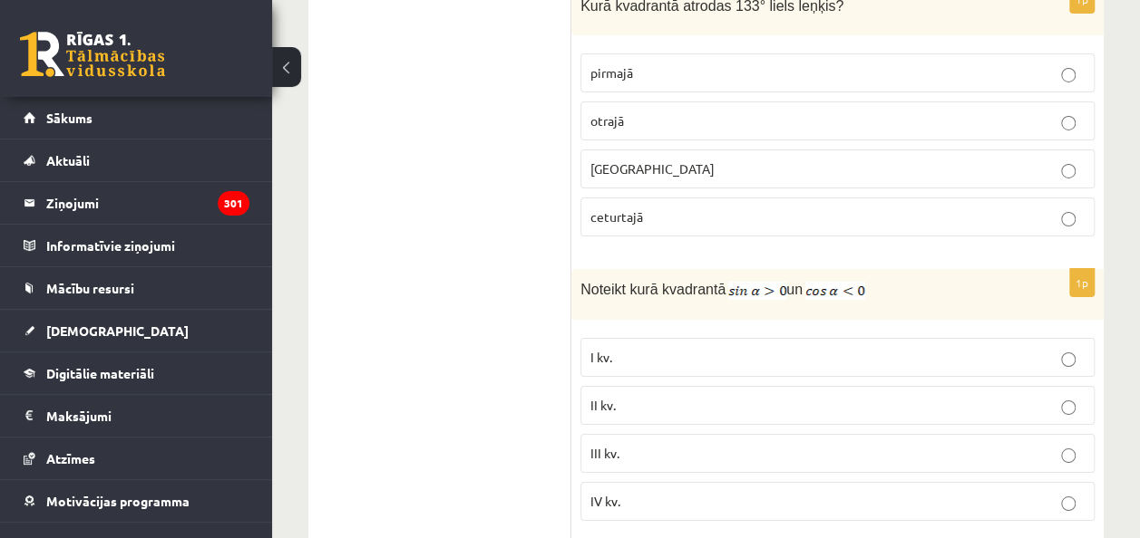
scroll to position [6553, 0]
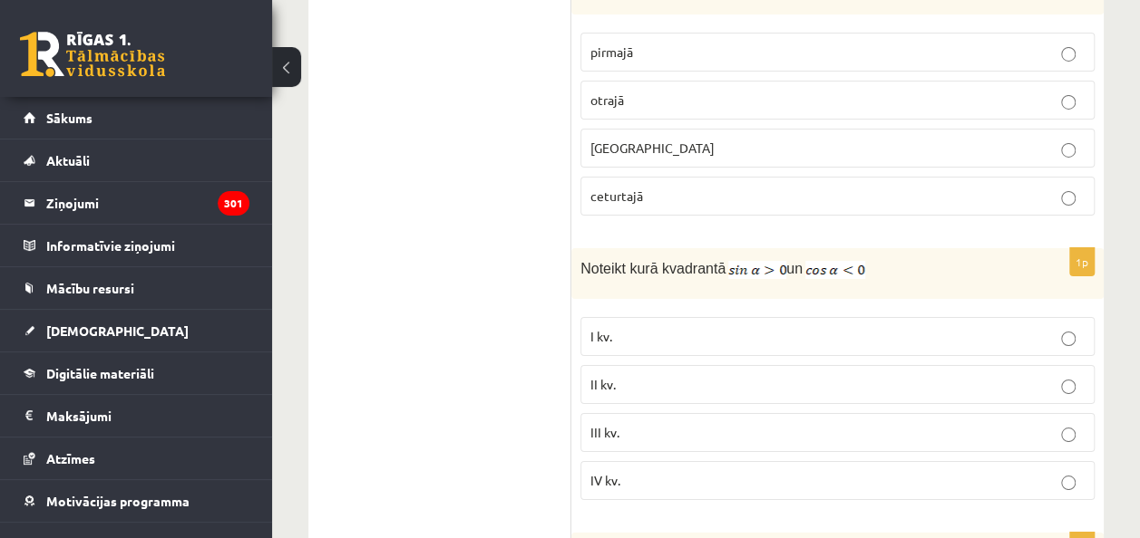
click at [707, 365] on label "II kv." at bounding box center [837, 384] width 514 height 39
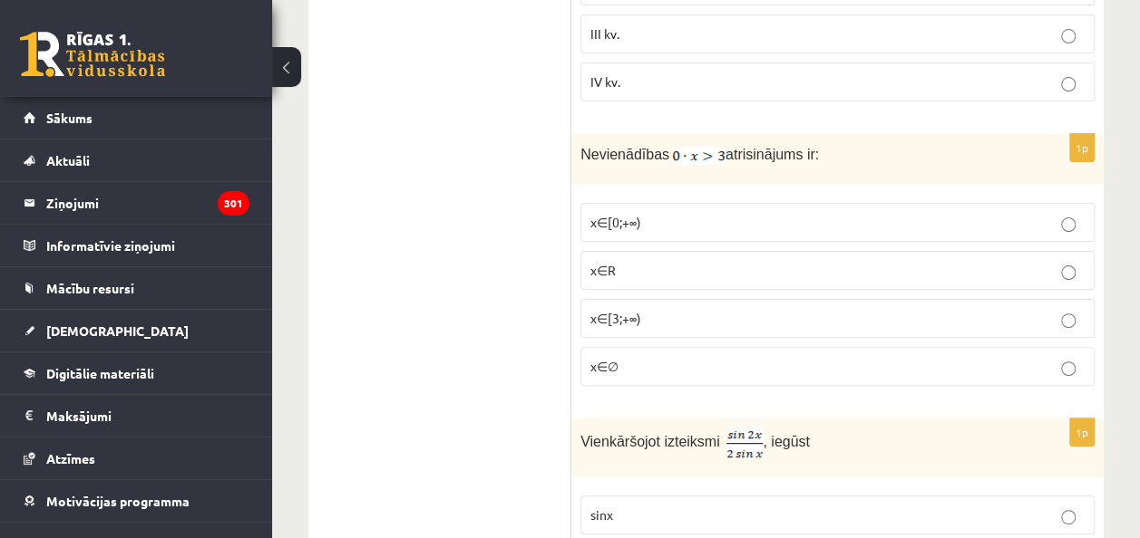
scroll to position [6964, 0]
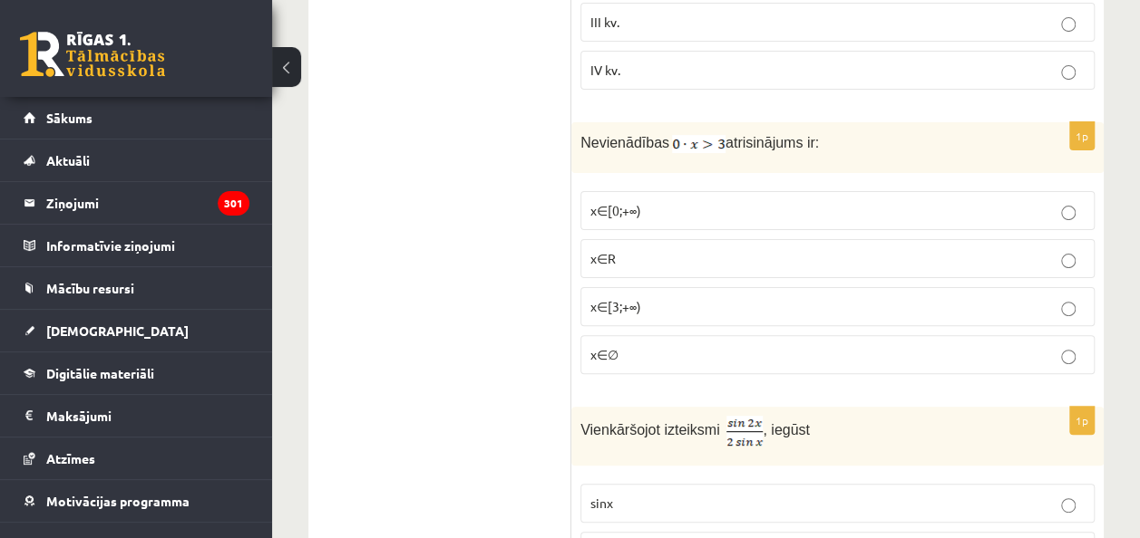
click at [697, 335] on label "x∈∅" at bounding box center [837, 354] width 514 height 39
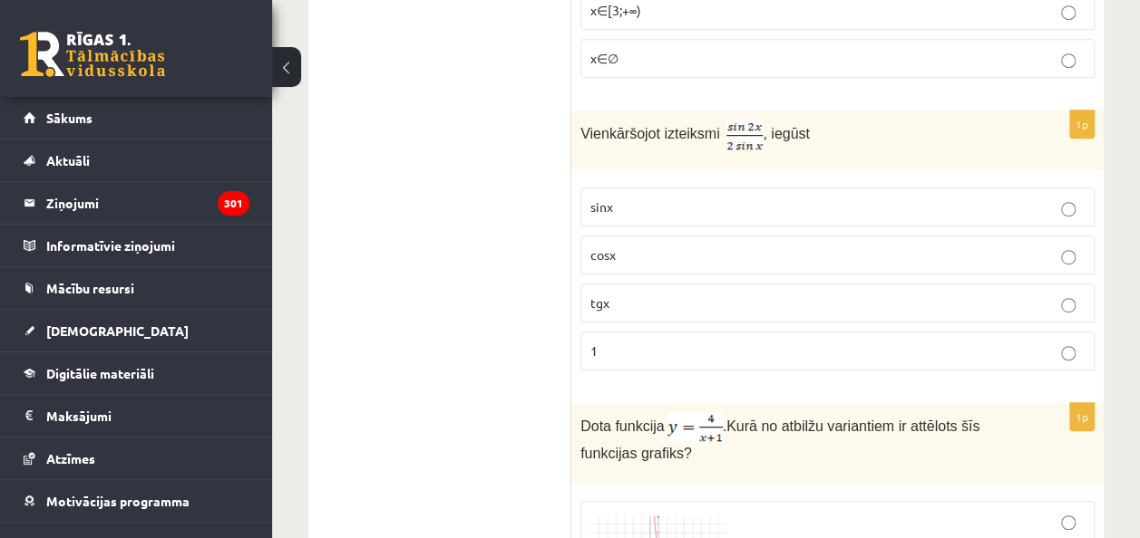
scroll to position [7264, 0]
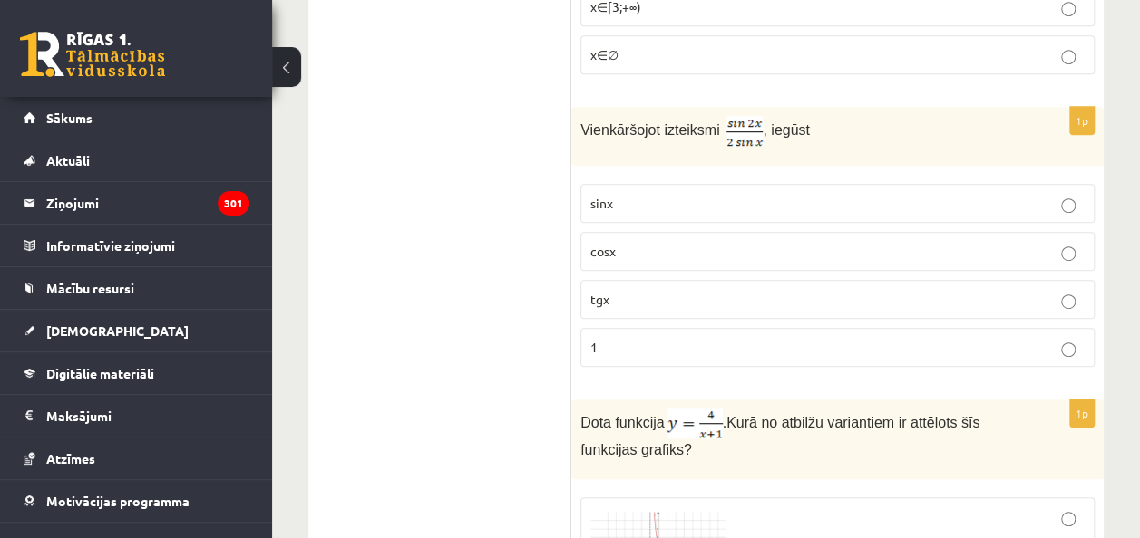
click at [720, 194] on p "sinx" at bounding box center [837, 203] width 494 height 19
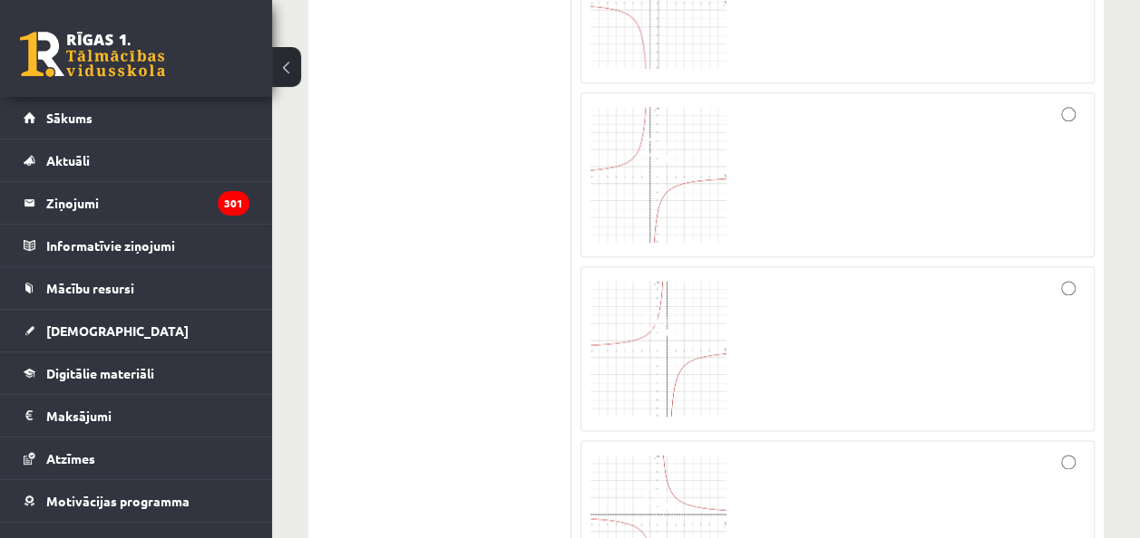
scroll to position [7877, 0]
click at [785, 106] on div at bounding box center [837, 140] width 494 height 145
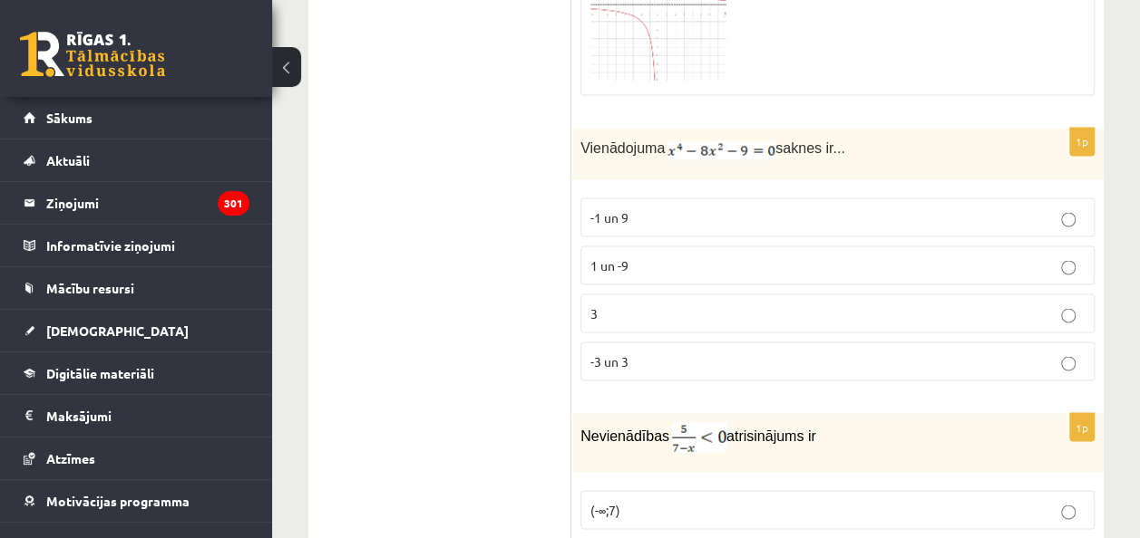
scroll to position [8352, 0]
click at [713, 353] on p "-3 un 3" at bounding box center [837, 362] width 494 height 19
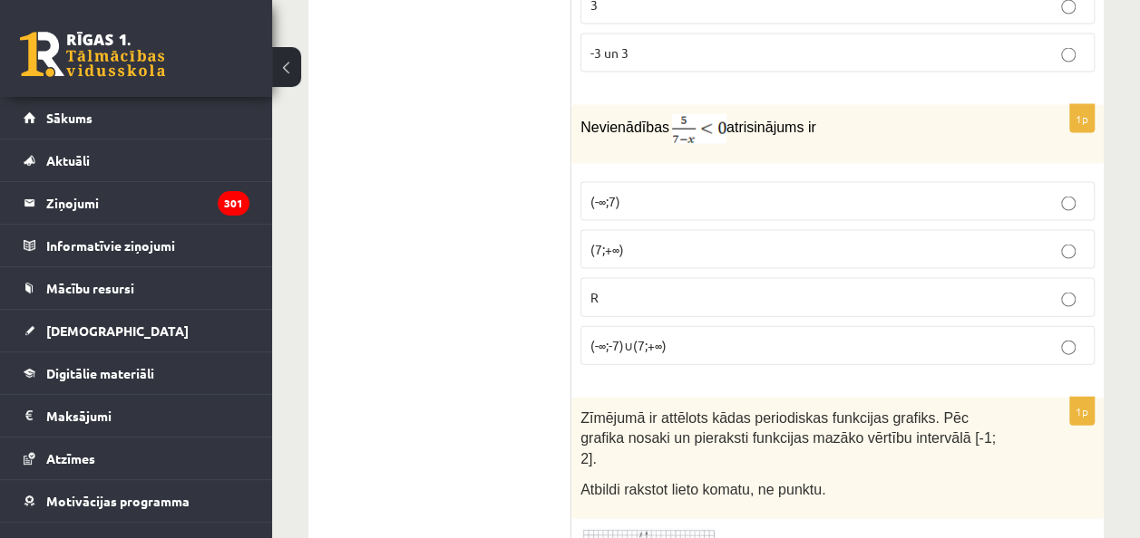
scroll to position [8665, 0]
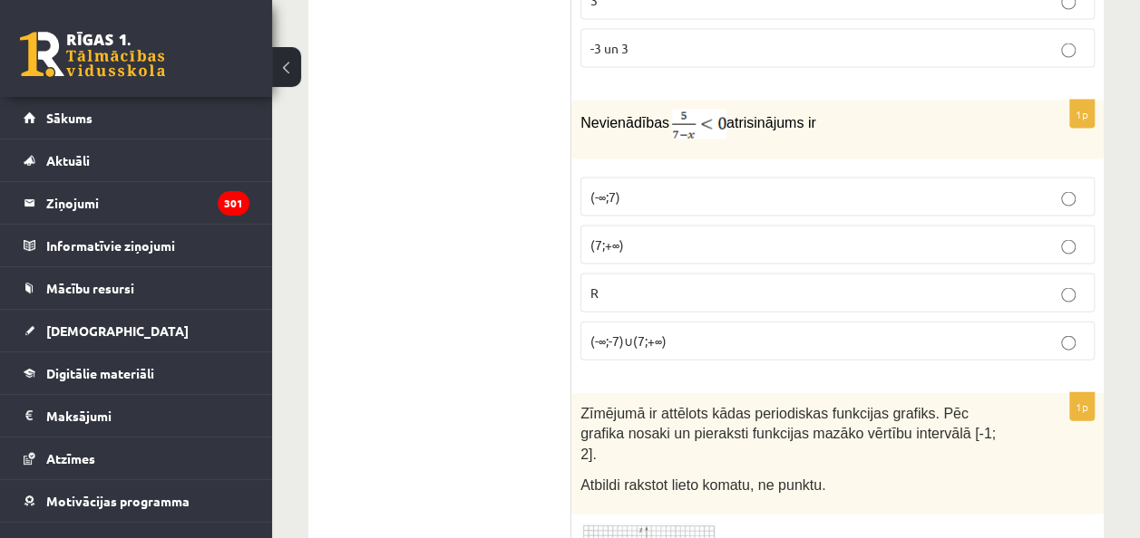
click at [738, 236] on p "(7;+∞)" at bounding box center [837, 245] width 494 height 19
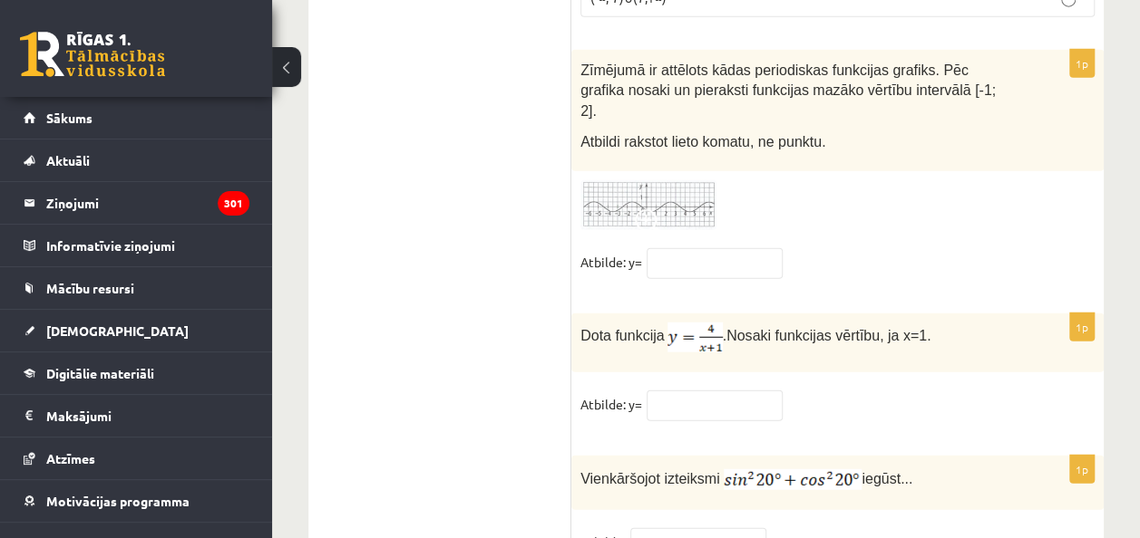
scroll to position [9010, 0]
click at [720, 390] on input "text" at bounding box center [714, 405] width 136 height 31
type input "*"
click at [683, 528] on input "text" at bounding box center [698, 543] width 136 height 31
type input "*"
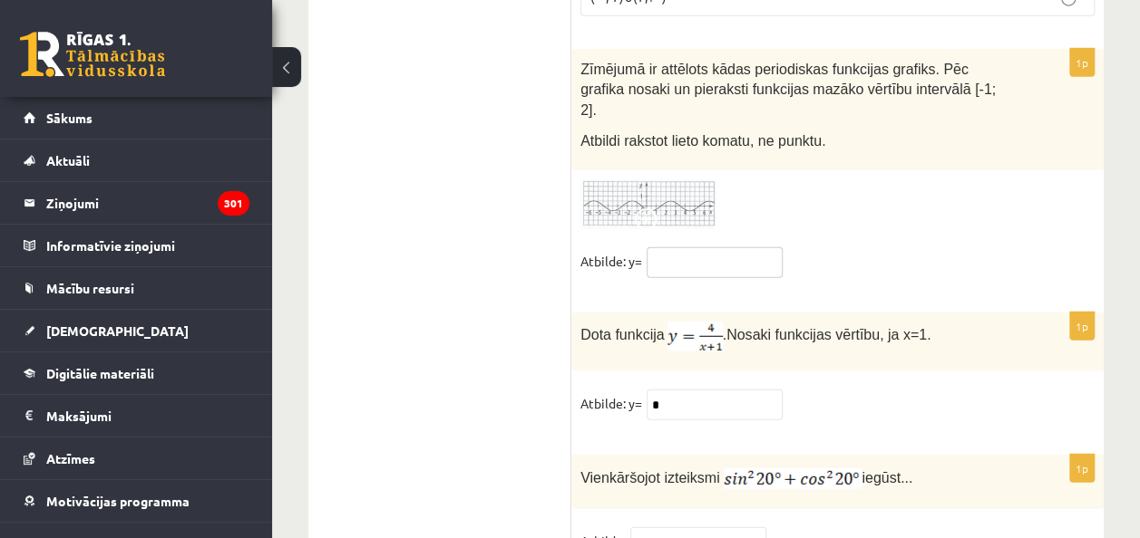
click at [703, 247] on input "text" at bounding box center [714, 262] width 136 height 31
click at [678, 247] on input "text" at bounding box center [714, 262] width 136 height 31
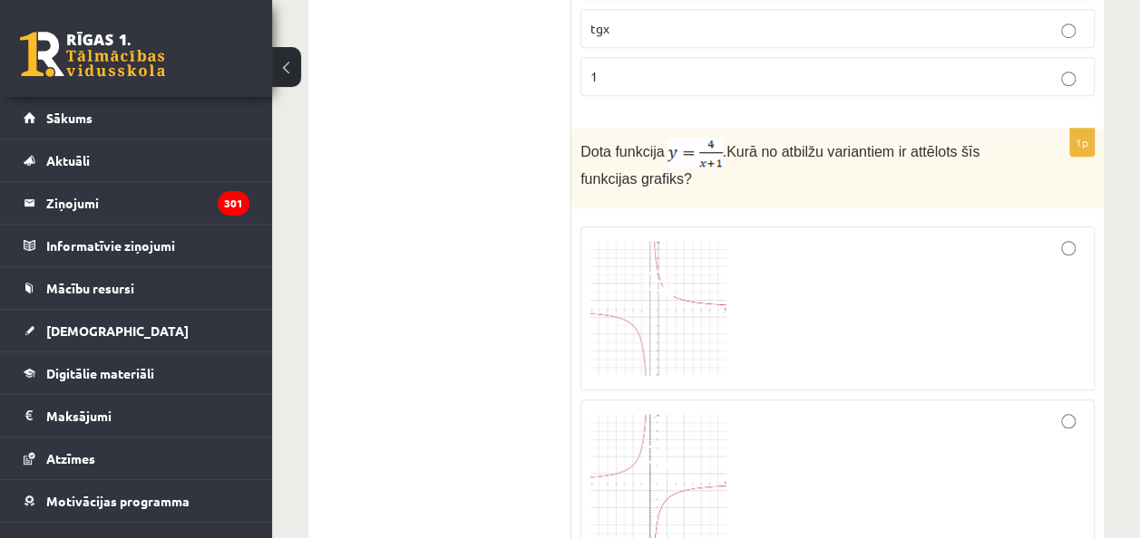
scroll to position [7534, 0]
type input "**"
click at [630, 242] on img at bounding box center [658, 310] width 136 height 136
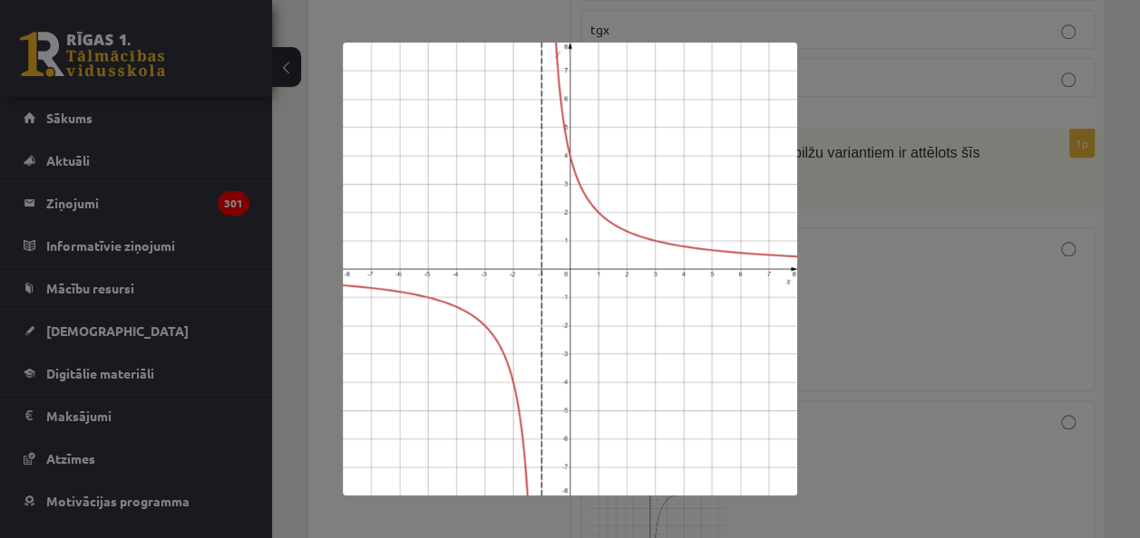
drag, startPoint x: 680, startPoint y: 376, endPoint x: 671, endPoint y: 373, distance: 9.5
click at [836, 232] on div at bounding box center [570, 269] width 1140 height 538
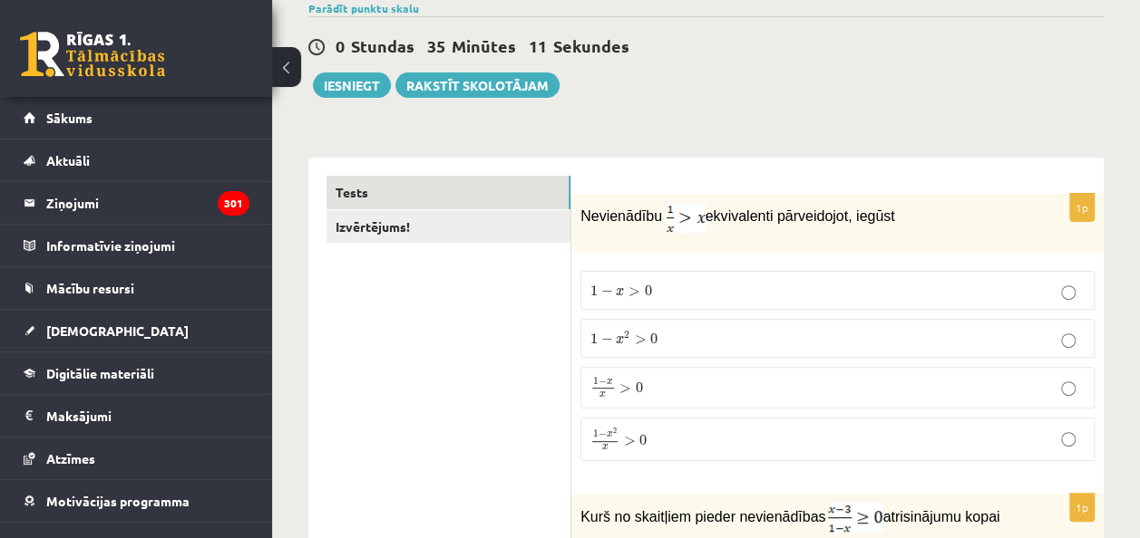
scroll to position [0, 0]
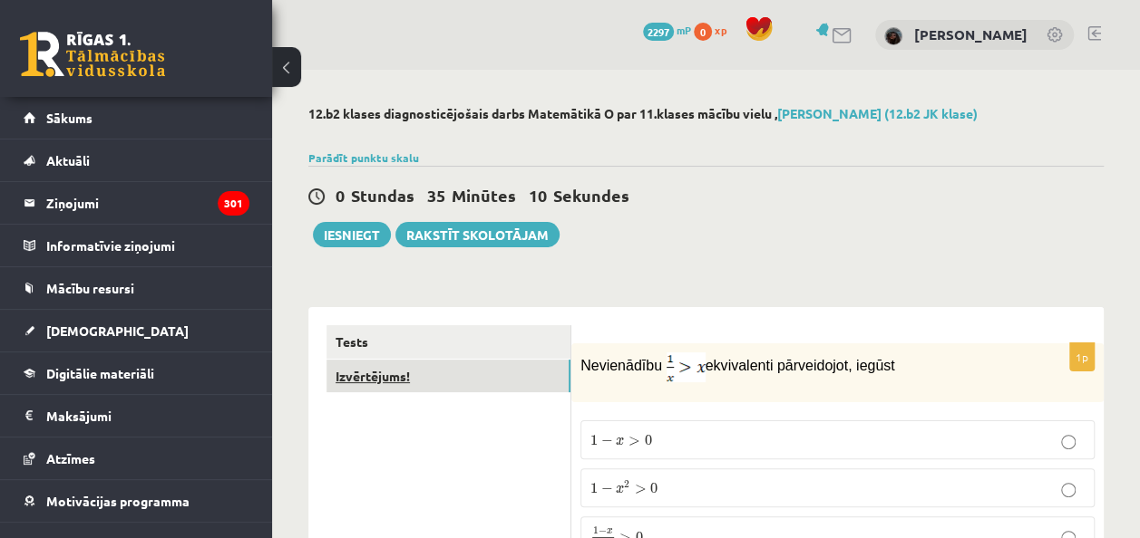
click at [417, 372] on link "Izvērtējums!" at bounding box center [448, 377] width 244 height 34
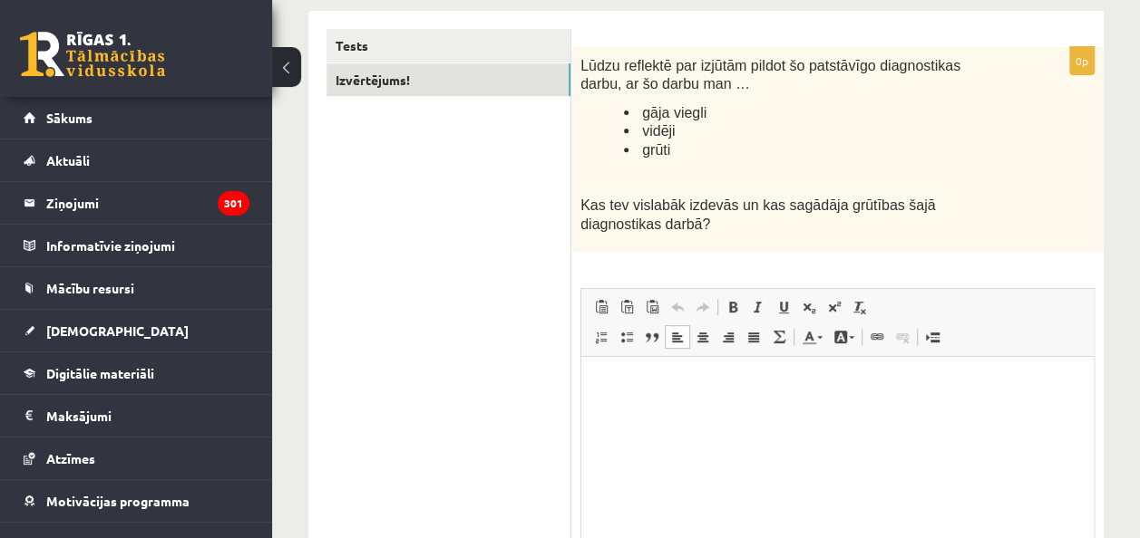
click at [683, 412] on html at bounding box center [837, 384] width 512 height 55
click at [788, 412] on html "**********" at bounding box center [837, 384] width 512 height 55
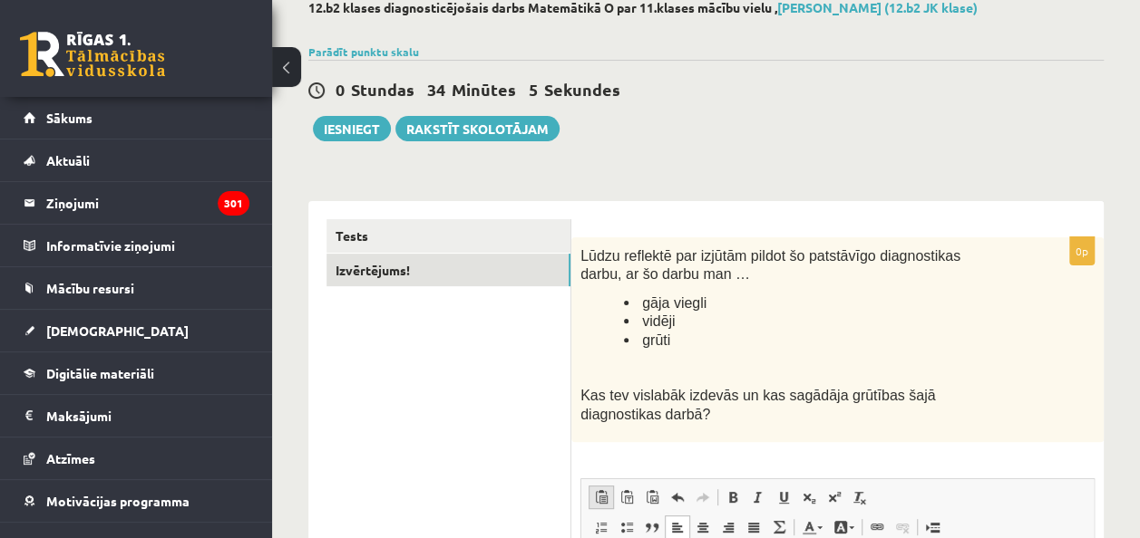
scroll to position [94, 0]
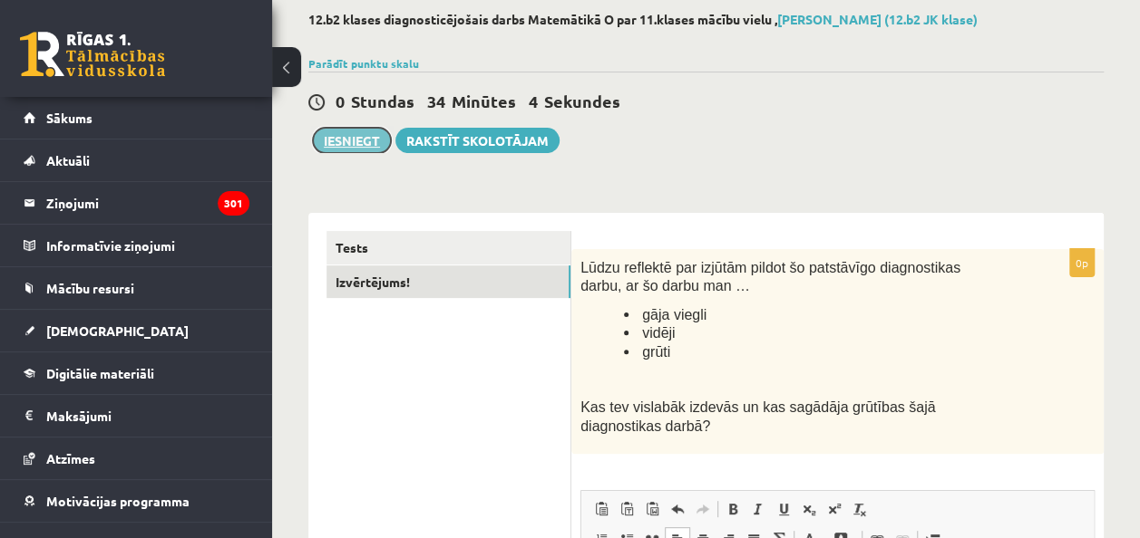
click at [344, 146] on button "Iesniegt" at bounding box center [352, 140] width 78 height 25
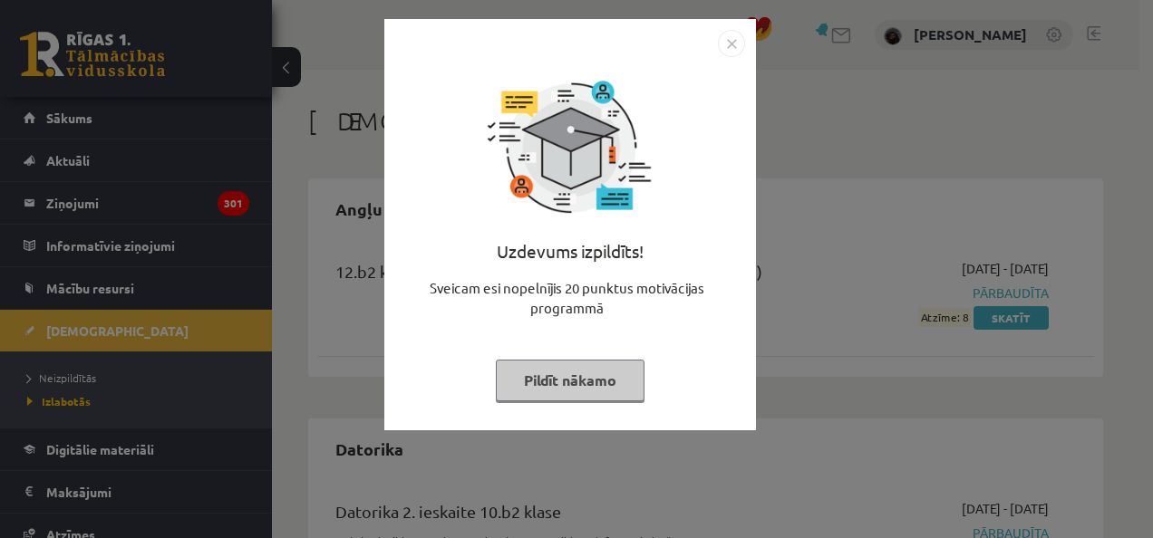
click at [594, 375] on button "Pildīt nākamo" at bounding box center [570, 381] width 149 height 42
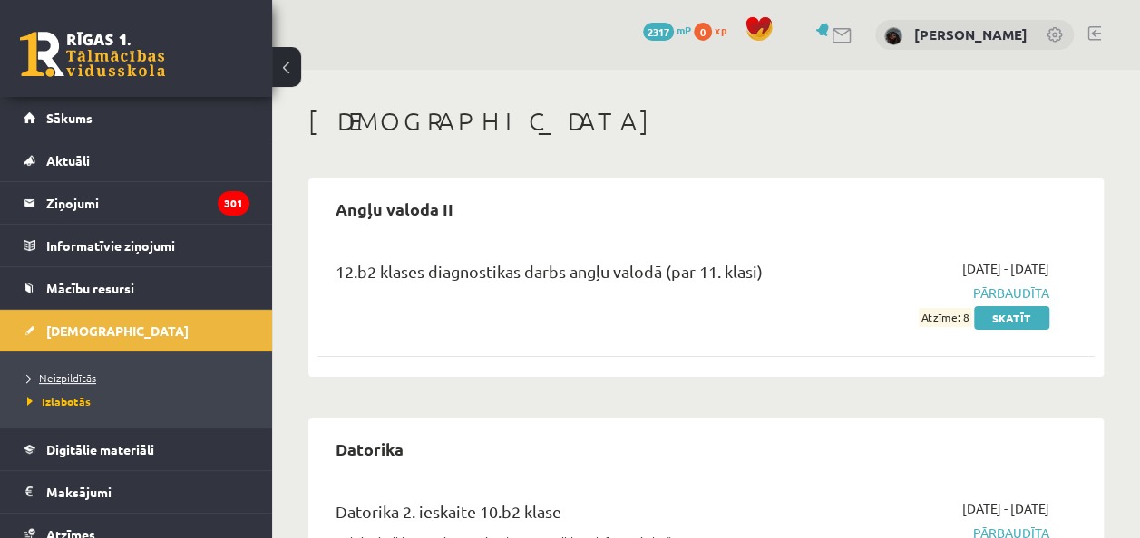
click at [63, 376] on span "Neizpildītās" at bounding box center [61, 378] width 69 height 15
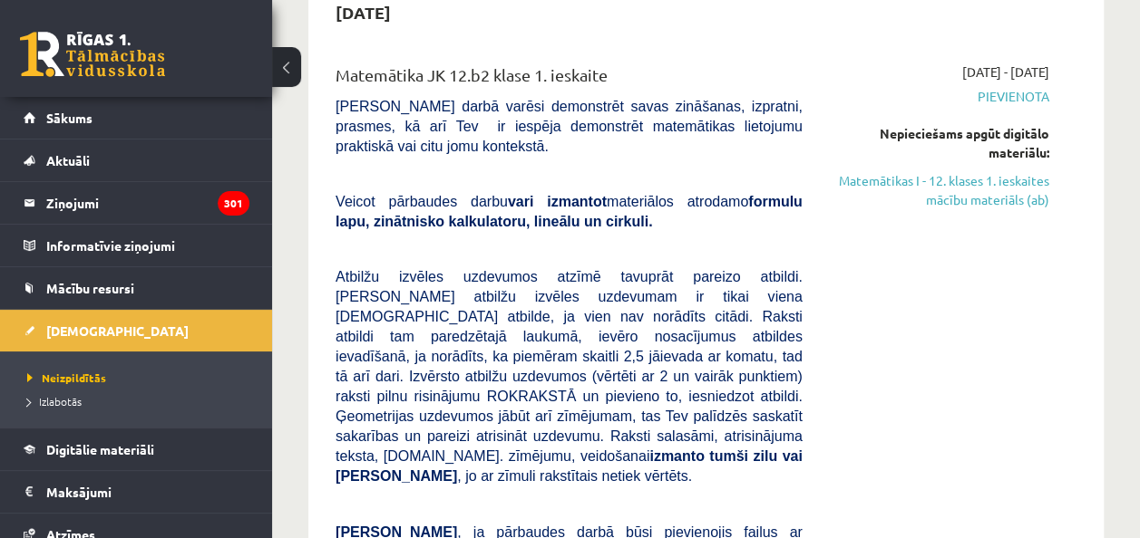
scroll to position [198, 0]
